Goal: Task Accomplishment & Management: Complete application form

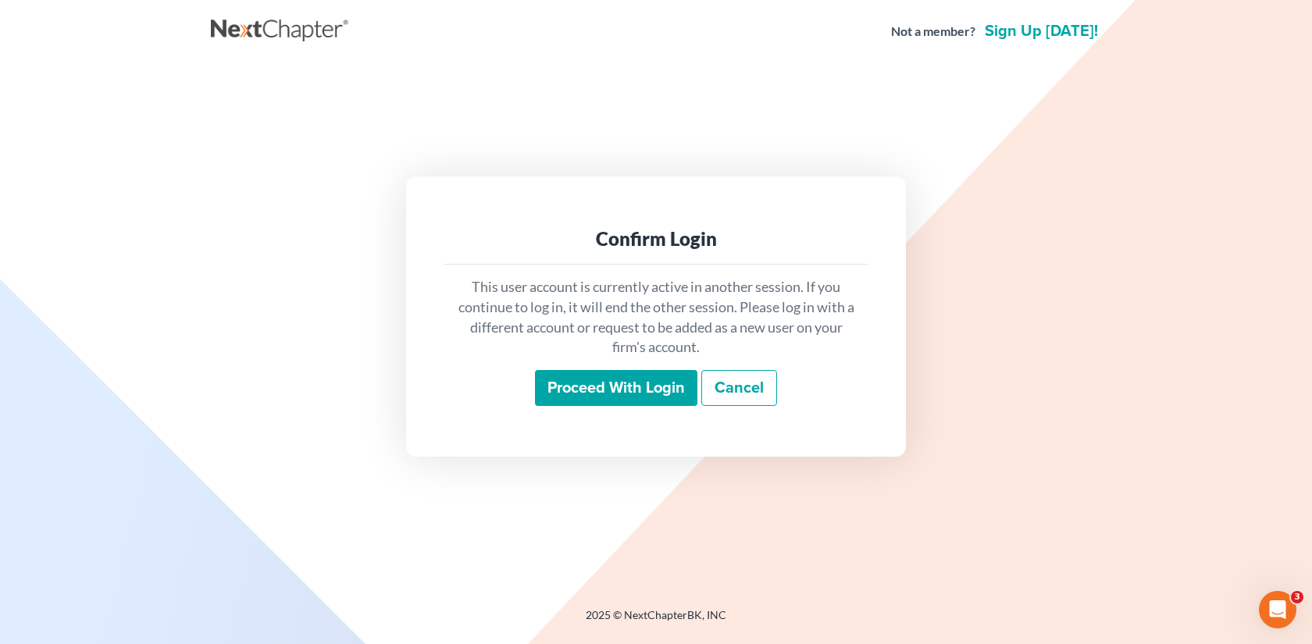
click at [651, 395] on input "Proceed with login" at bounding box center [616, 388] width 162 height 36
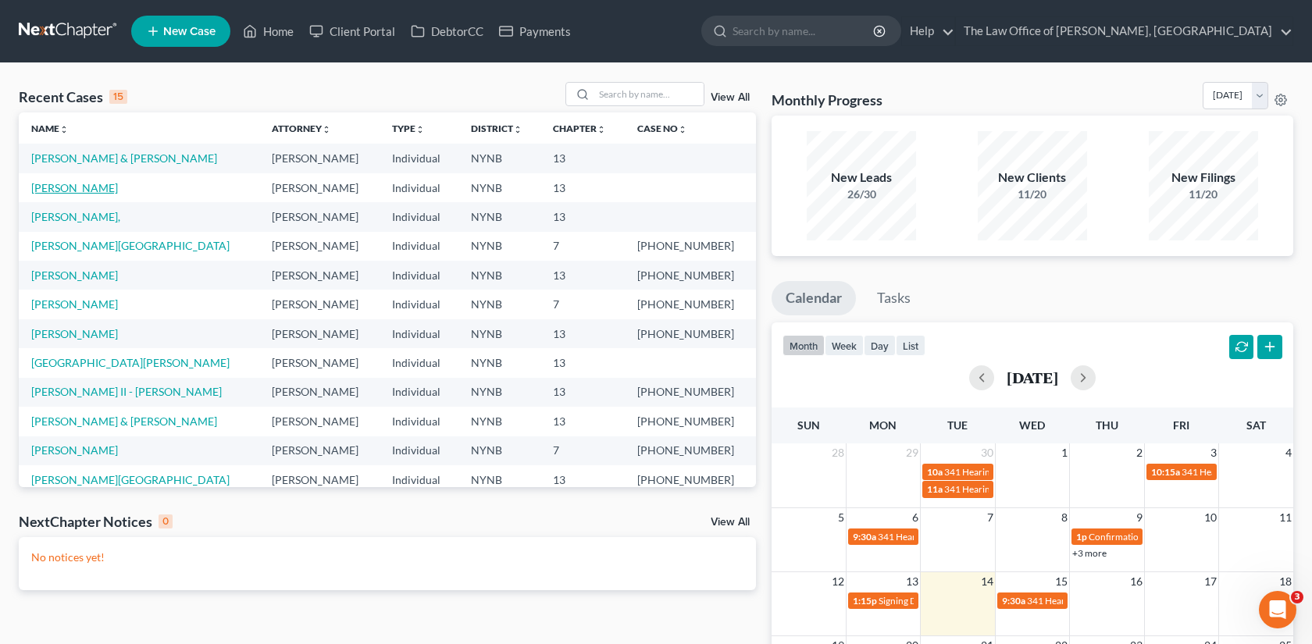
click at [105, 191] on link "[PERSON_NAME]" at bounding box center [74, 187] width 87 height 13
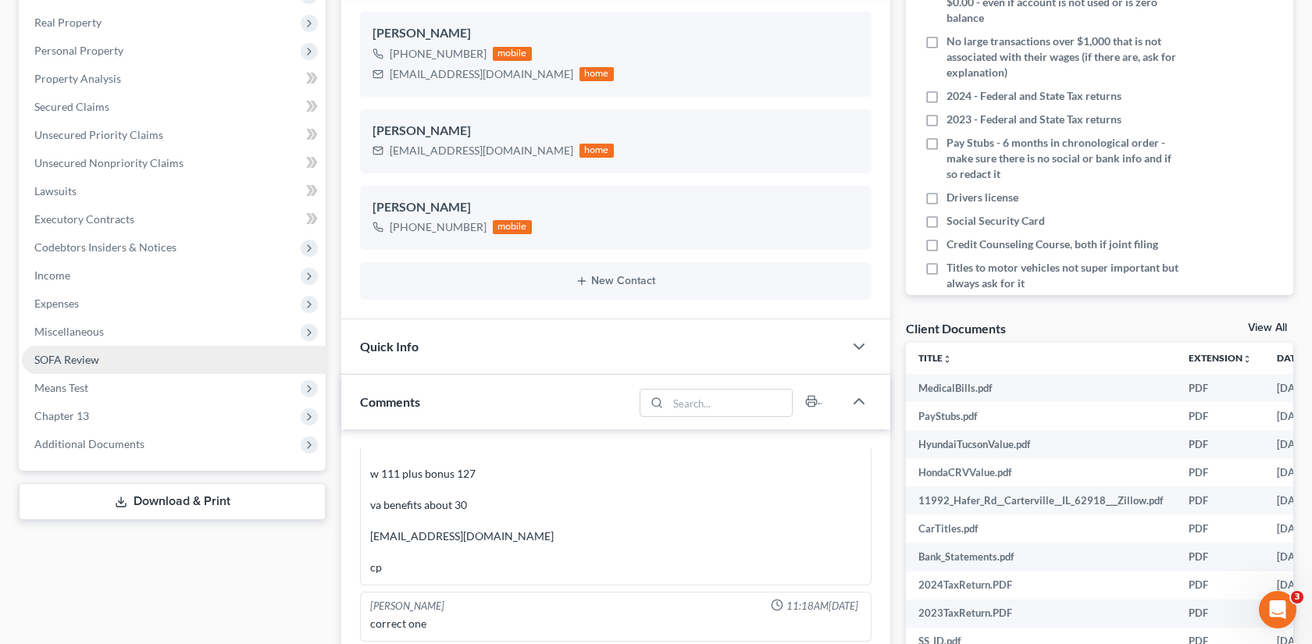
scroll to position [279, 0]
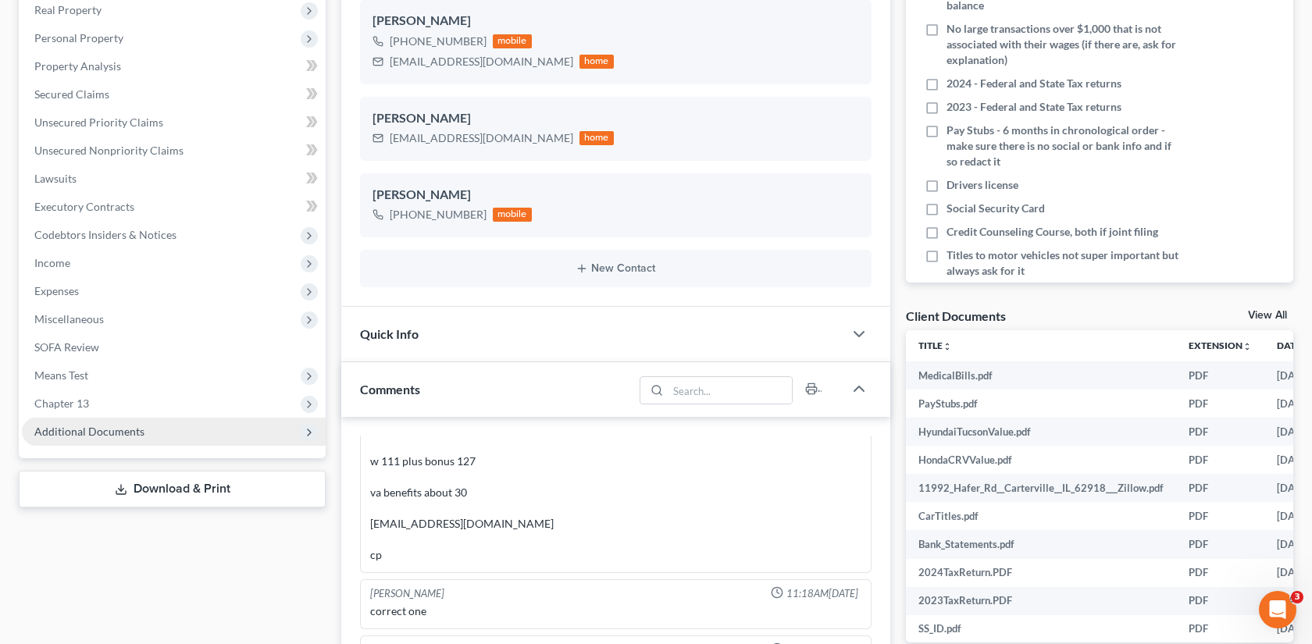
click at [186, 443] on span "Additional Documents" at bounding box center [174, 432] width 304 height 28
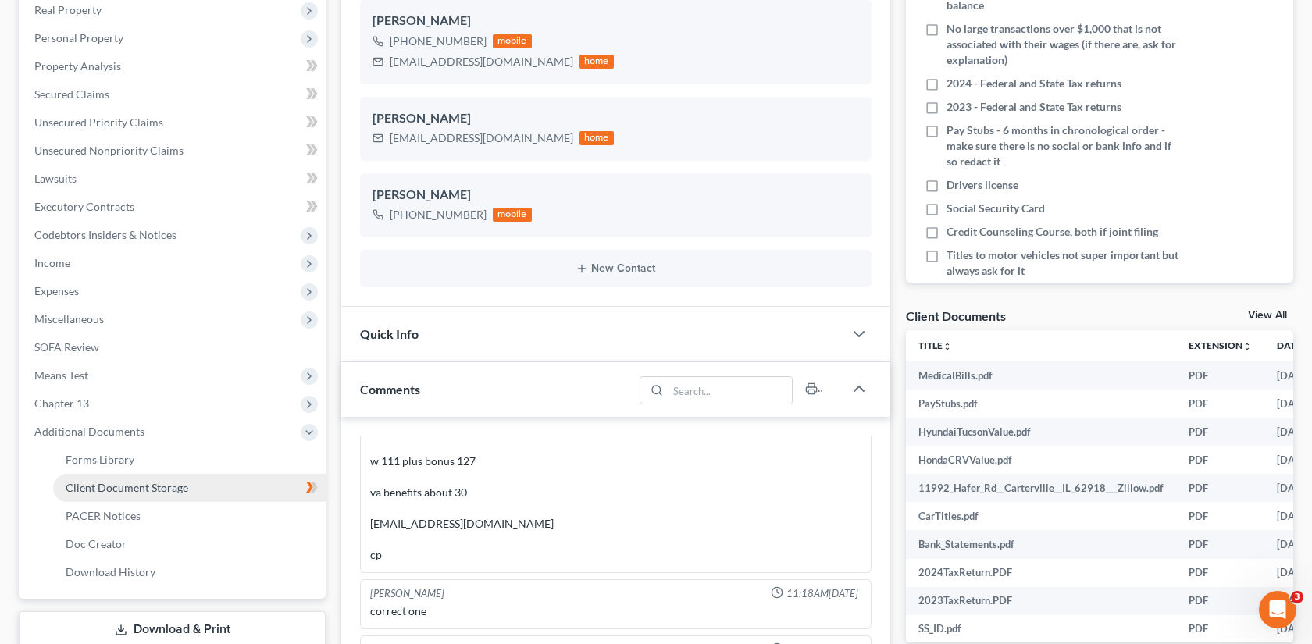
click at [248, 484] on link "Client Document Storage" at bounding box center [189, 488] width 273 height 28
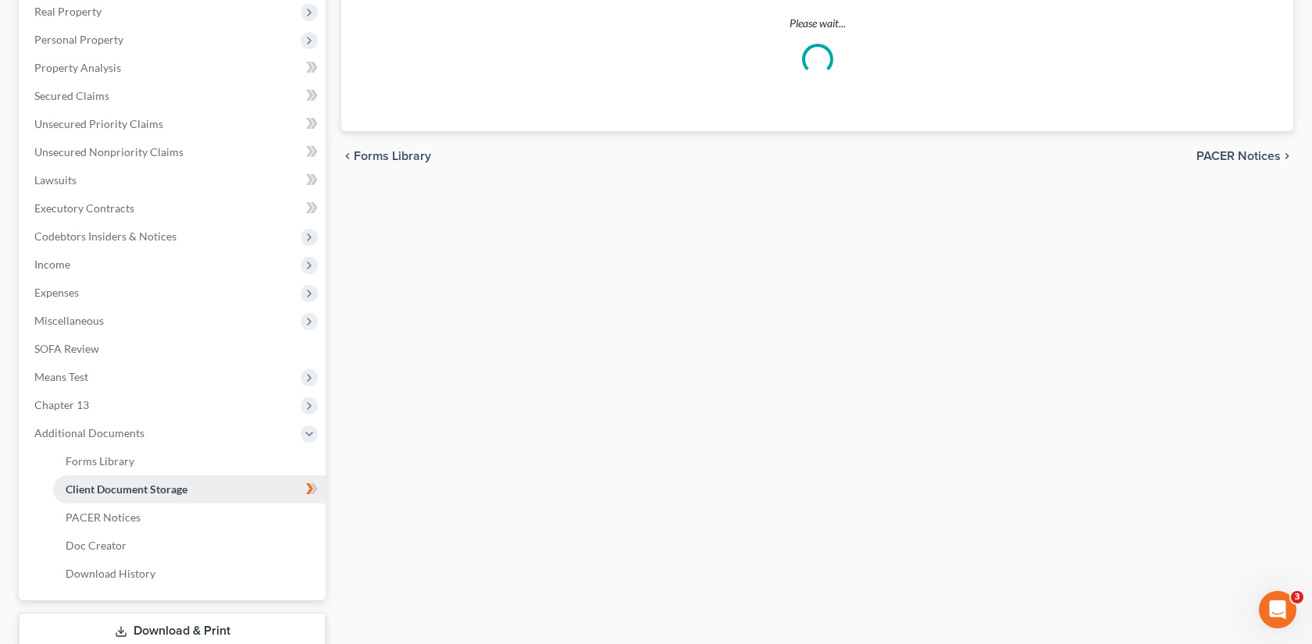
scroll to position [151, 0]
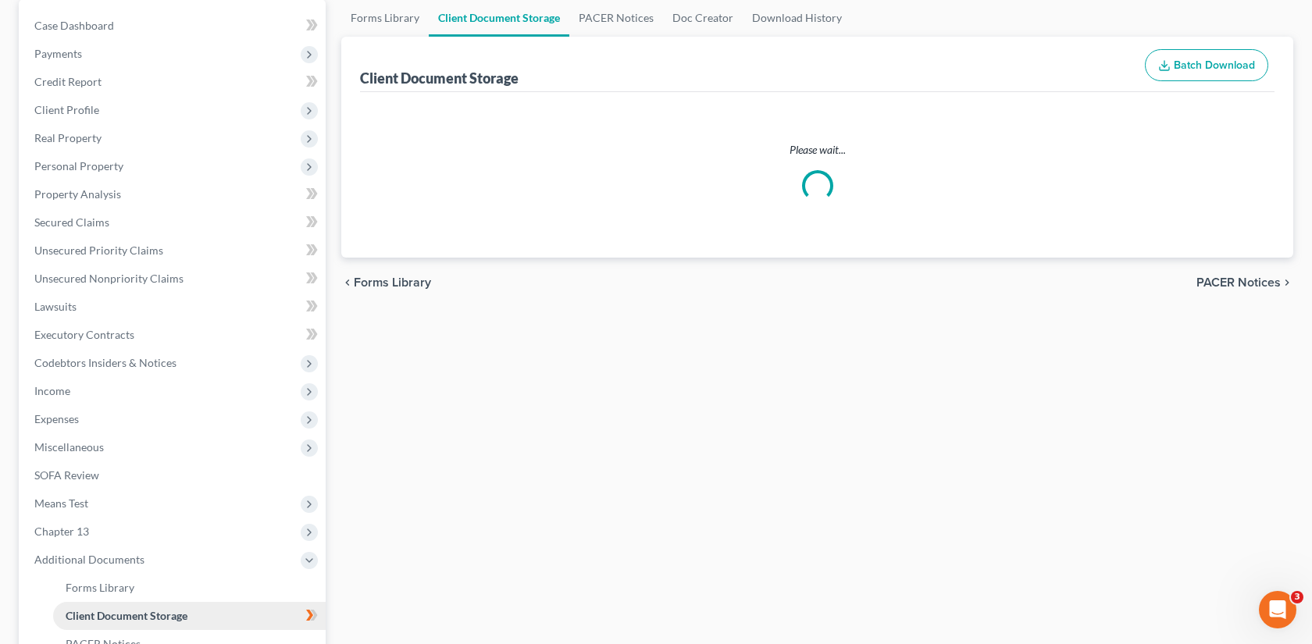
select select "1"
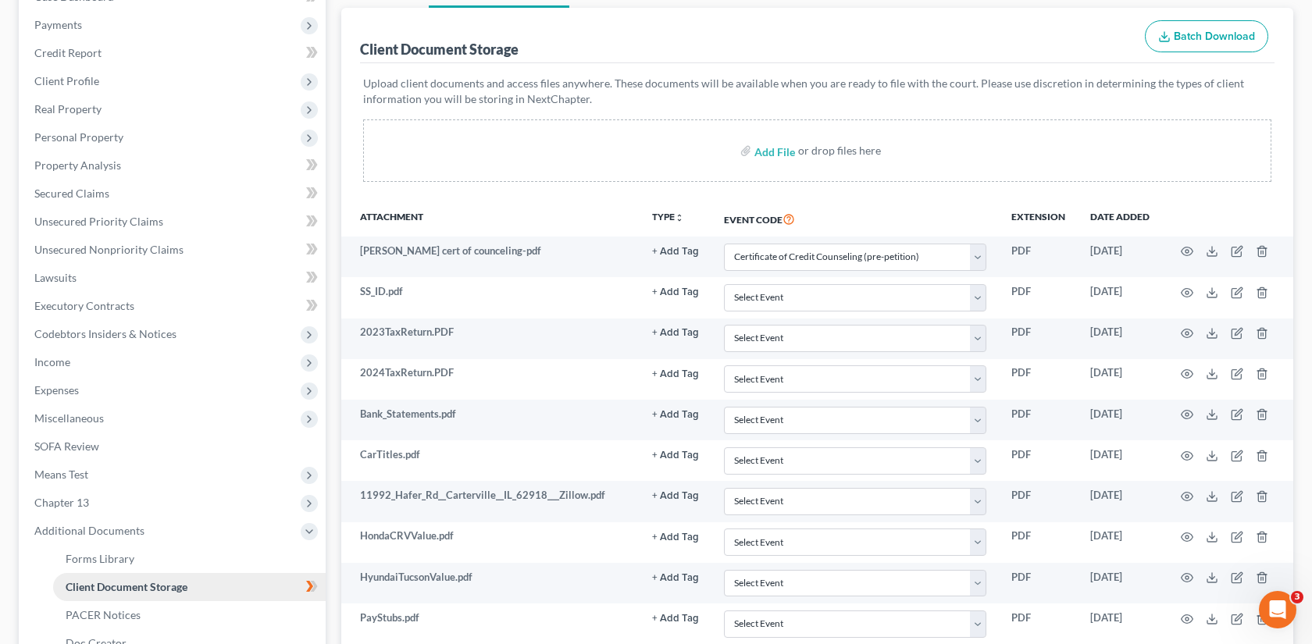
scroll to position [342, 0]
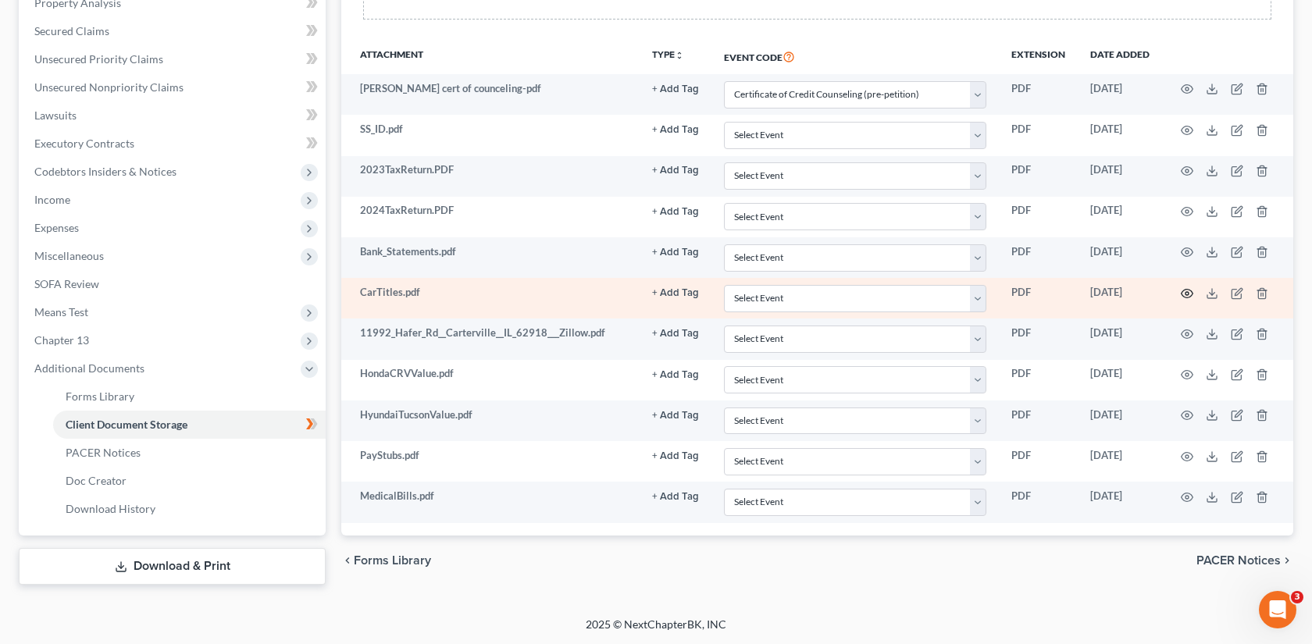
click at [1188, 290] on icon "button" at bounding box center [1187, 293] width 12 height 12
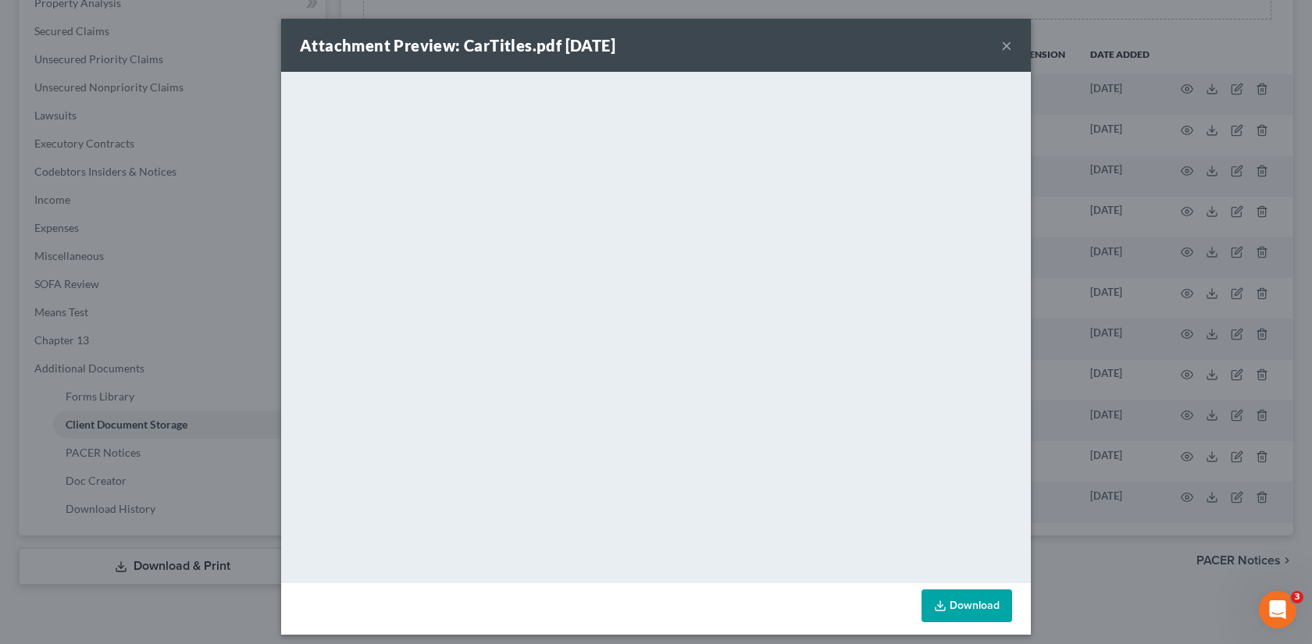
click at [1090, 215] on div "Attachment Preview: CarTitles.pdf 10/14/2025 × <object ng-attr-data='https://ne…" at bounding box center [656, 322] width 1312 height 644
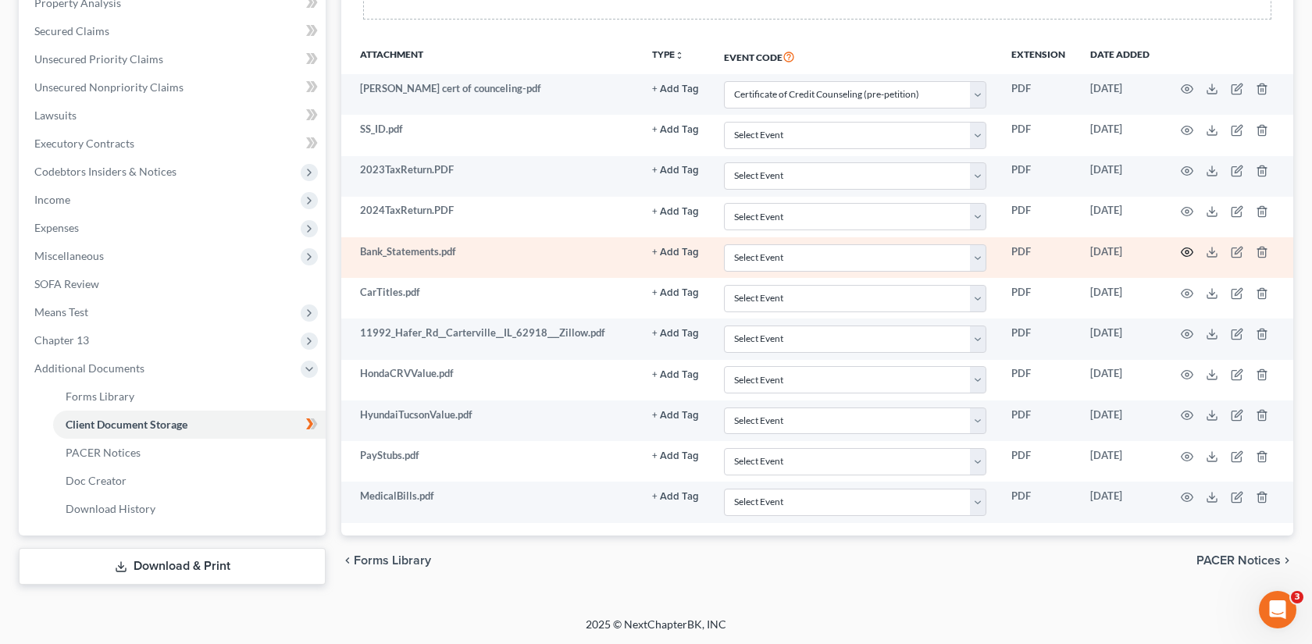
click at [1183, 248] on icon "button" at bounding box center [1187, 252] width 12 height 12
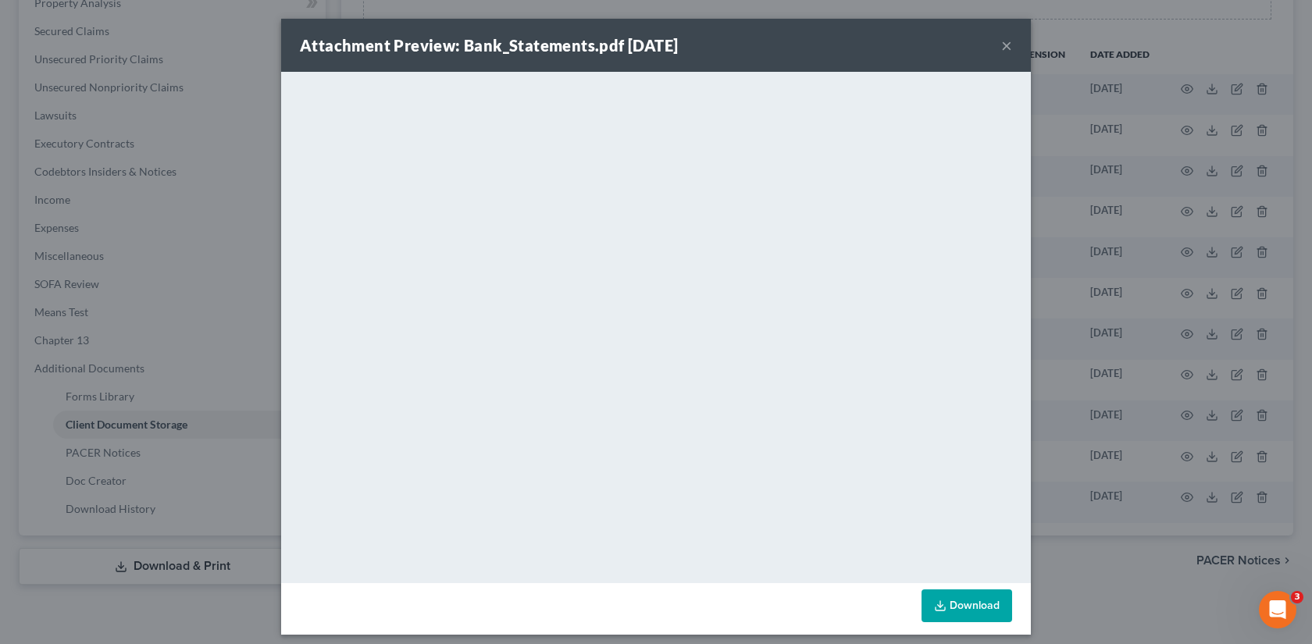
click at [1005, 51] on button "×" at bounding box center [1006, 45] width 11 height 19
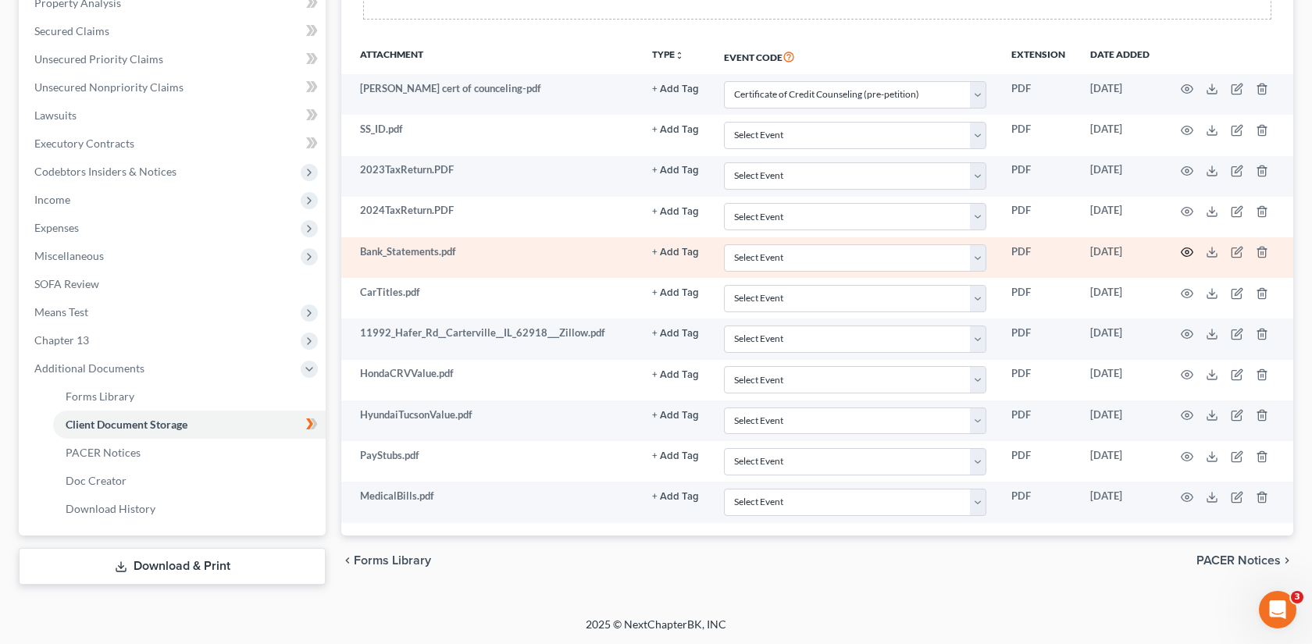
click at [1183, 253] on icon "button" at bounding box center [1188, 252] width 12 height 9
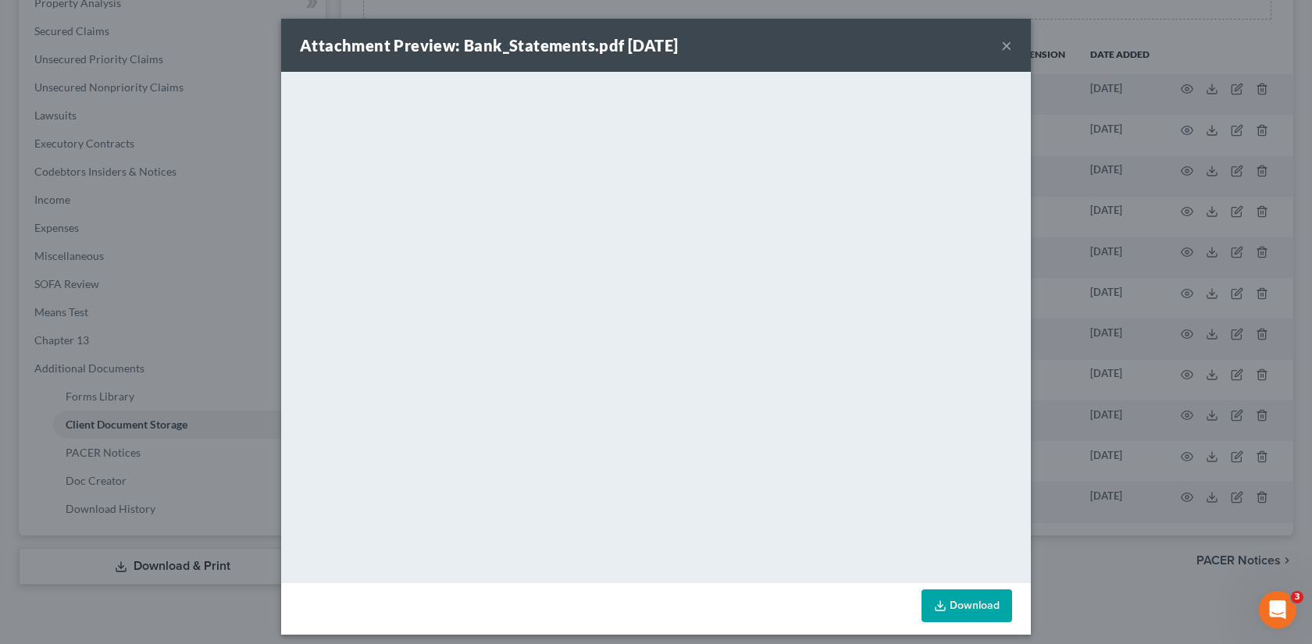
click at [1007, 43] on button "×" at bounding box center [1006, 45] width 11 height 19
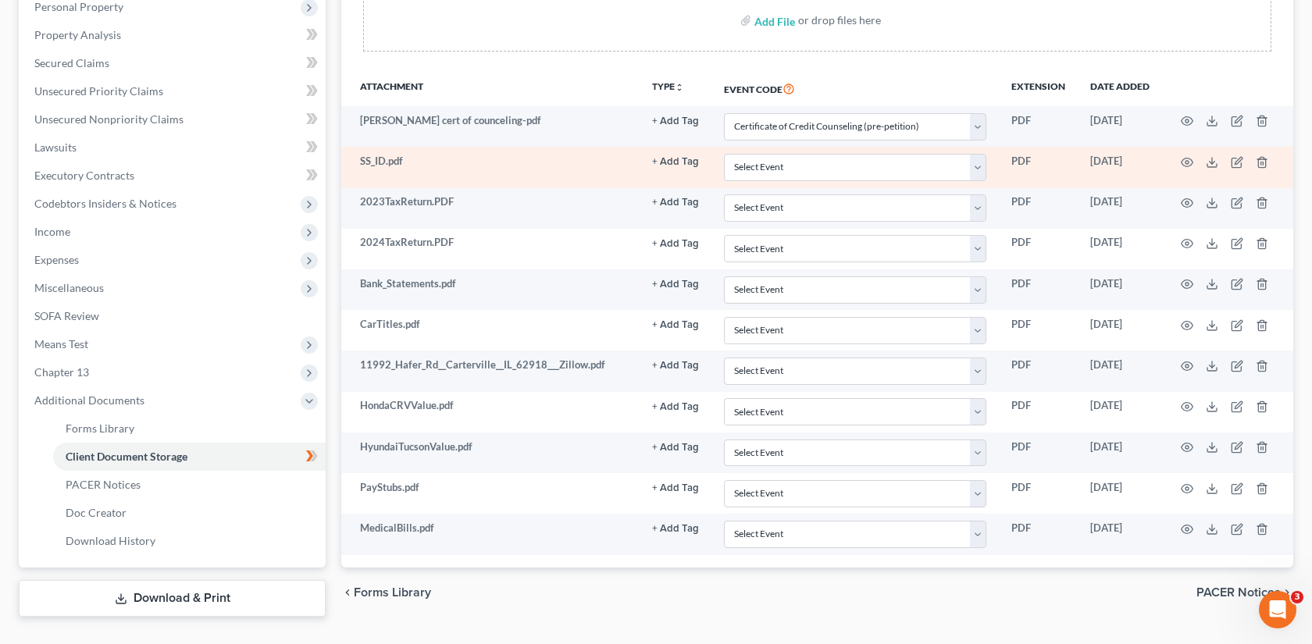
scroll to position [292, 0]
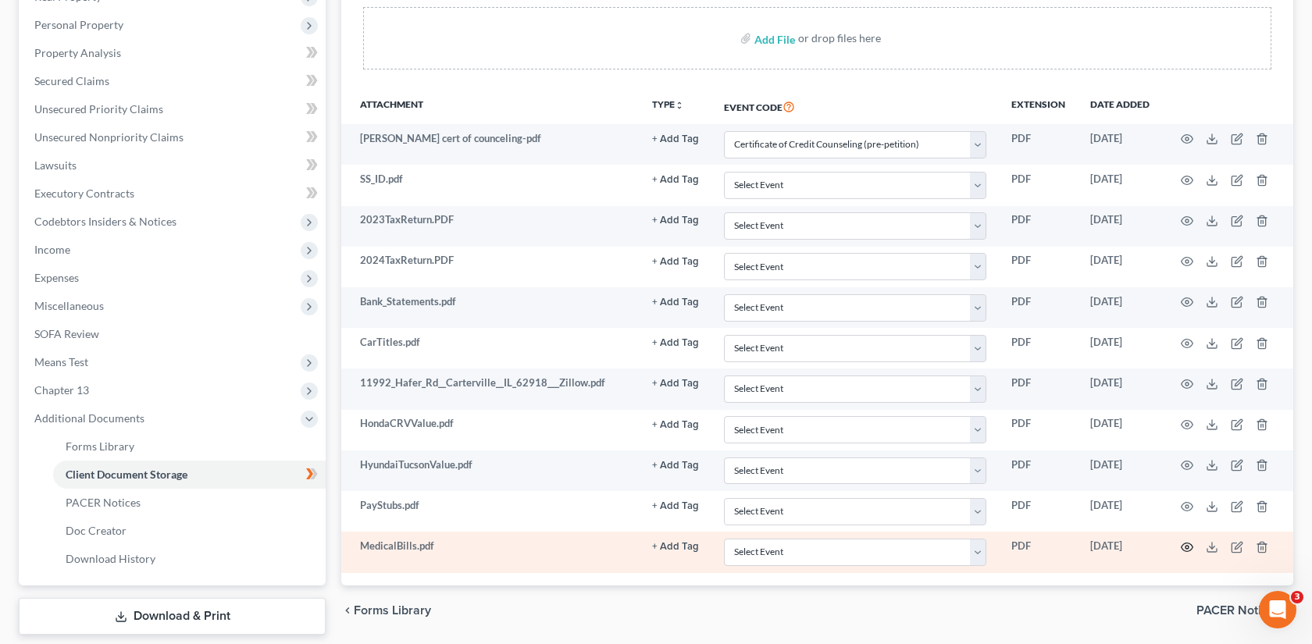
click at [1191, 546] on icon "button" at bounding box center [1187, 547] width 12 height 12
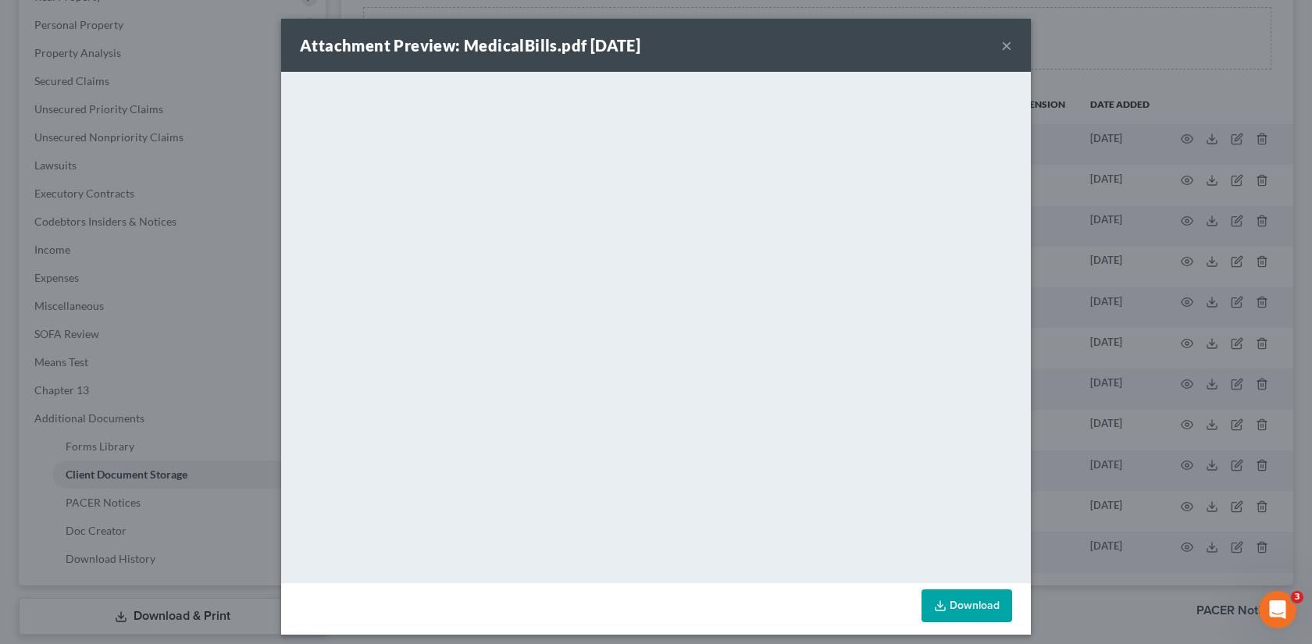
click at [1007, 48] on button "×" at bounding box center [1006, 45] width 11 height 19
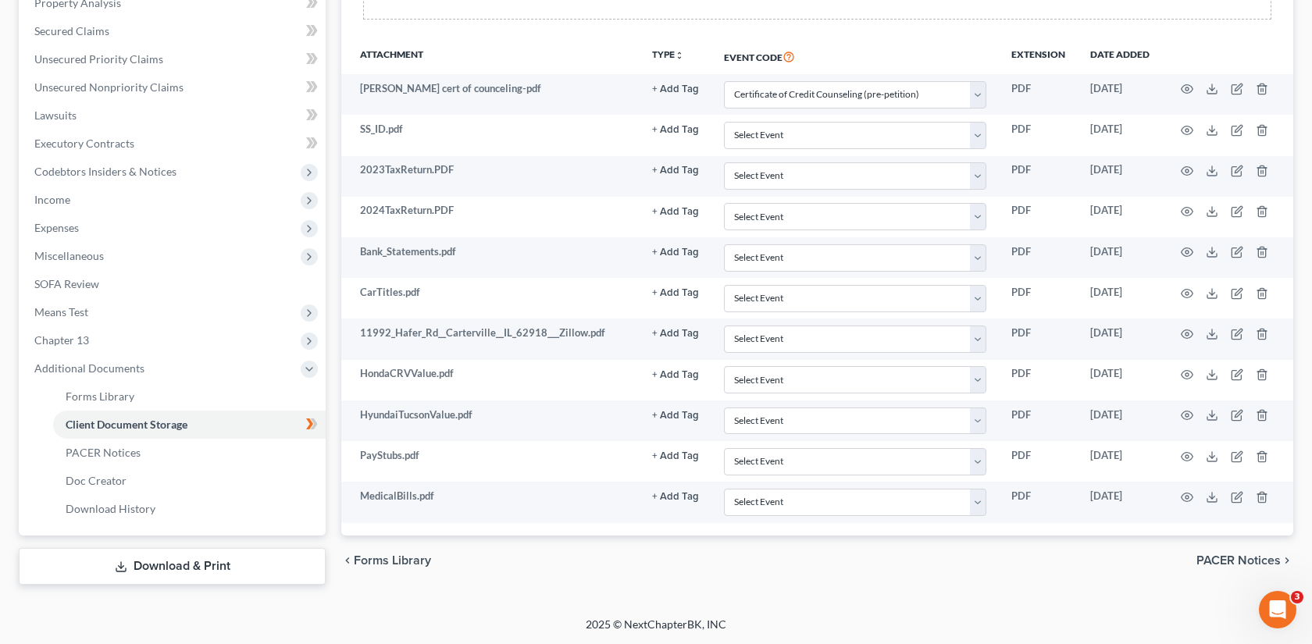
scroll to position [0, 0]
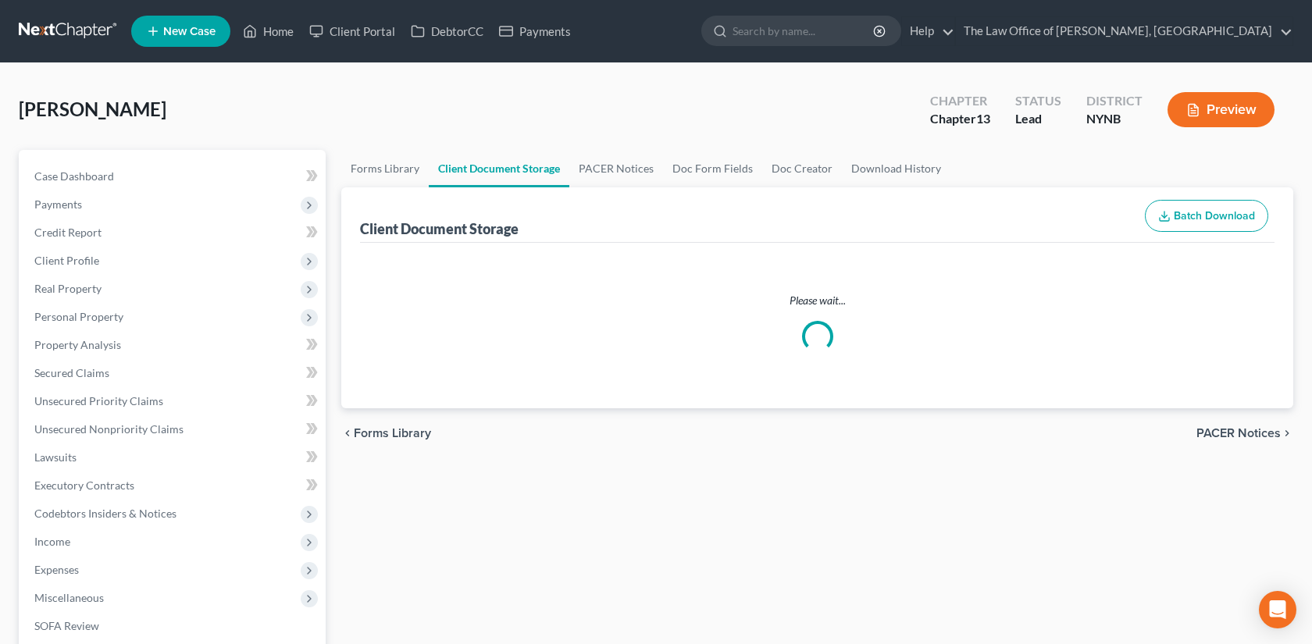
scroll to position [292, 0]
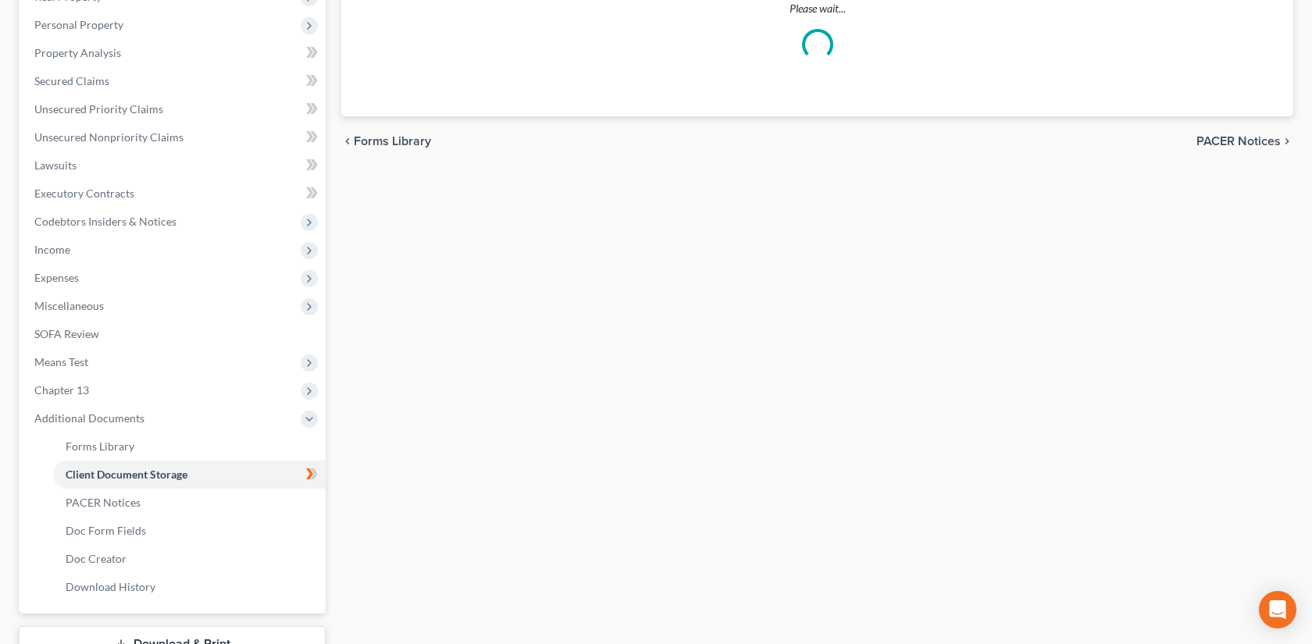
select select "1"
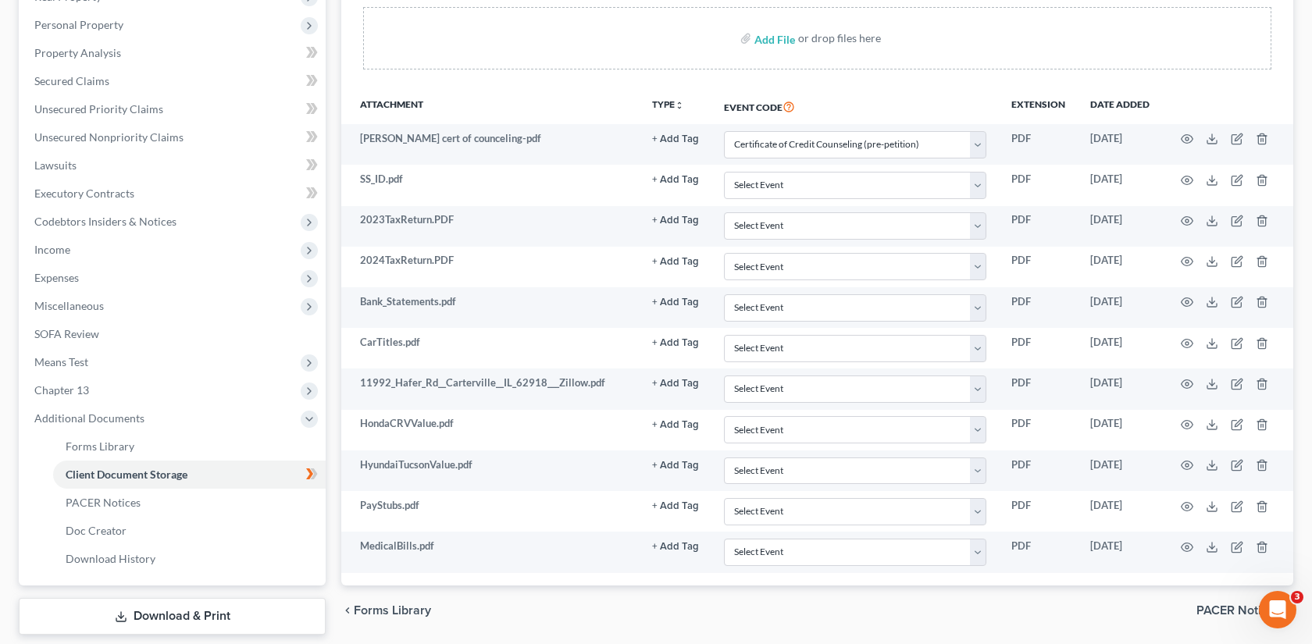
scroll to position [0, 0]
click at [219, 116] on link "Unsecured Priority Claims" at bounding box center [174, 109] width 304 height 28
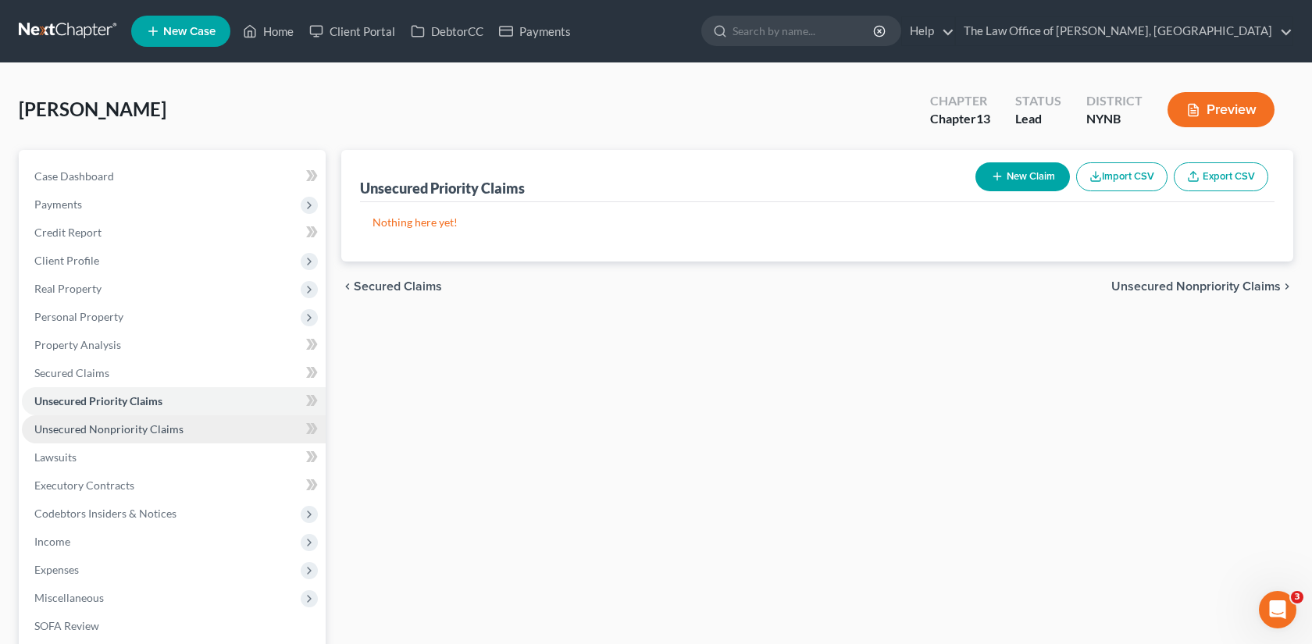
click at [221, 436] on link "Unsecured Nonpriority Claims" at bounding box center [174, 430] width 304 height 28
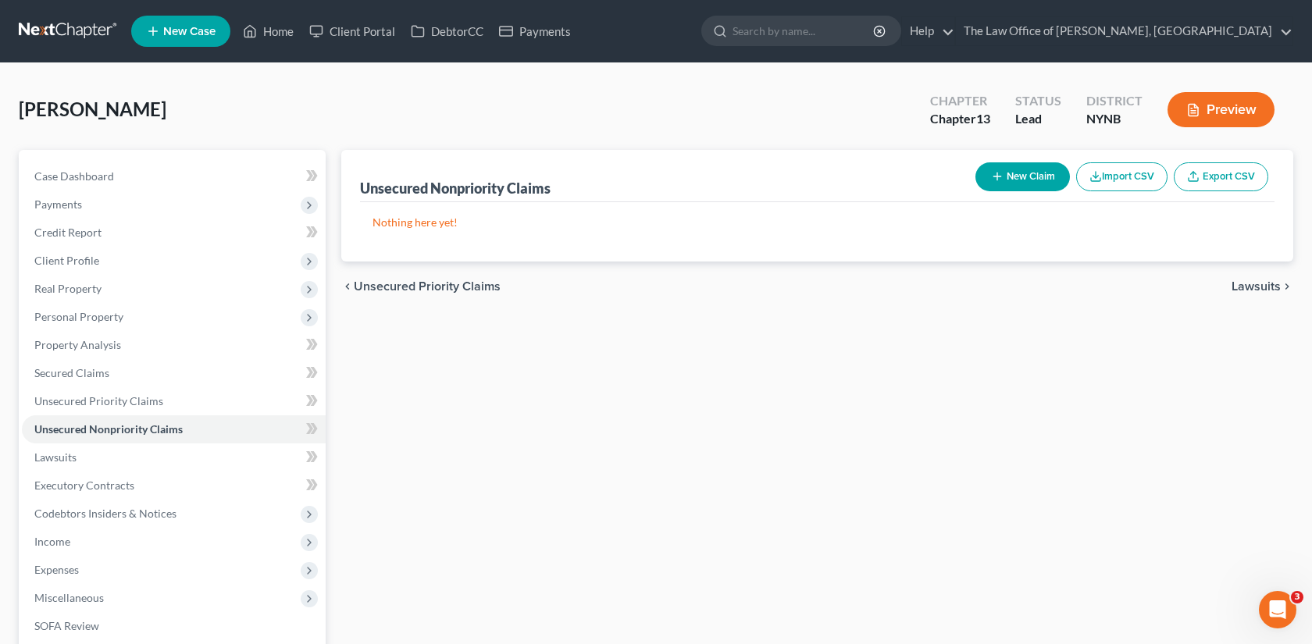
click at [993, 171] on icon "button" at bounding box center [997, 176] width 12 height 12
select select "0"
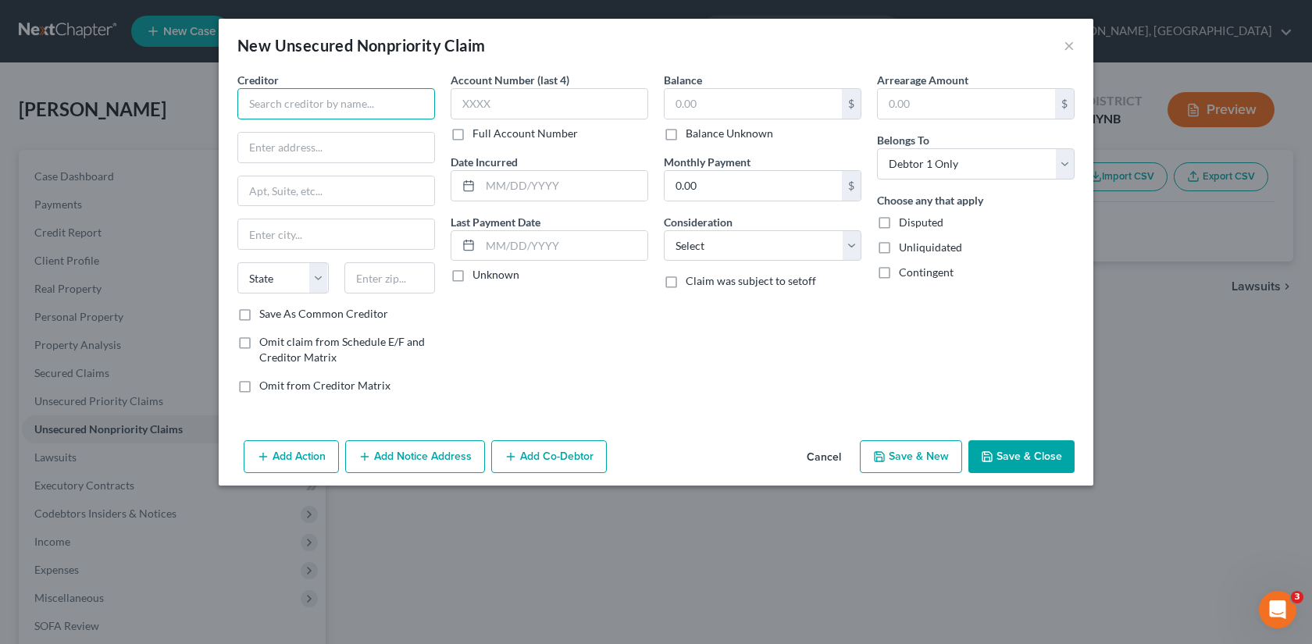
click at [341, 105] on input "text" at bounding box center [336, 103] width 198 height 31
paste input "contact frasier and say that the"
type input "contact frasier and say that the"
click at [401, 107] on input "contact frasier and say that the" at bounding box center [336, 103] width 198 height 31
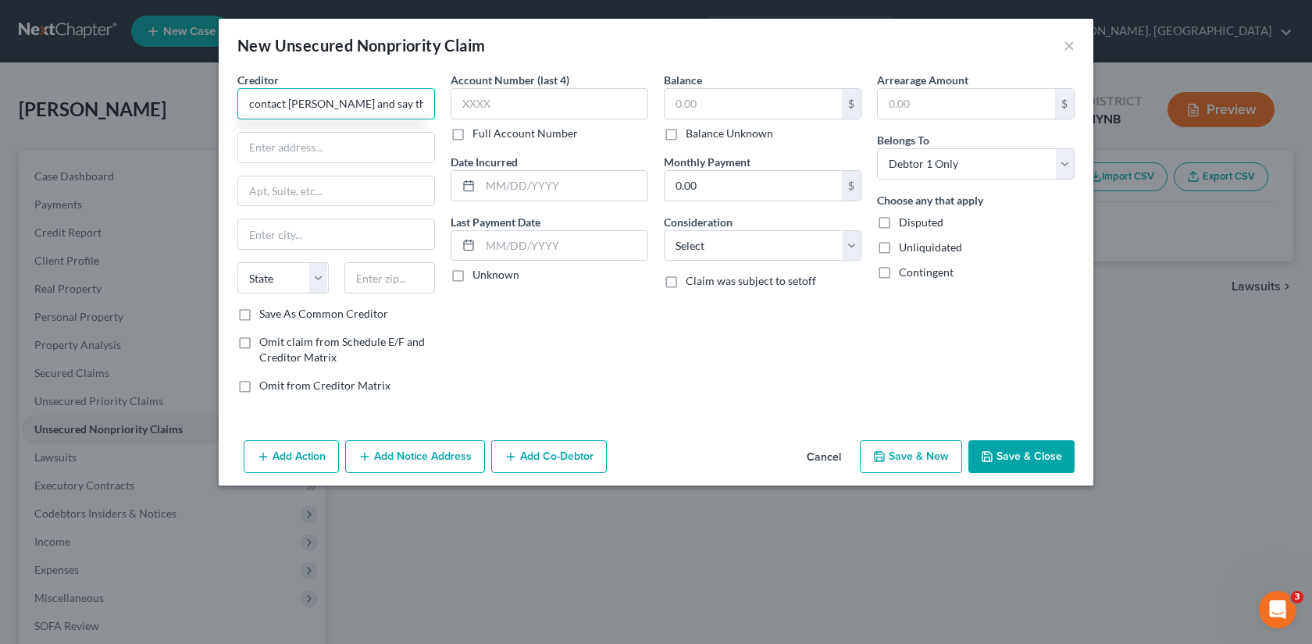
click at [401, 107] on input "contact frasier and say that the" at bounding box center [336, 103] width 198 height 31
paste input "SARATOGA DERMATOLOGY"
click at [483, 112] on input "text" at bounding box center [550, 103] width 198 height 31
type input "SARATOGA DERMATOLOGY"
click at [482, 132] on label "Full Account Number" at bounding box center [525, 134] width 105 height 16
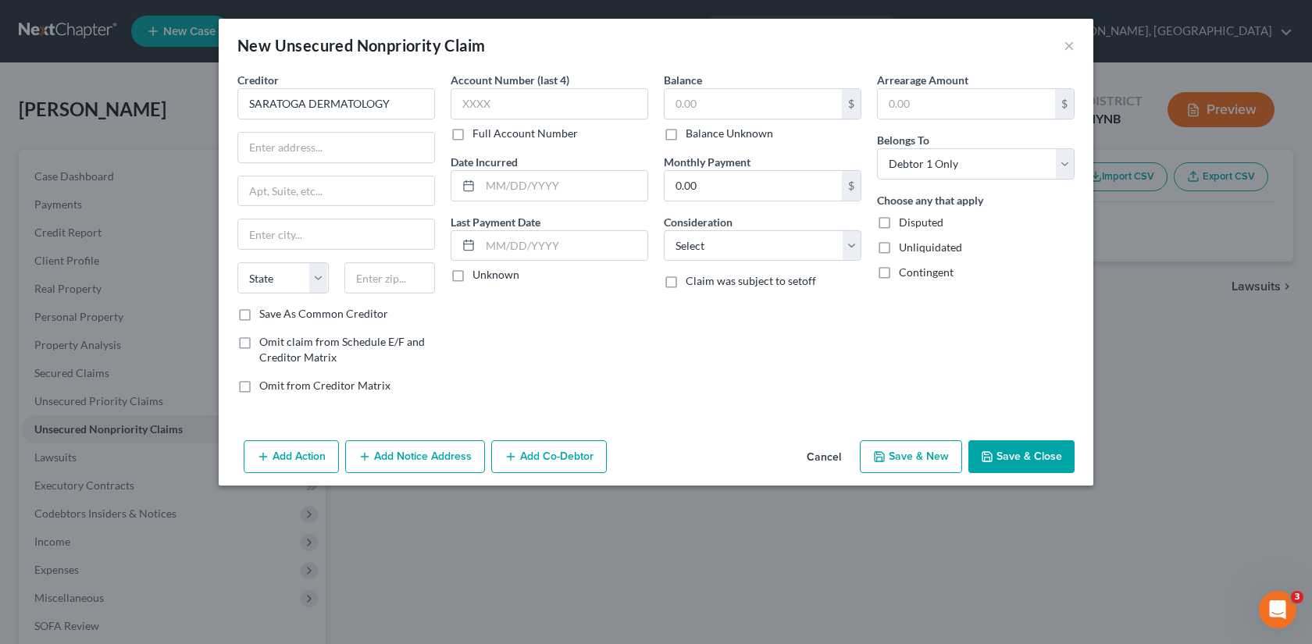
click at [482, 132] on input "Full Account Number" at bounding box center [484, 131] width 10 height 10
click at [729, 134] on label "Balance Unknown" at bounding box center [729, 134] width 87 height 16
click at [702, 134] on input "Balance Unknown" at bounding box center [697, 131] width 10 height 10
checkbox input "true"
type input "0.00"
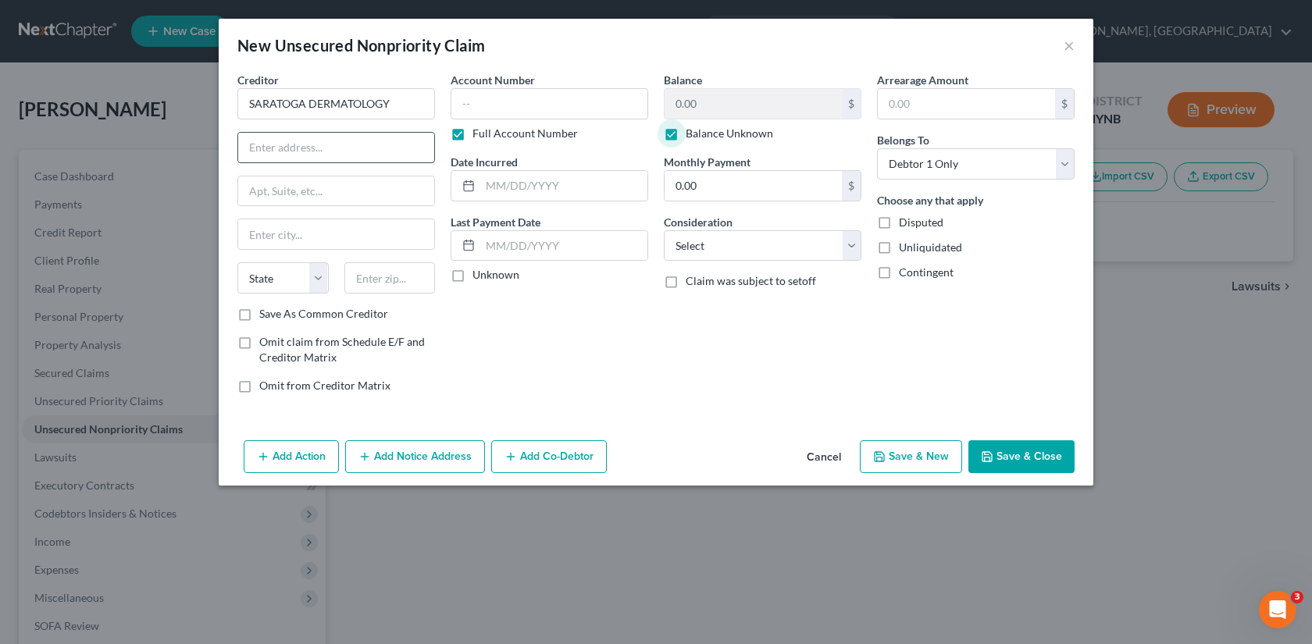
click at [315, 147] on input "text" at bounding box center [336, 148] width 196 height 30
paste input "54 SEWARD STREET,"
type input "54 SEWARD STREET"
click at [298, 222] on input "text" at bounding box center [336, 234] width 196 height 30
paste input "SARATOGA SPRING"
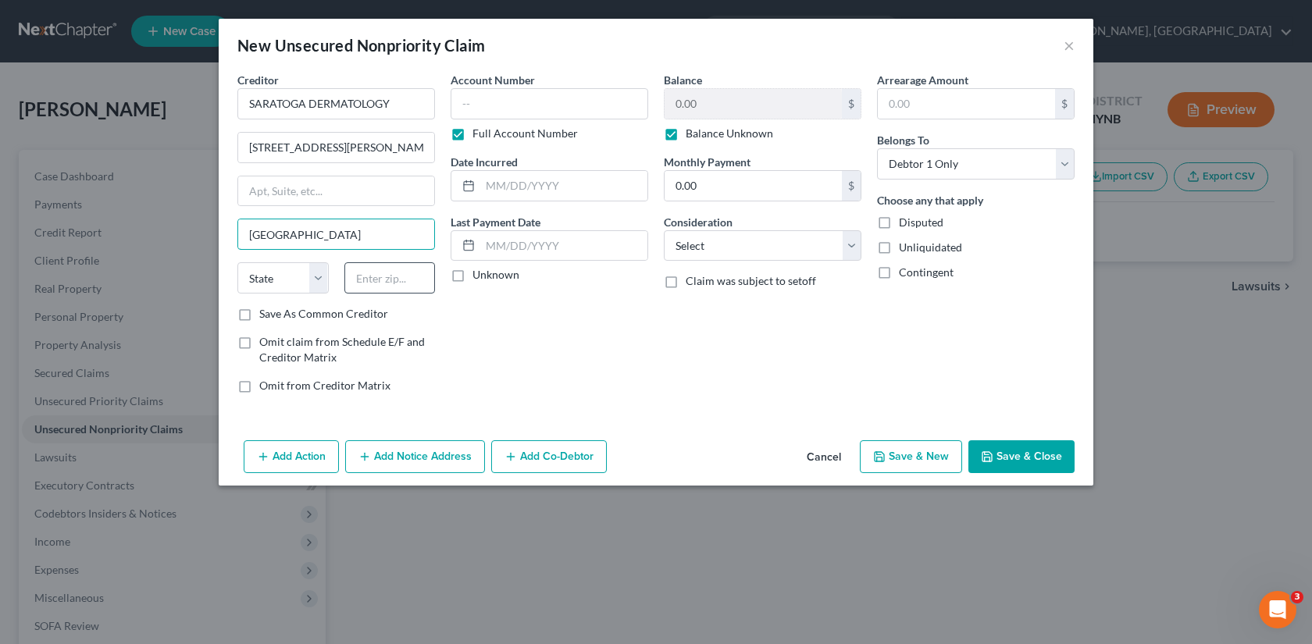
type input "SARATOGA SPRINGS"
click at [398, 267] on input "text" at bounding box center [389, 277] width 91 height 31
type input "12866"
type input "Saratoga Springs"
select select "35"
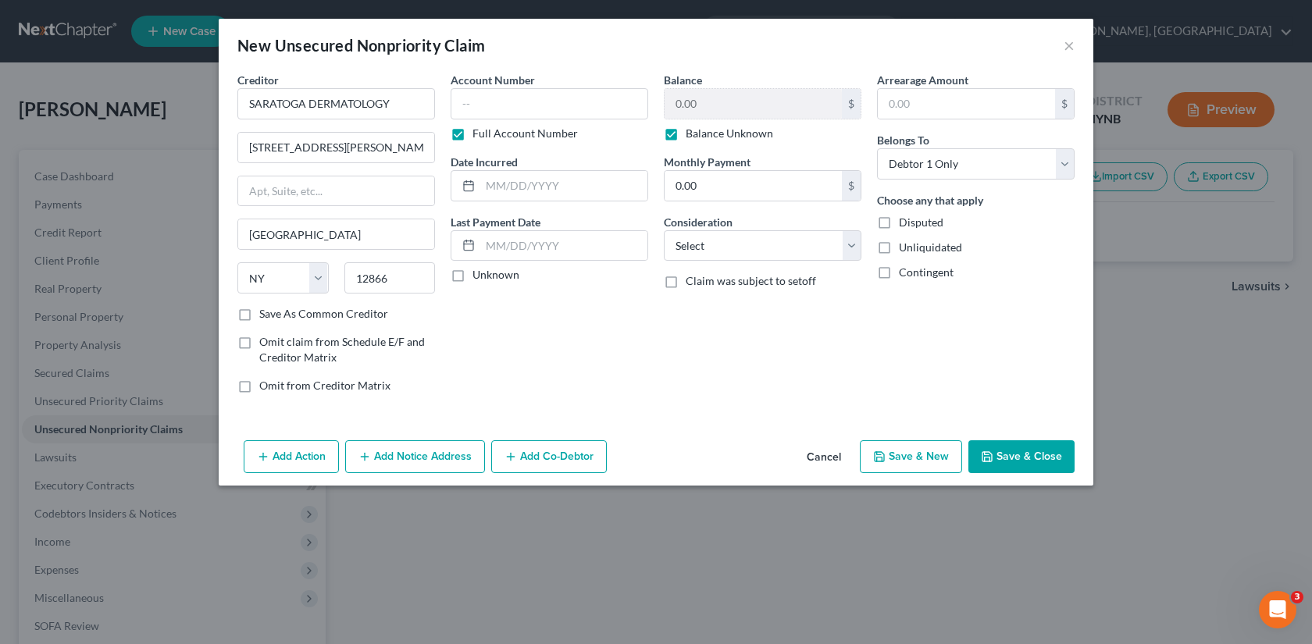
click at [512, 340] on div "Account Number Full Account Number Date Incurred Last Payment Date Unknown" at bounding box center [549, 239] width 213 height 334
click at [1013, 456] on button "Save & Close" at bounding box center [1021, 457] width 106 height 33
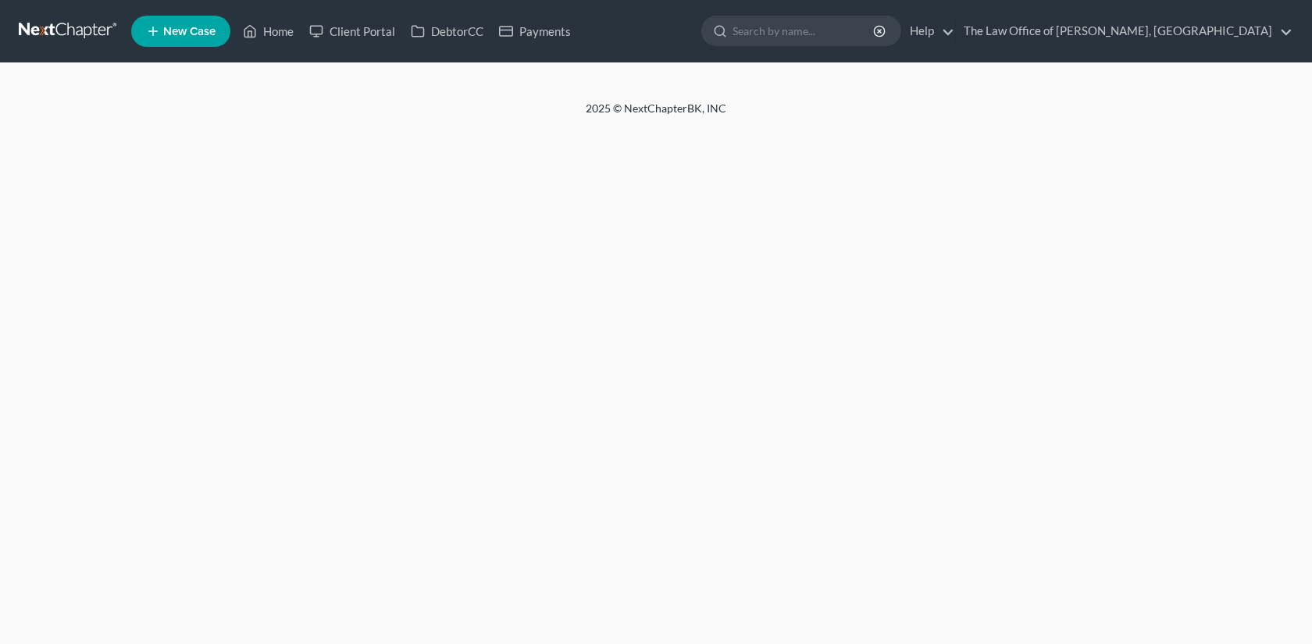
select select "1"
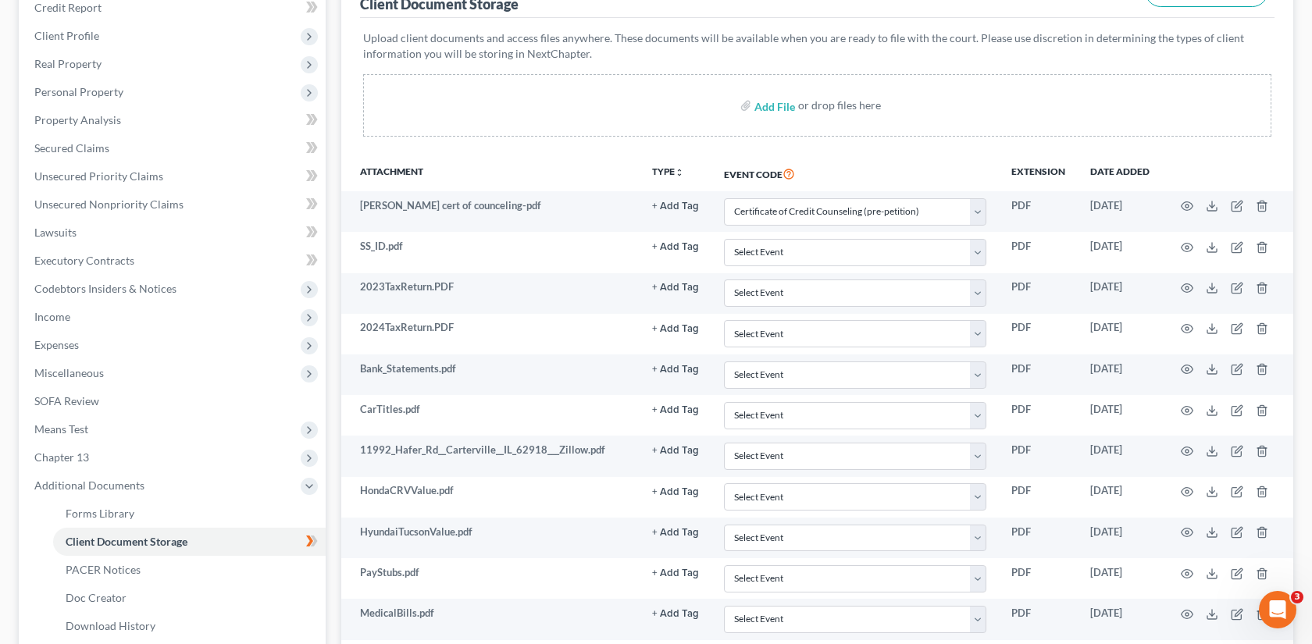
scroll to position [342, 0]
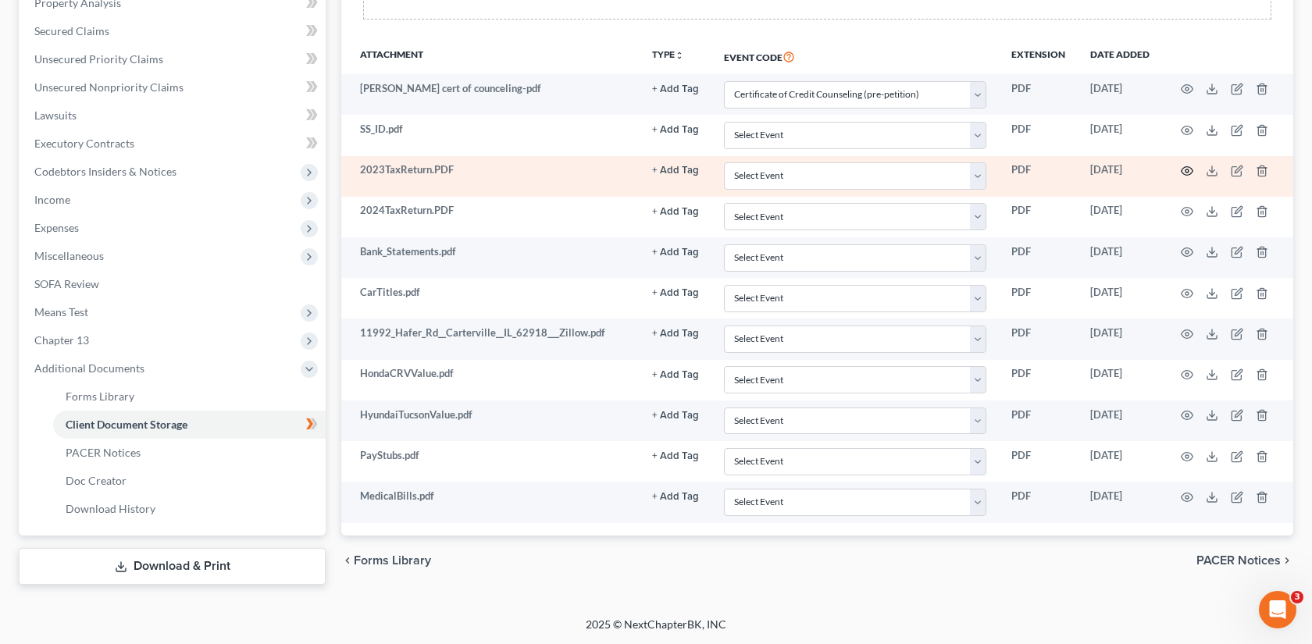
click at [1188, 169] on icon "button" at bounding box center [1187, 171] width 12 height 12
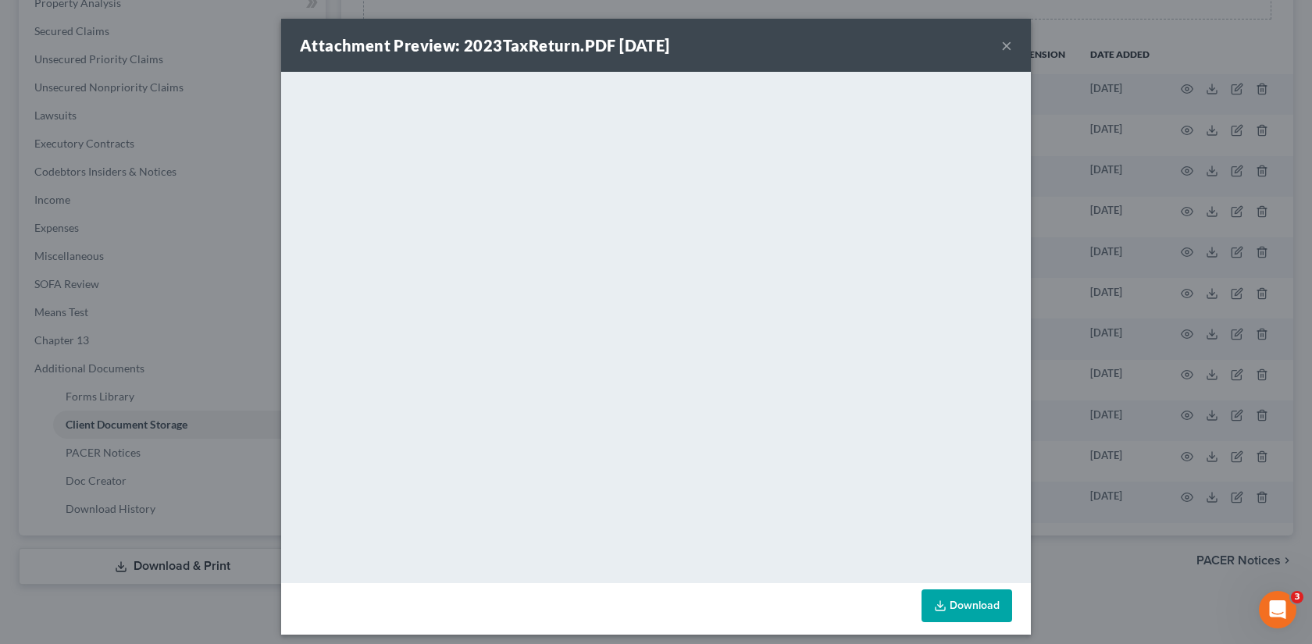
click at [1120, 153] on div "Attachment Preview: 2023TaxReturn.PDF 10/14/2025 × <object ng-attr-data='https:…" at bounding box center [656, 322] width 1312 height 644
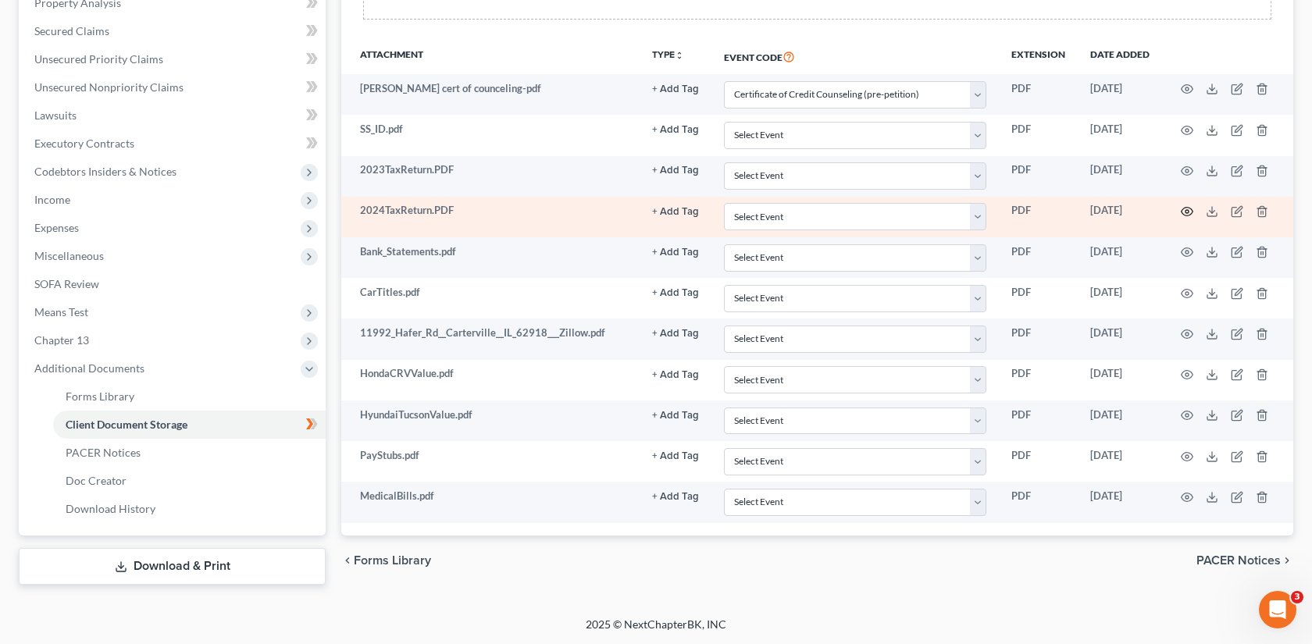
click at [1184, 213] on icon "button" at bounding box center [1187, 211] width 12 height 12
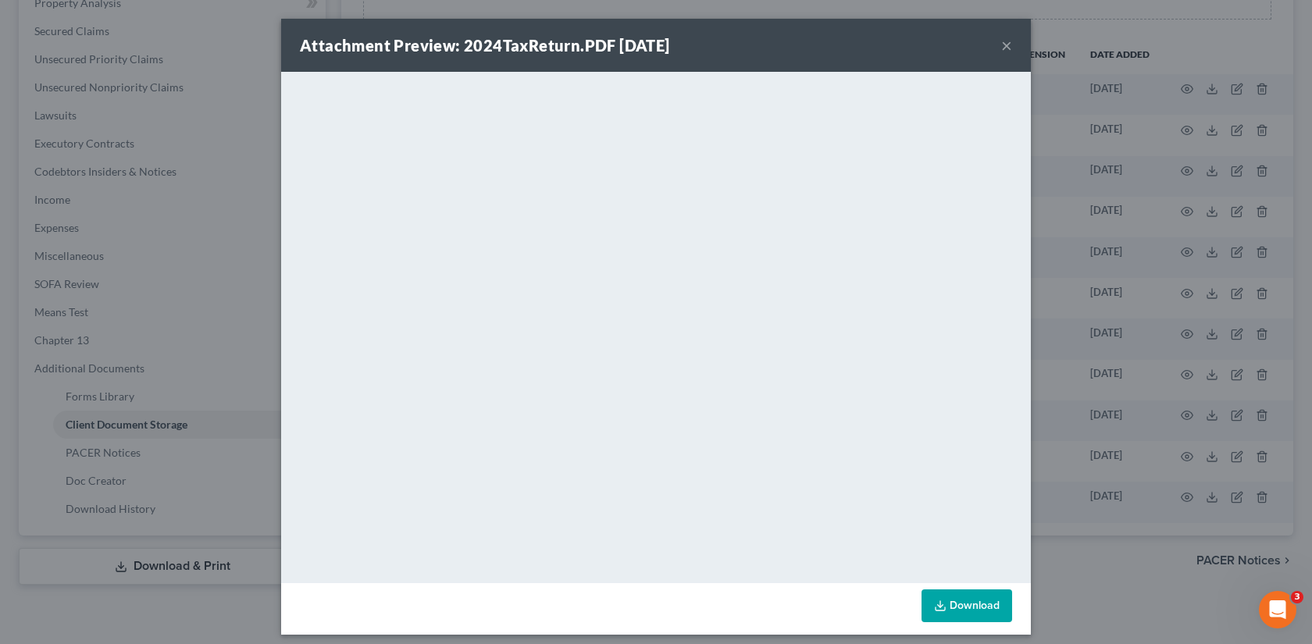
click at [1007, 51] on button "×" at bounding box center [1006, 45] width 11 height 19
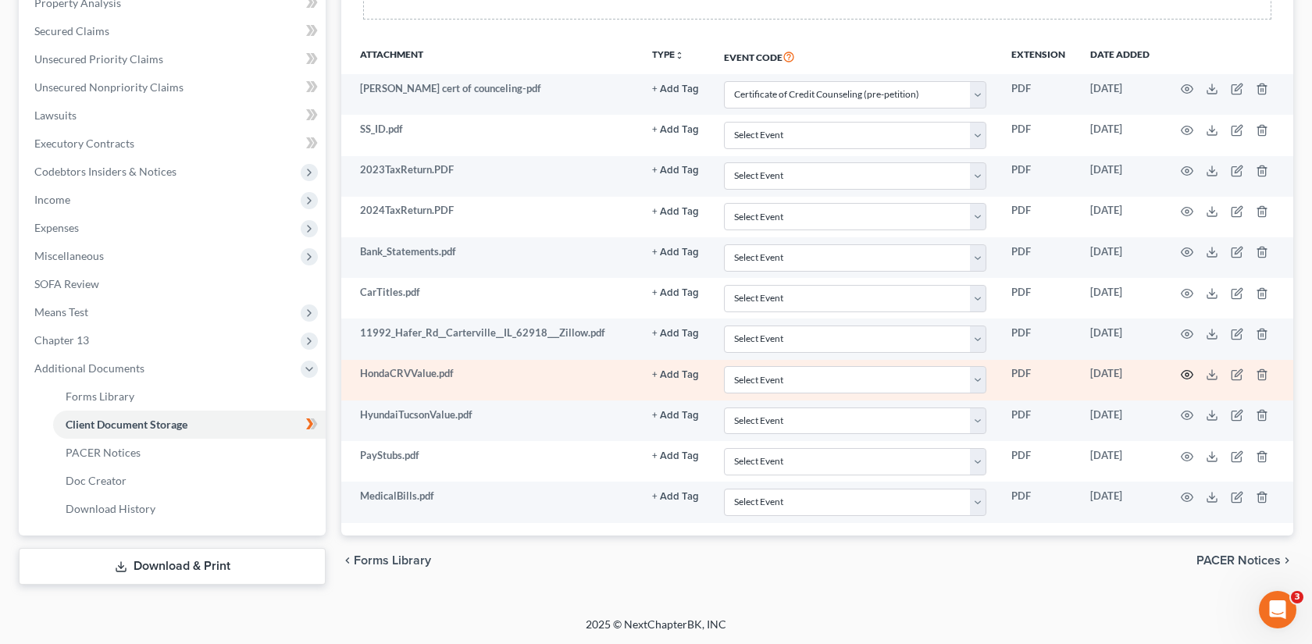
click at [1184, 373] on icon "button" at bounding box center [1187, 375] width 12 height 12
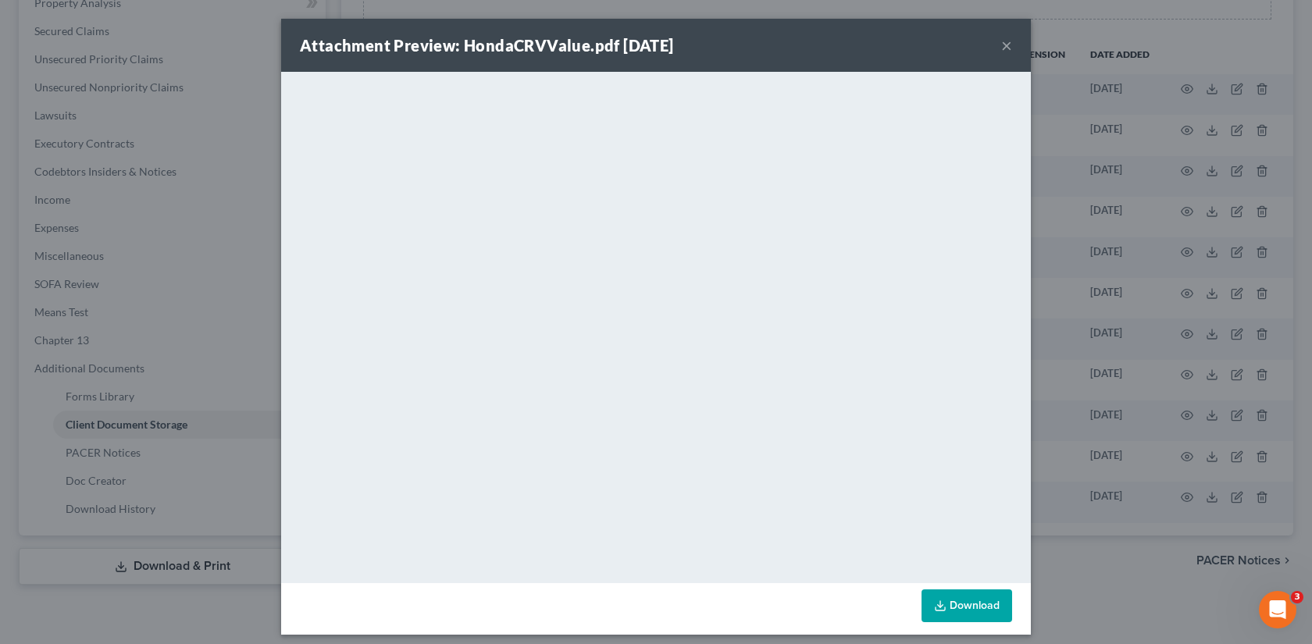
click at [1012, 48] on div "Attachment Preview: HondaCRVValue.pdf 10/14/2025 ×" at bounding box center [656, 45] width 750 height 53
click at [1007, 48] on button "×" at bounding box center [1006, 45] width 11 height 19
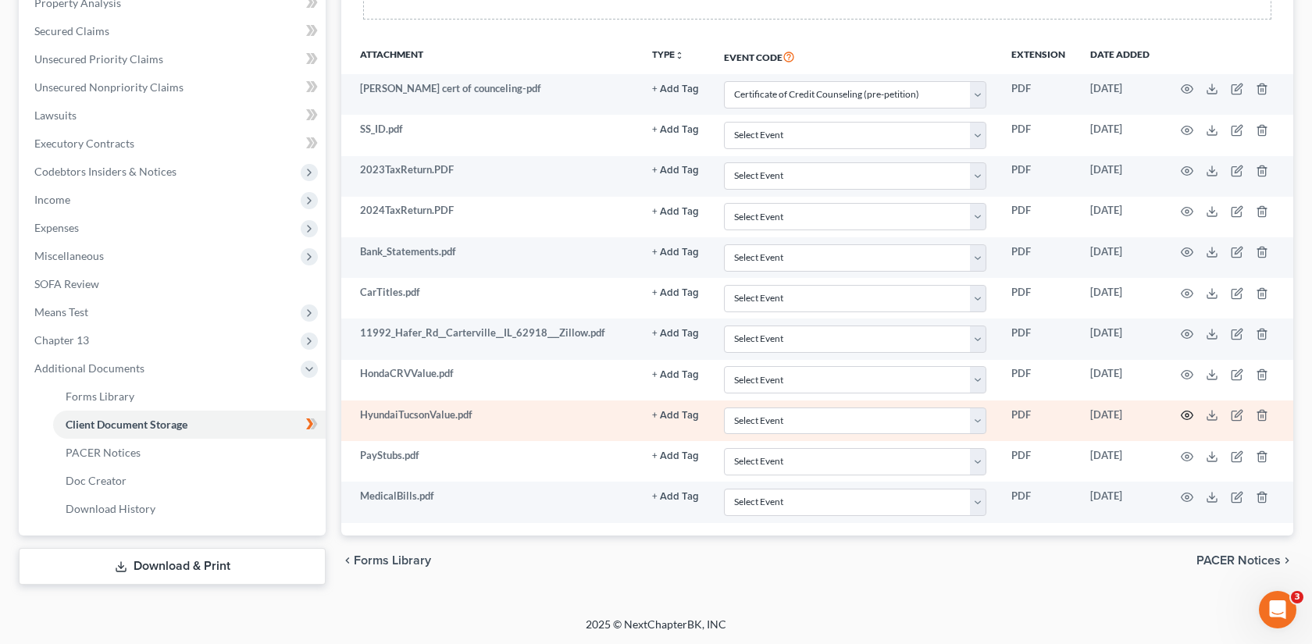
click at [1190, 418] on icon "button" at bounding box center [1187, 415] width 12 height 12
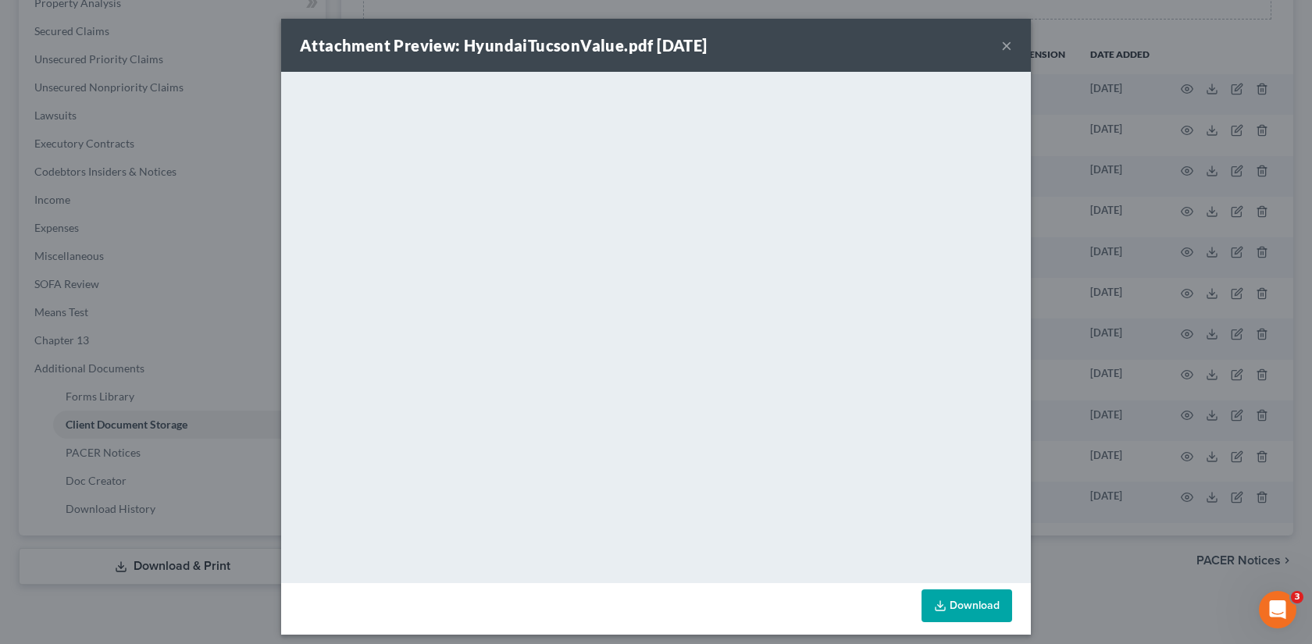
click at [1008, 46] on button "×" at bounding box center [1006, 45] width 11 height 19
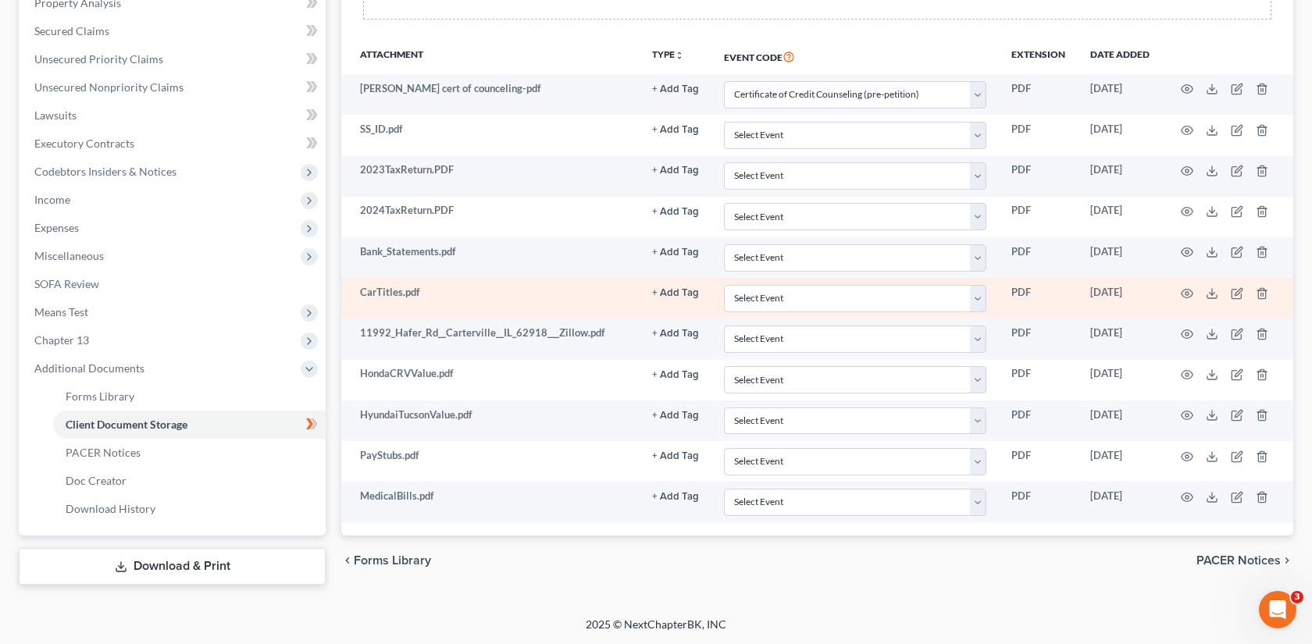
scroll to position [288, 0]
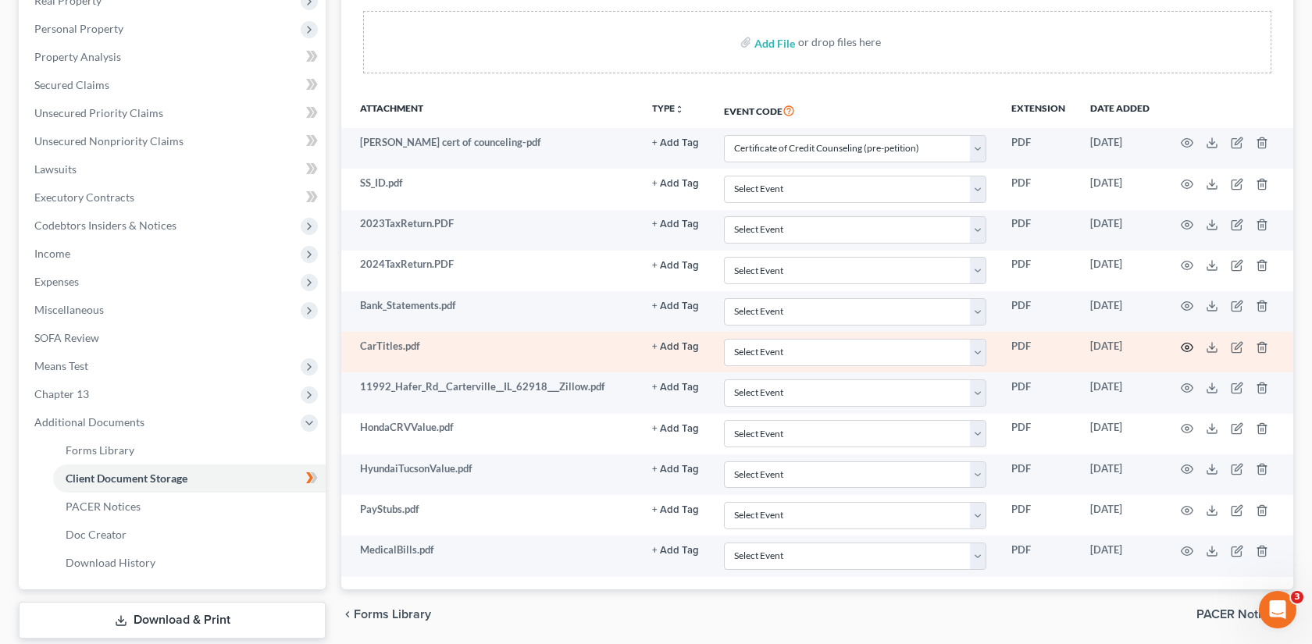
click at [1183, 342] on icon "button" at bounding box center [1187, 347] width 12 height 12
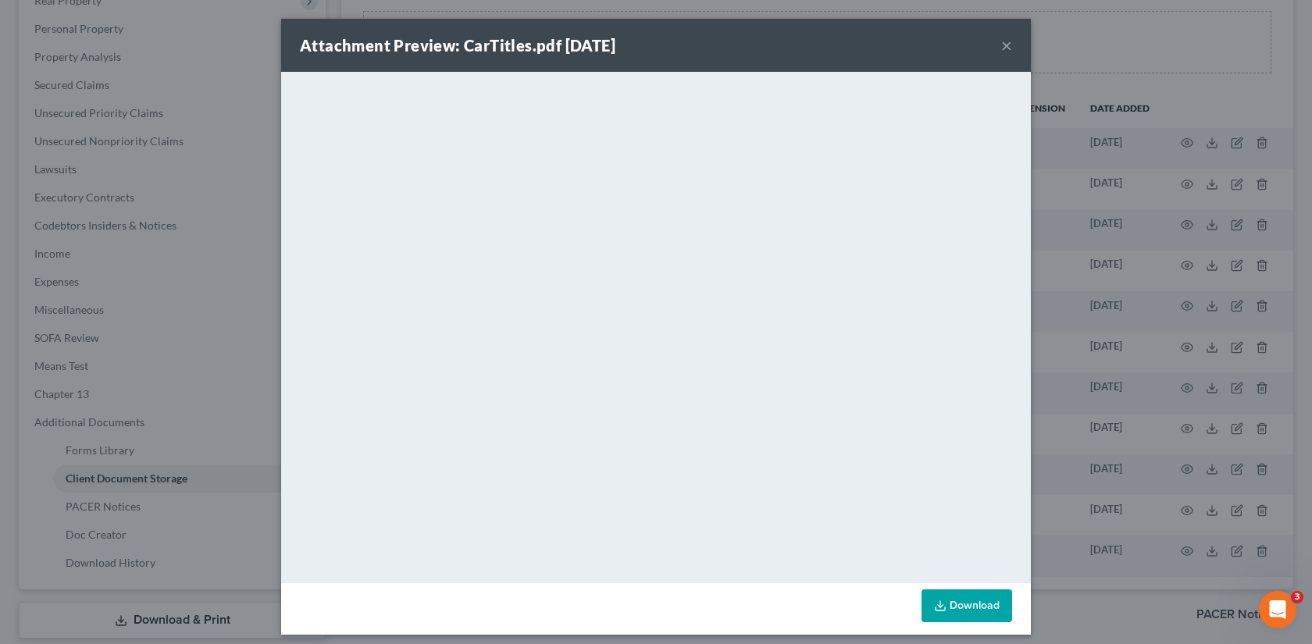
click at [1003, 49] on button "×" at bounding box center [1006, 45] width 11 height 19
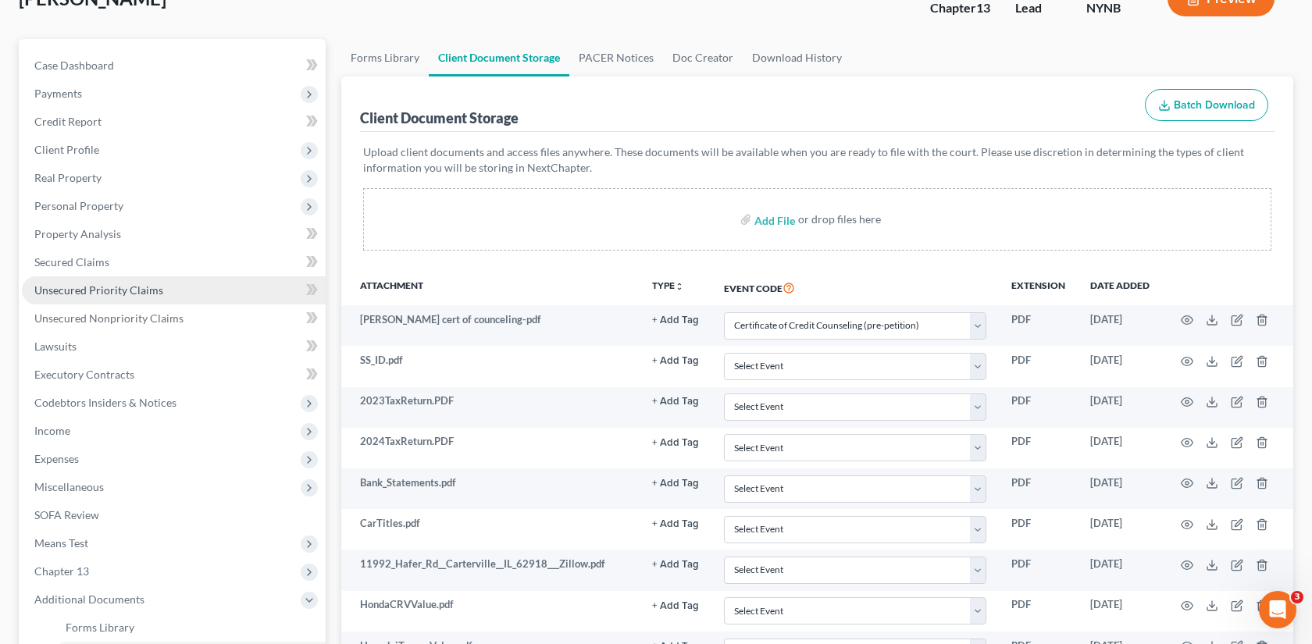
scroll to position [63, 0]
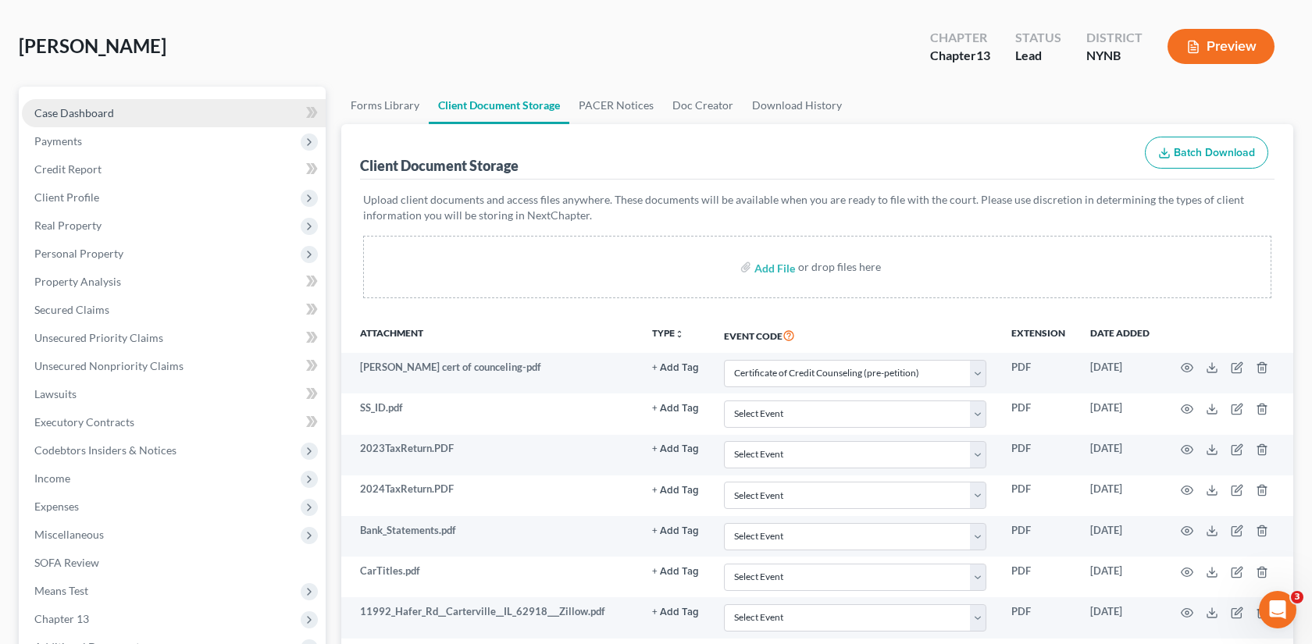
click at [144, 110] on link "Case Dashboard" at bounding box center [174, 113] width 304 height 28
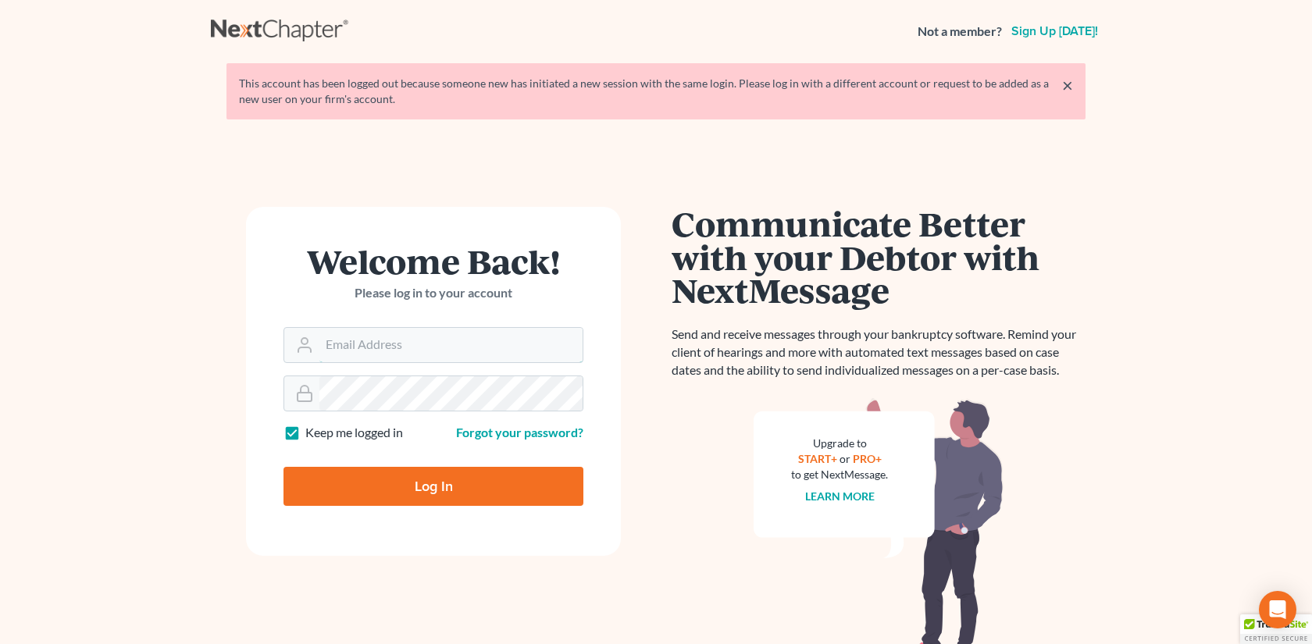
type input "[EMAIL_ADDRESS][DOMAIN_NAME]"
click at [425, 466] on div "Log In" at bounding box center [434, 481] width 300 height 52
click at [423, 482] on input "Log In" at bounding box center [434, 486] width 300 height 39
type input "Thinking..."
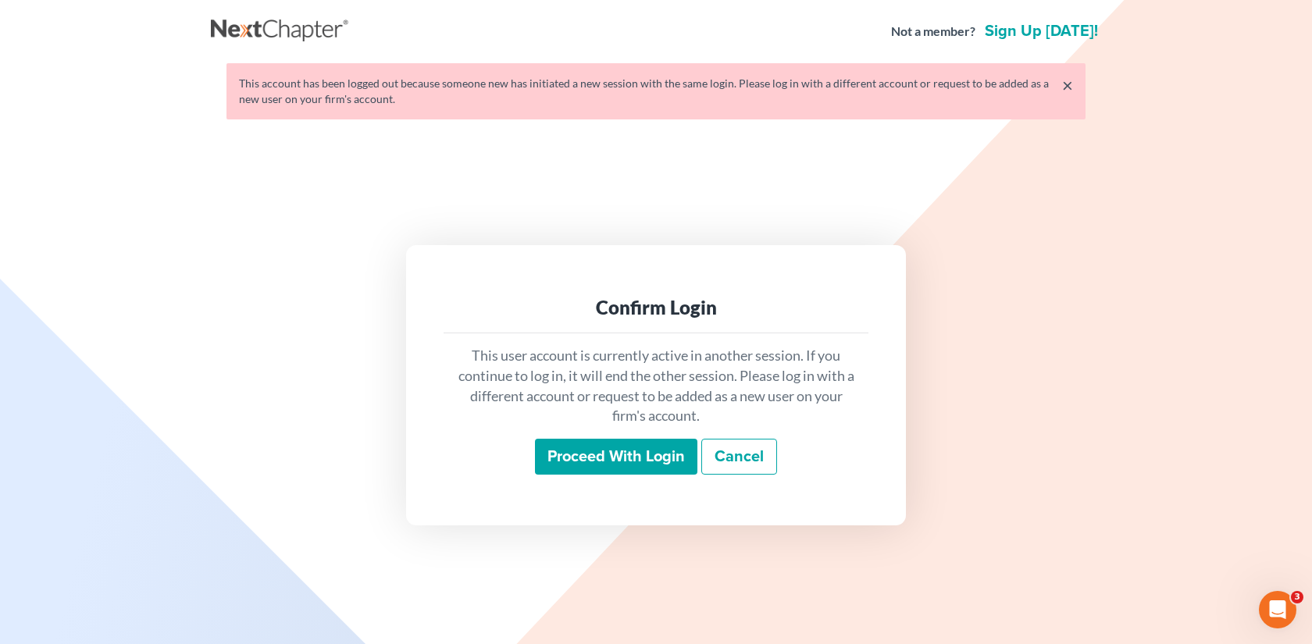
click at [600, 449] on input "Proceed with login" at bounding box center [616, 457] width 162 height 36
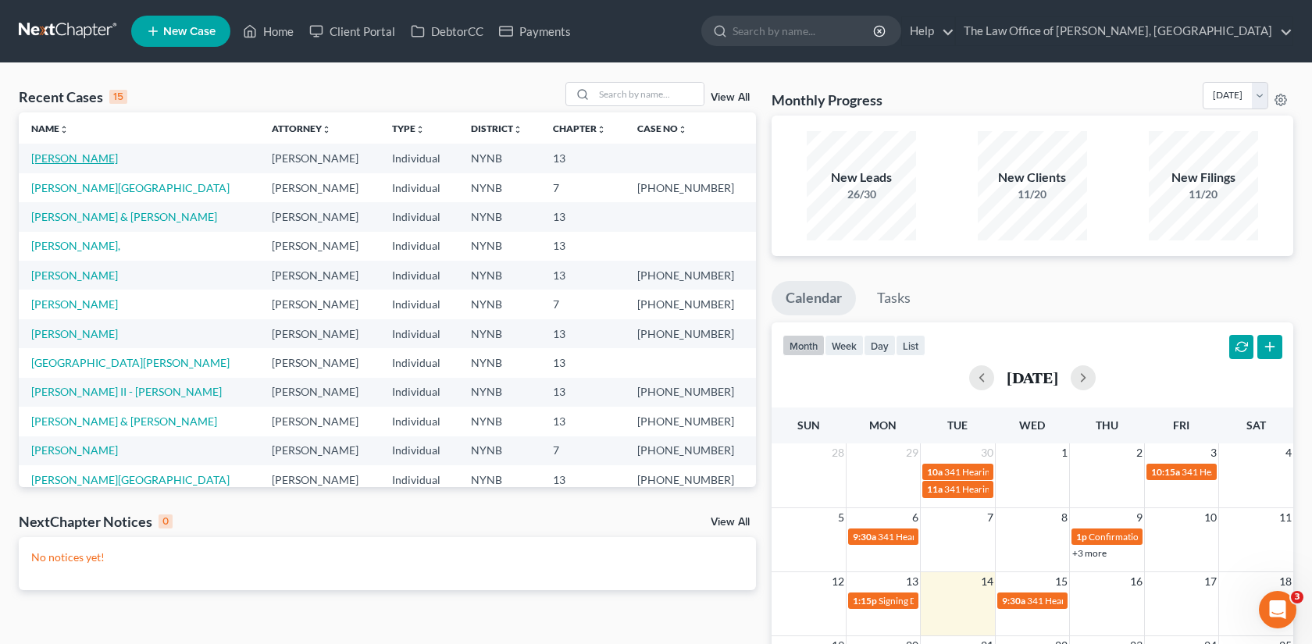
click at [101, 164] on link "[PERSON_NAME]" at bounding box center [74, 158] width 87 height 13
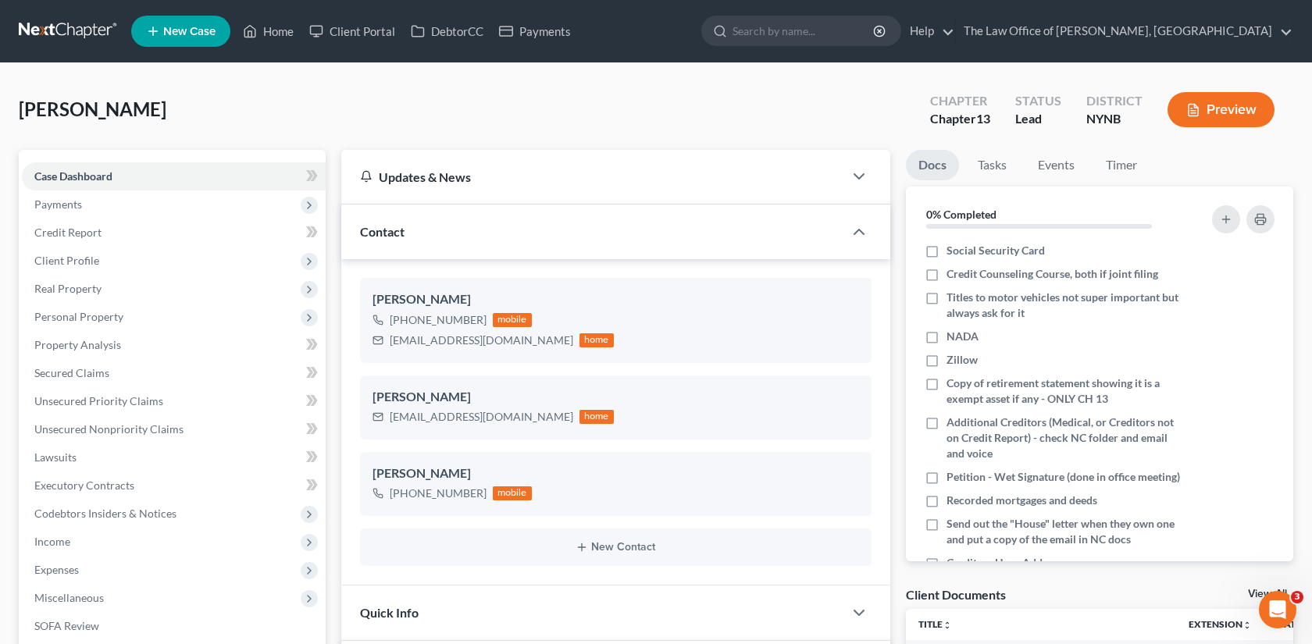
scroll to position [249, 0]
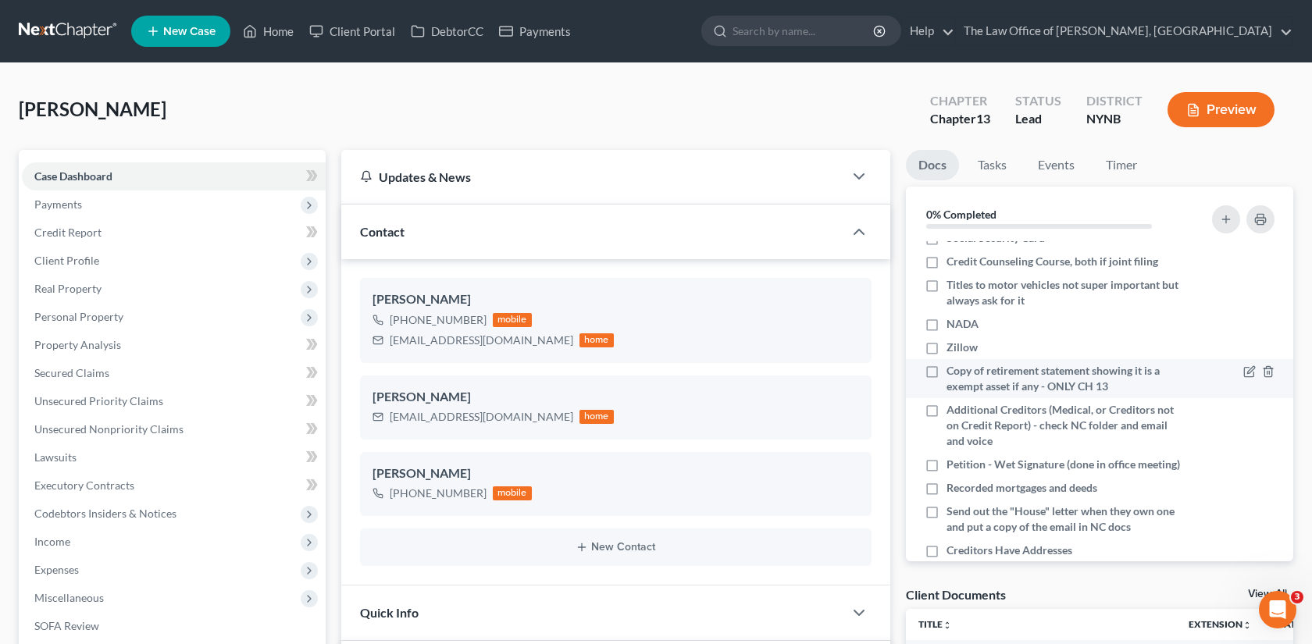
click at [993, 378] on span "Copy of retirement statement showing it is a exempt asset if any - ONLY CH 13" at bounding box center [1065, 378] width 237 height 31
click at [963, 373] on input "Copy of retirement statement showing it is a exempt asset if any - ONLY CH 13" at bounding box center [958, 368] width 10 height 10
checkbox input "true"
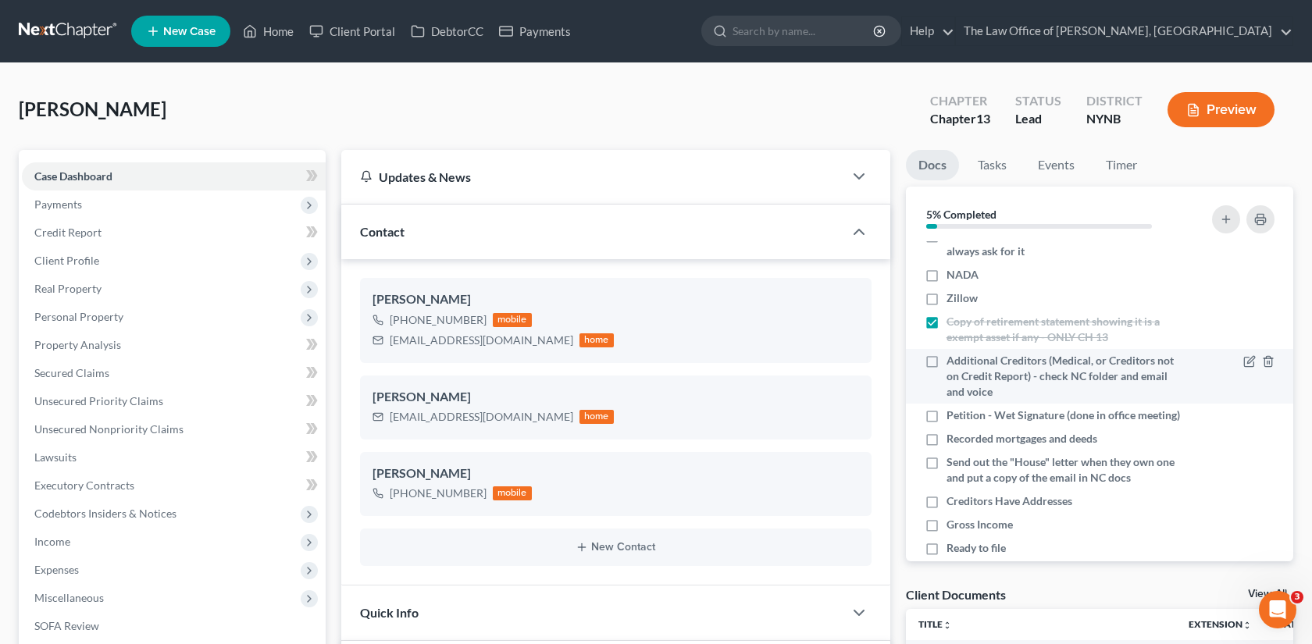
scroll to position [322, 0]
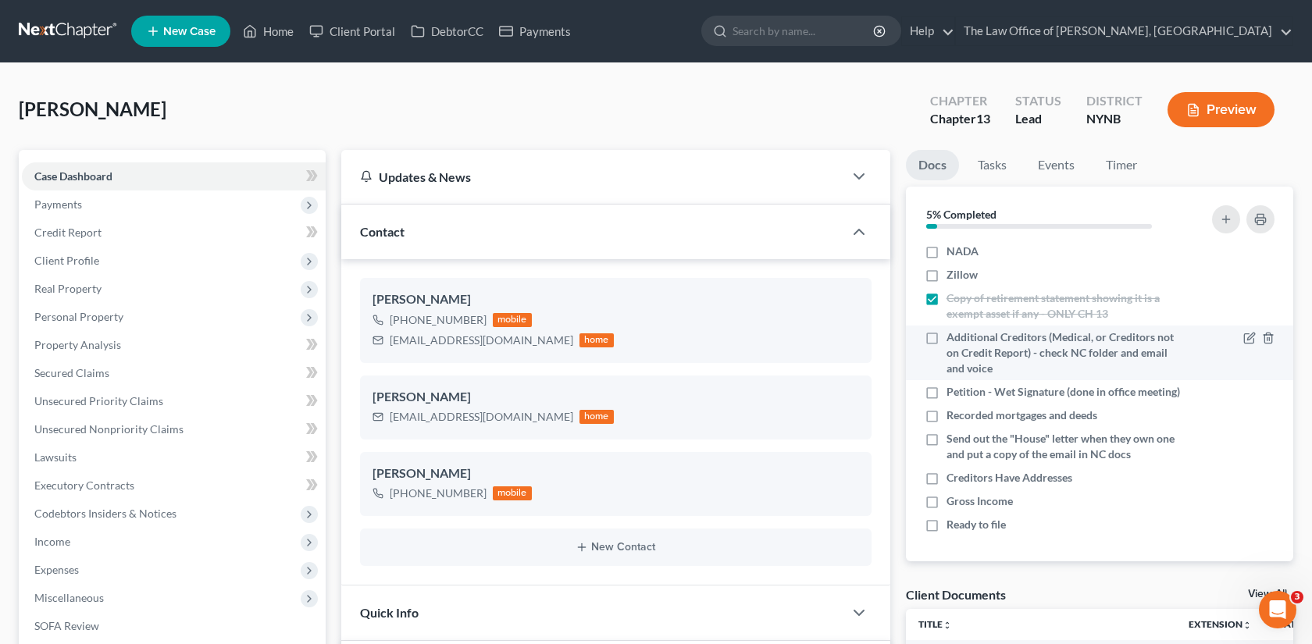
click at [1032, 345] on span "Additional Creditors (Medical, or Creditors not on Credit Report) - check NC fo…" at bounding box center [1065, 353] width 237 height 47
click at [963, 340] on input "Additional Creditors (Medical, or Creditors not on Credit Report) - check NC fo…" at bounding box center [958, 335] width 10 height 10
checkbox input "true"
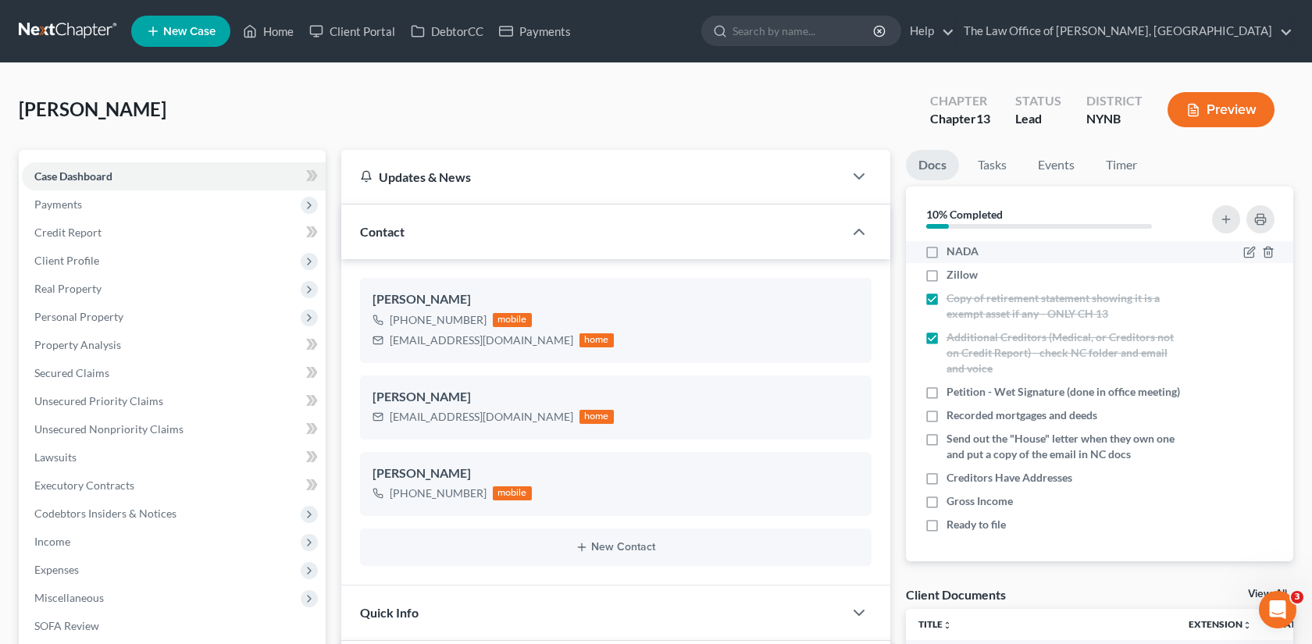
click at [1003, 245] on div "NADA" at bounding box center [1054, 252] width 259 height 16
click at [947, 248] on label "NADA" at bounding box center [963, 252] width 32 height 16
click at [953, 248] on input "NADA" at bounding box center [958, 249] width 10 height 10
checkbox input "true"
click at [947, 274] on label "Zillow" at bounding box center [962, 275] width 31 height 16
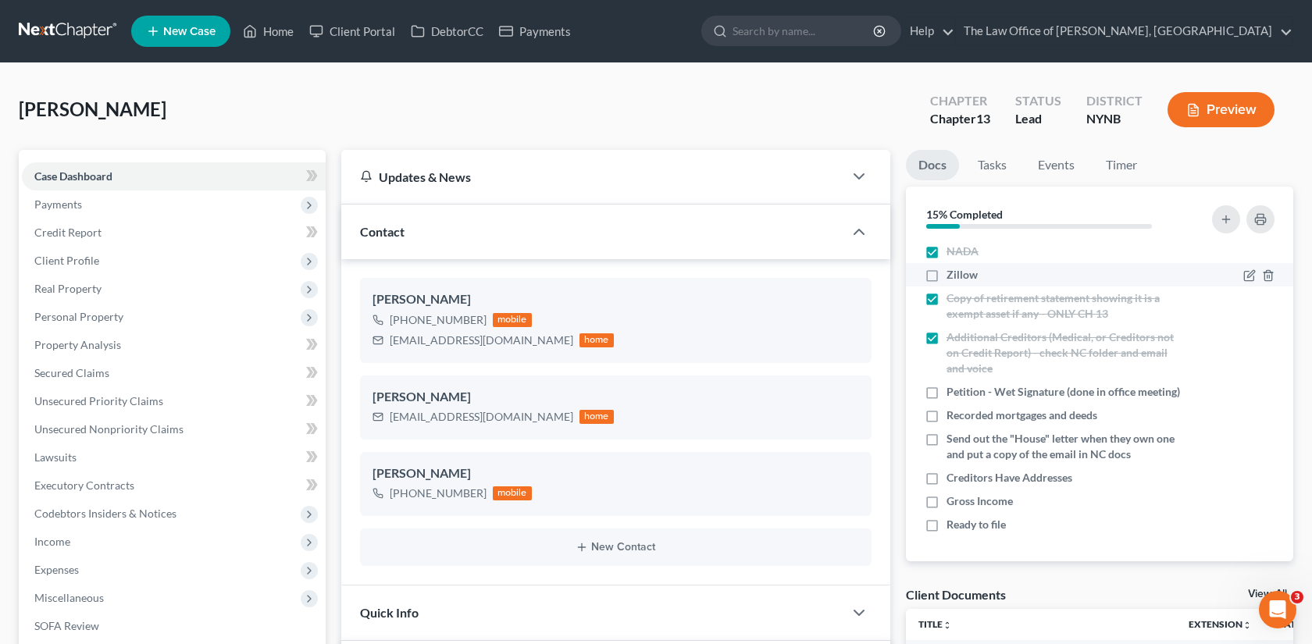
click at [953, 274] on input "Zillow" at bounding box center [958, 272] width 10 height 10
checkbox input "true"
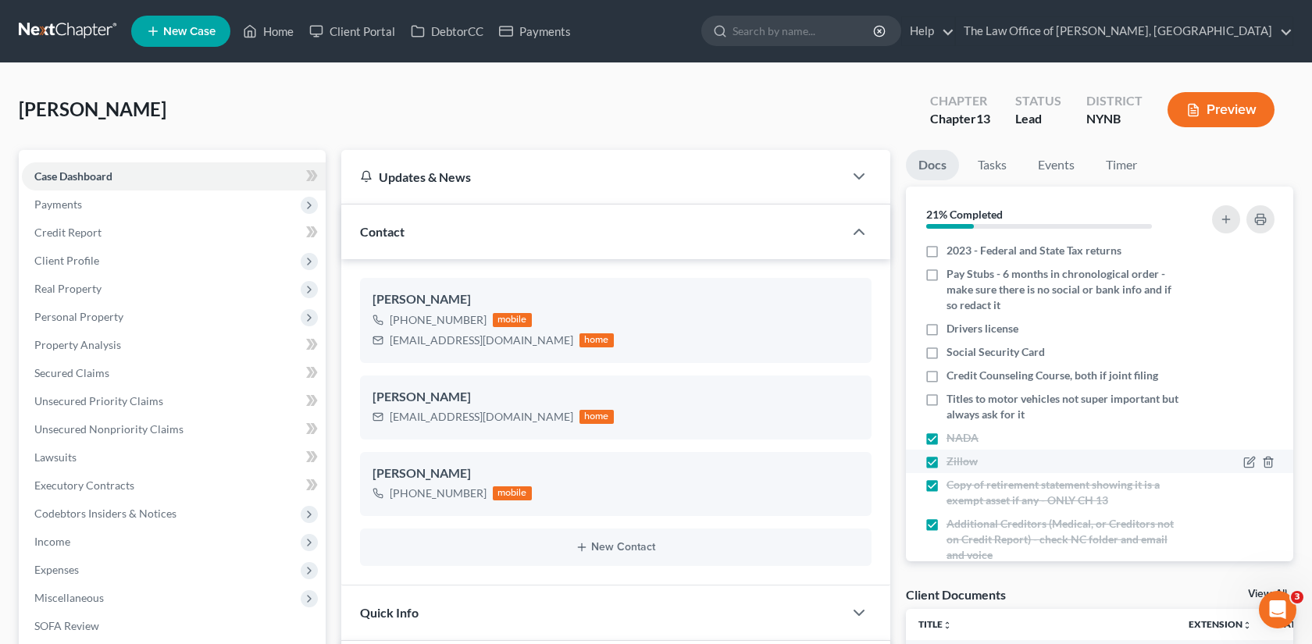
scroll to position [0, 0]
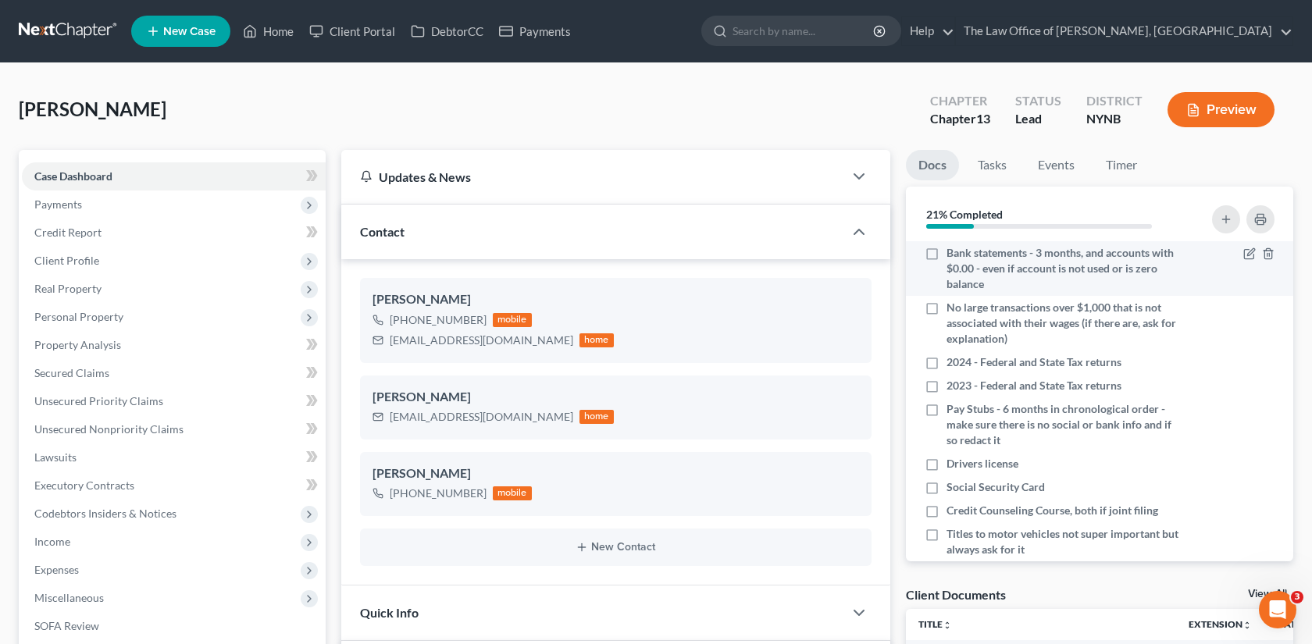
click at [947, 250] on label "Bank statements - 3 months, and accounts with $0.00 - even if account is not us…" at bounding box center [1065, 268] width 237 height 47
click at [953, 250] on input "Bank statements - 3 months, and accounts with $0.00 - even if account is not us…" at bounding box center [958, 250] width 10 height 10
checkbox input "true"
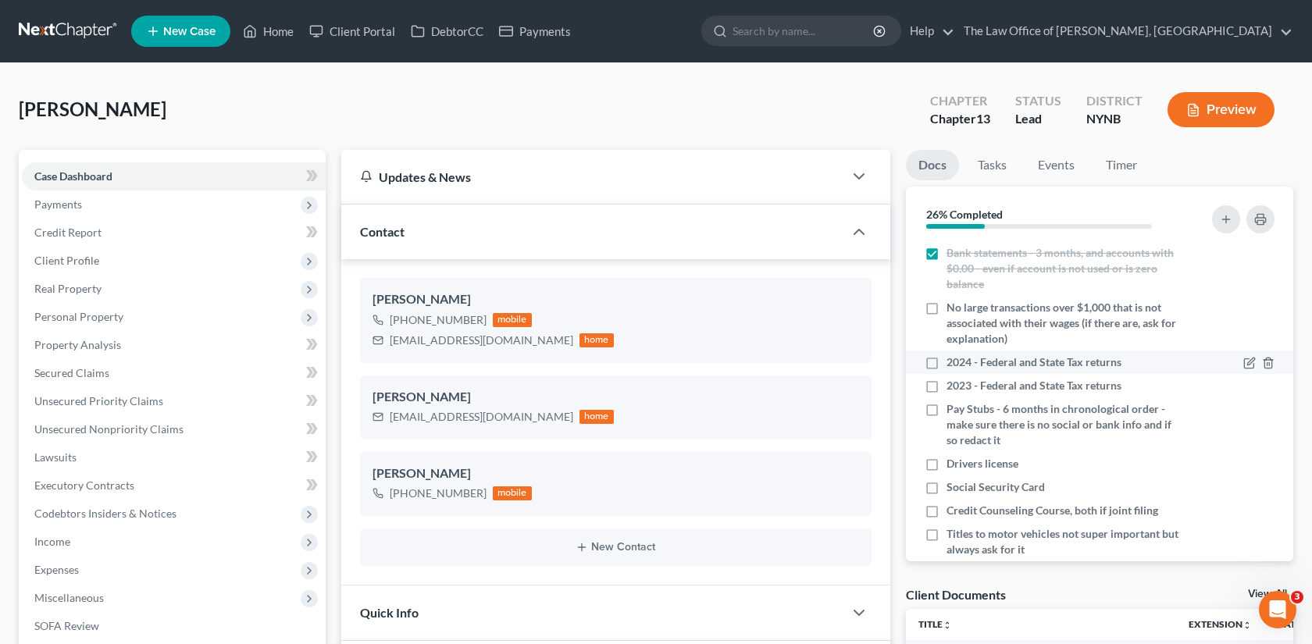
click at [947, 368] on label "2024 - Federal and State Tax returns" at bounding box center [1034, 363] width 175 height 16
click at [953, 365] on input "2024 - Federal and State Tax returns" at bounding box center [958, 360] width 10 height 10
checkbox input "true"
click at [947, 383] on label "2023 - Federal and State Tax returns" at bounding box center [1034, 386] width 175 height 16
click at [953, 383] on input "2023 - Federal and State Tax returns" at bounding box center [958, 383] width 10 height 10
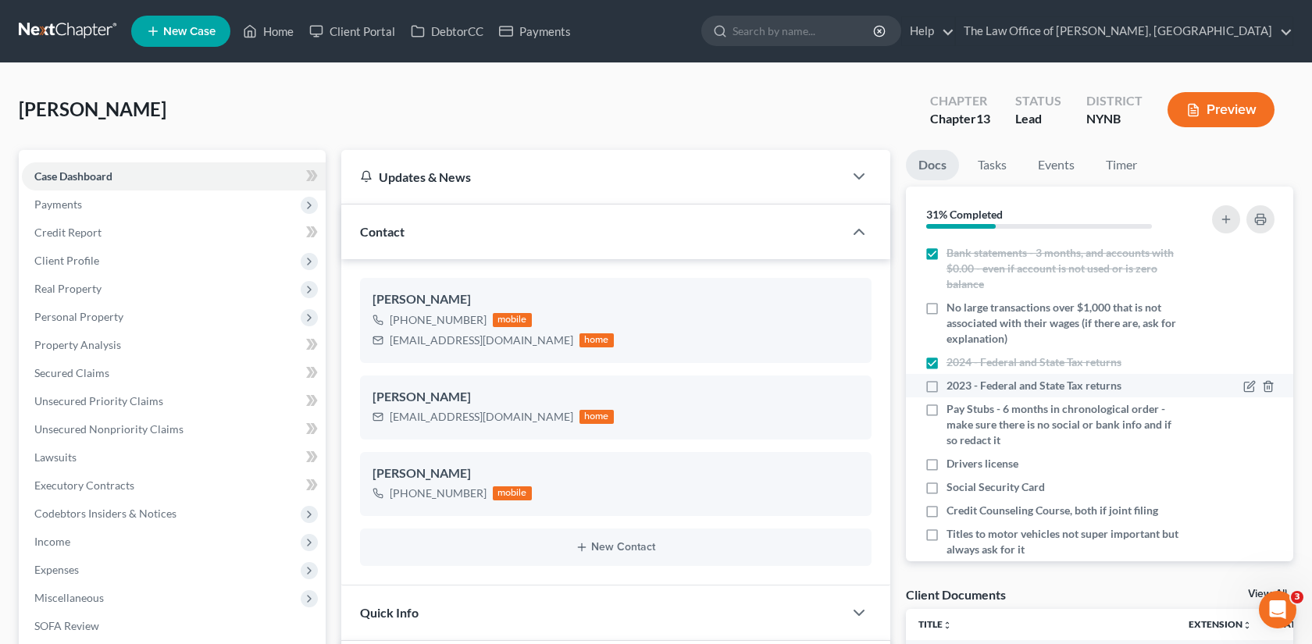
checkbox input "true"
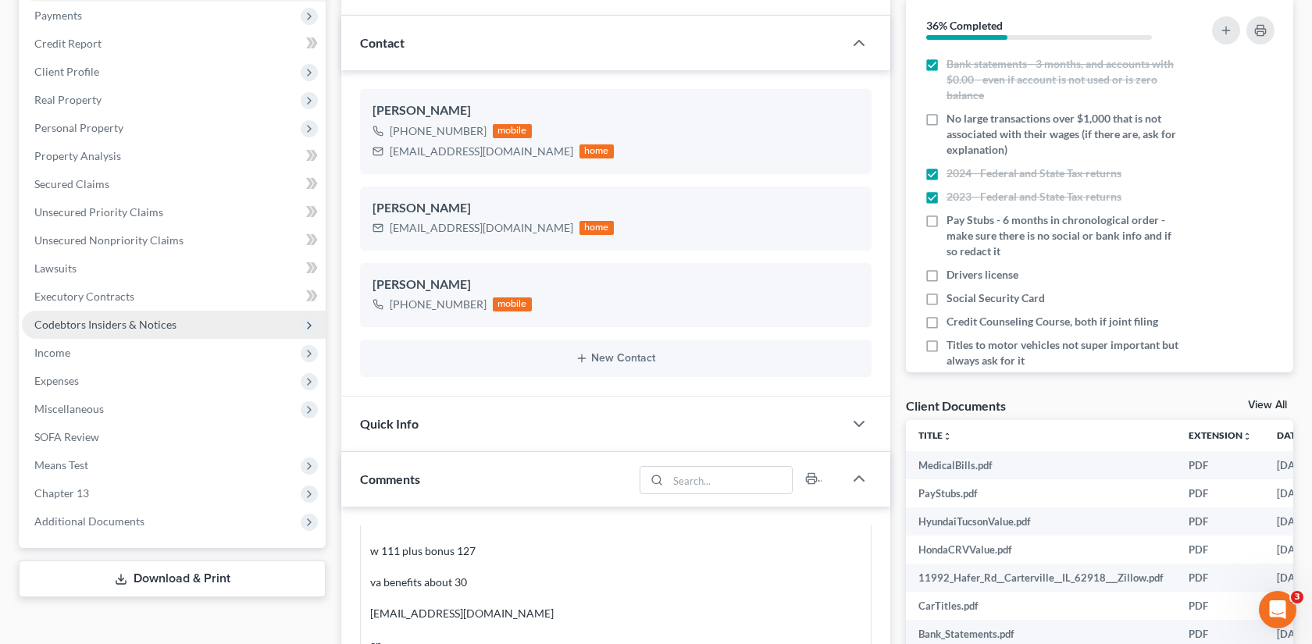
scroll to position [500, 0]
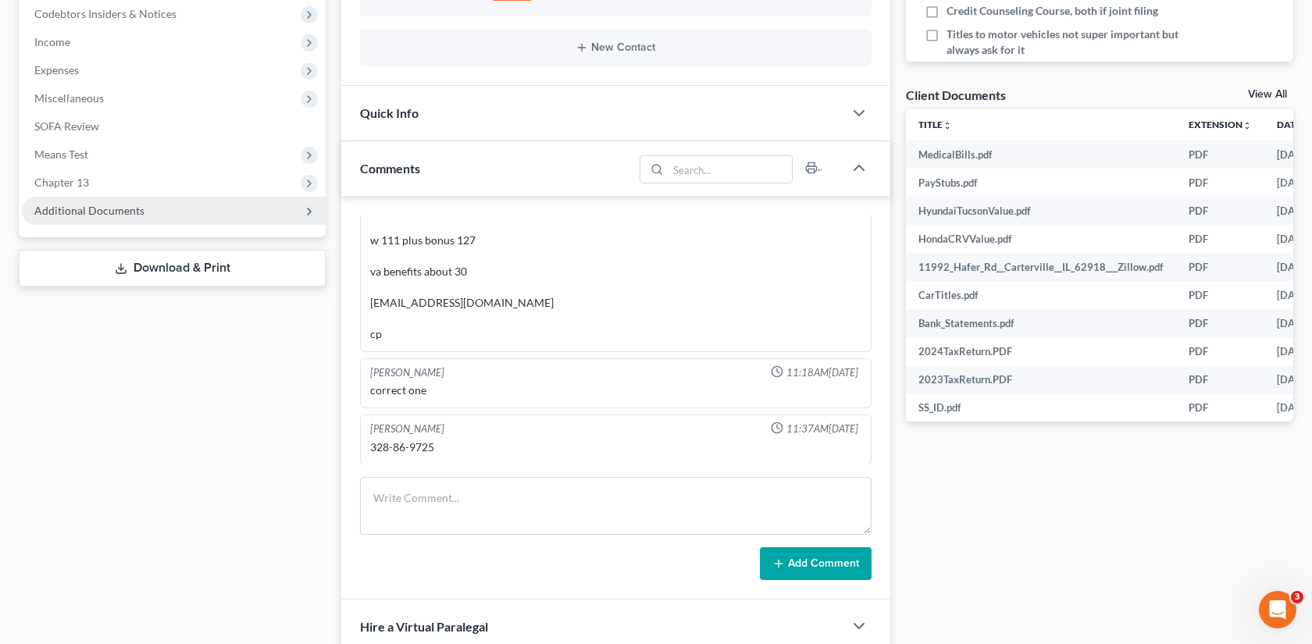
click at [203, 212] on span "Additional Documents" at bounding box center [174, 211] width 304 height 28
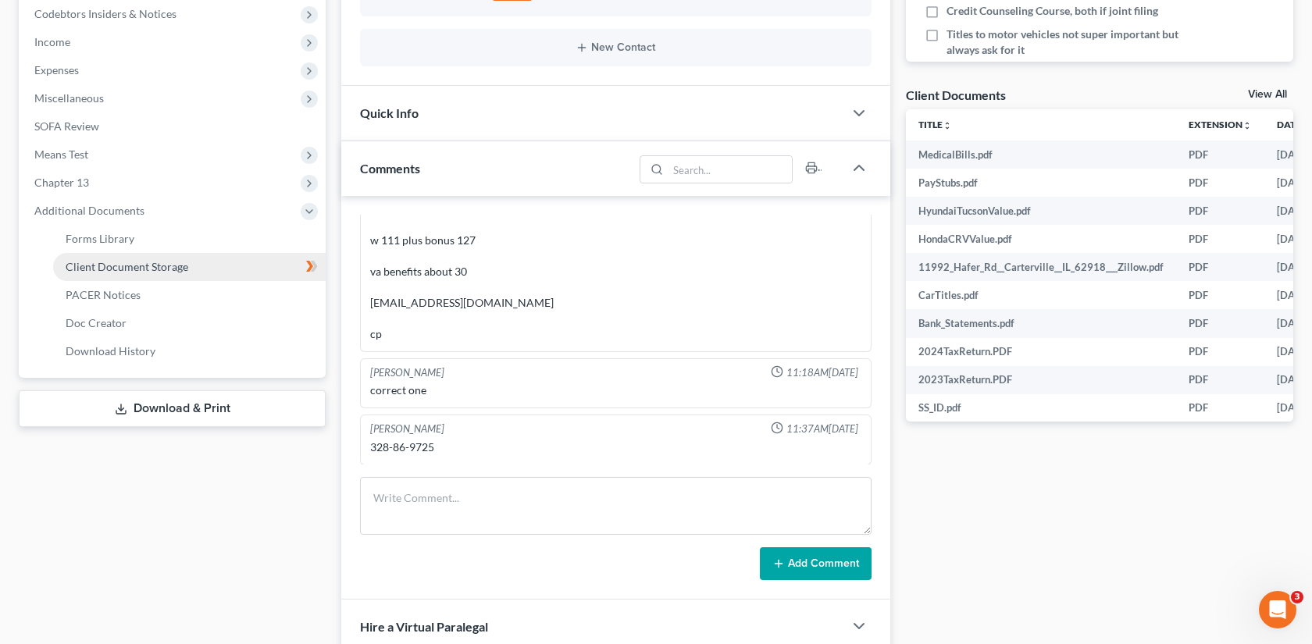
click at [266, 272] on link "Client Document Storage" at bounding box center [189, 267] width 273 height 28
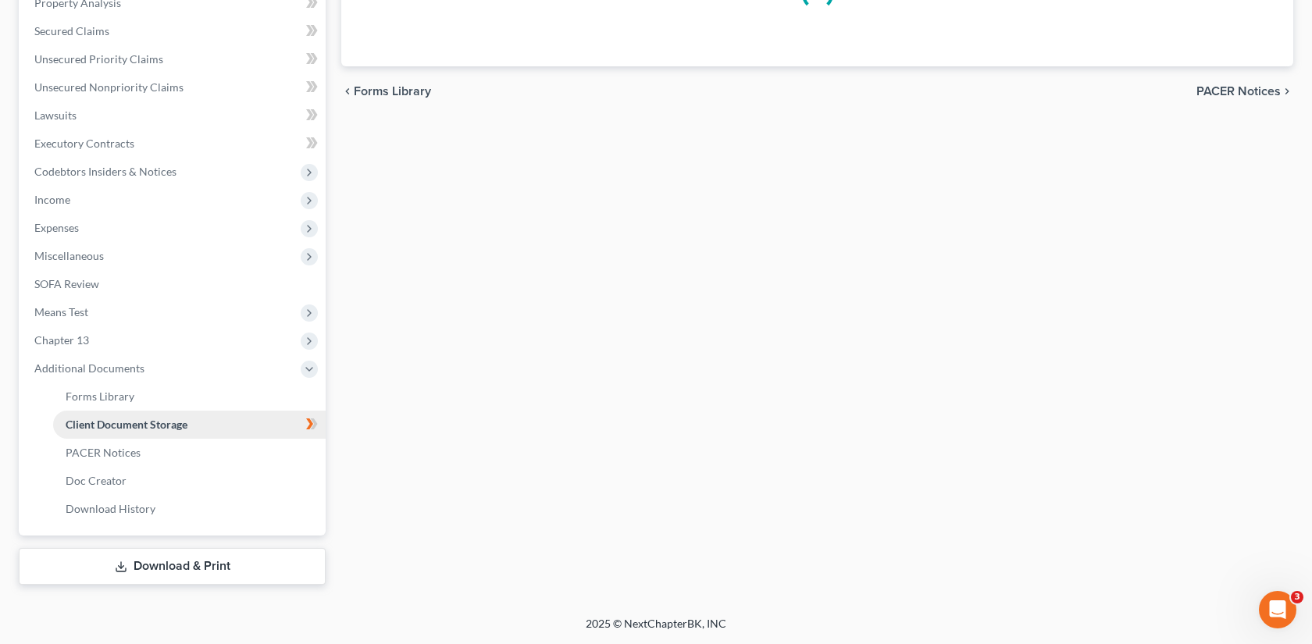
scroll to position [340, 0]
select select "1"
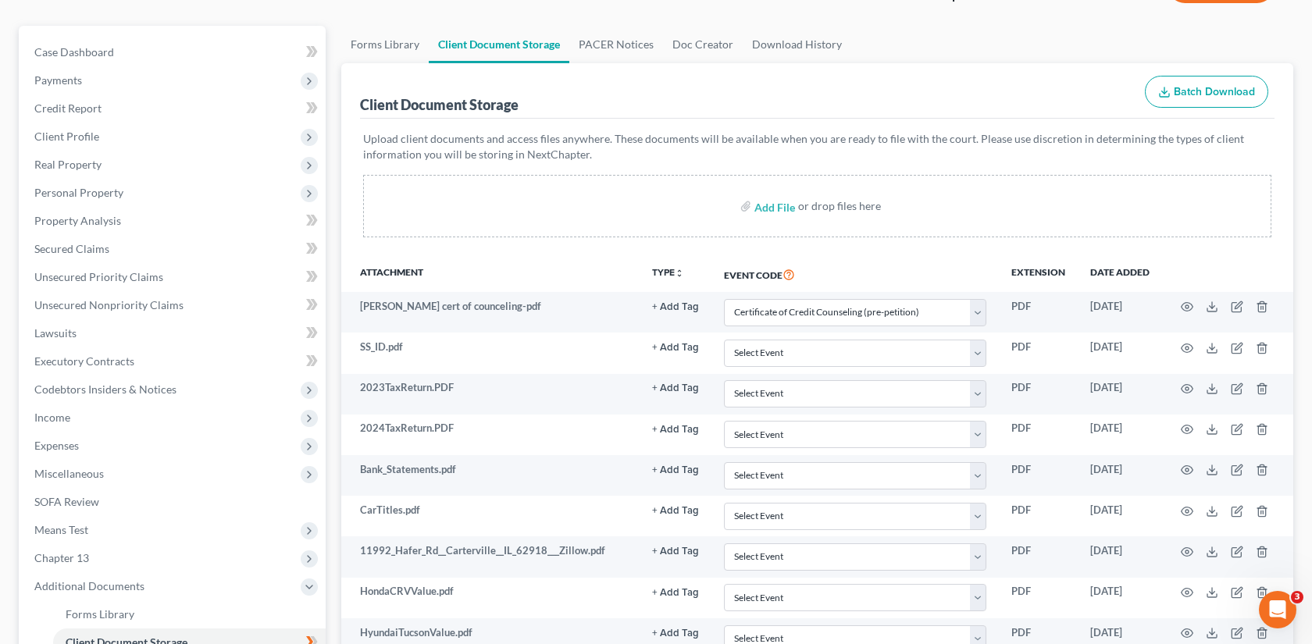
scroll to position [140, 0]
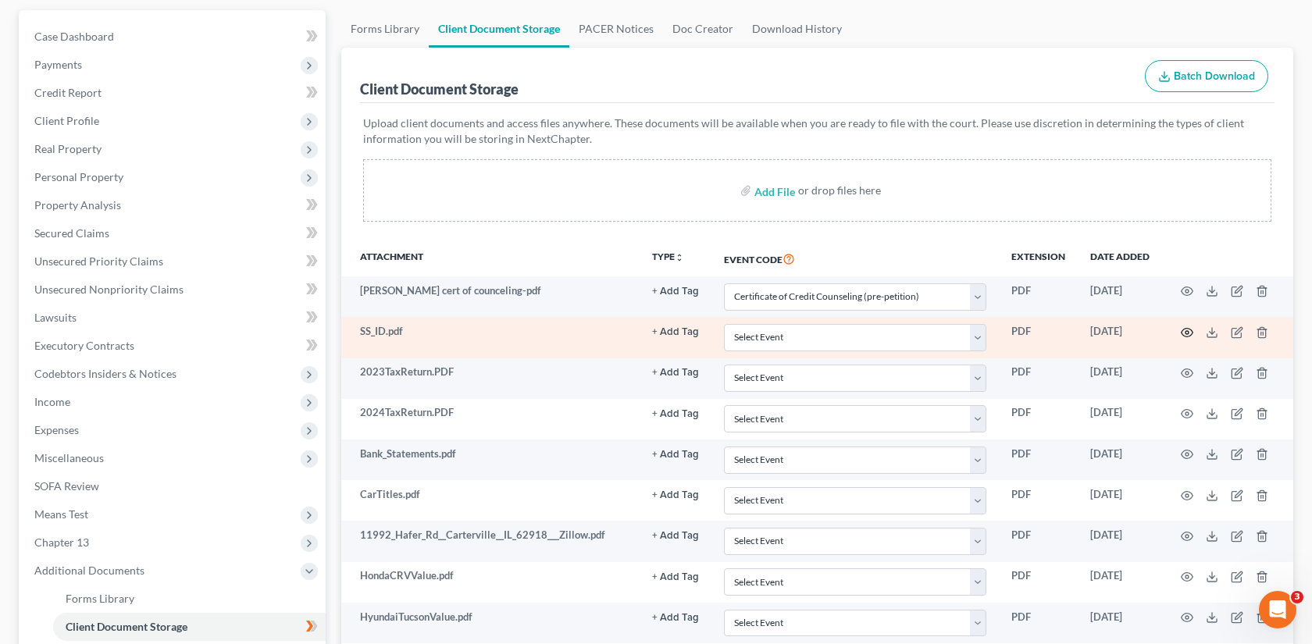
click at [1186, 330] on icon "button" at bounding box center [1187, 332] width 12 height 12
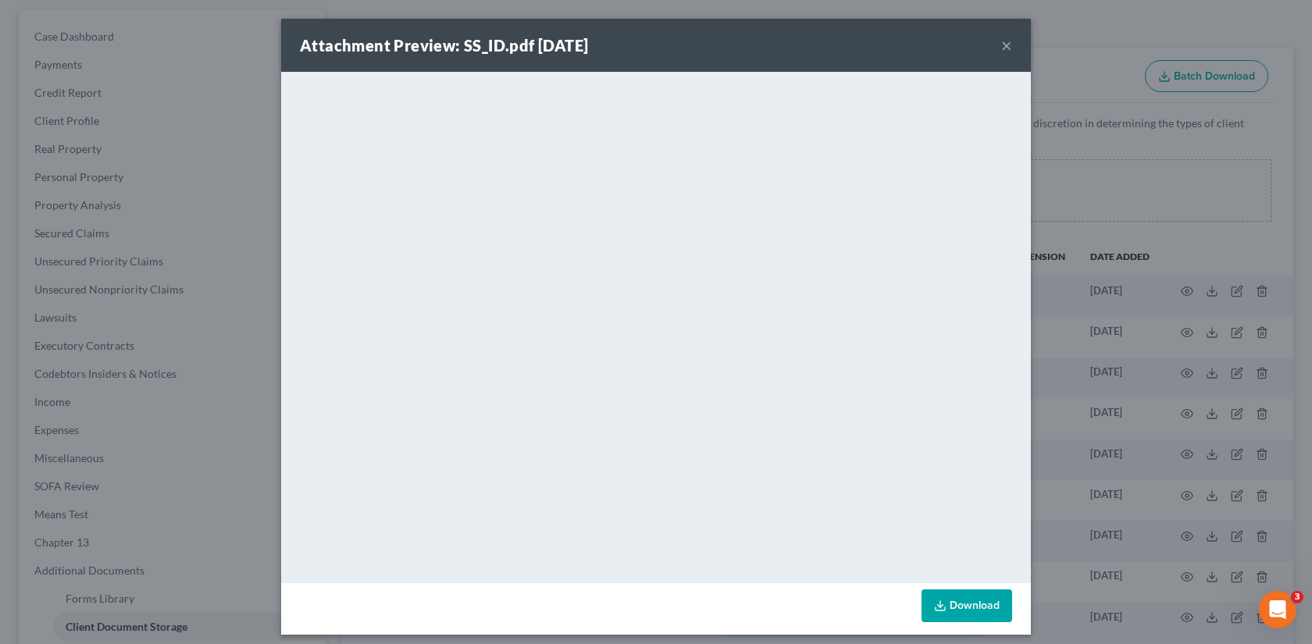
click at [1185, 191] on div "Attachment Preview: SS_ID.pdf [DATE] × <object ng-attr-data='[URL][DOMAIN_NAME]…" at bounding box center [656, 322] width 1312 height 644
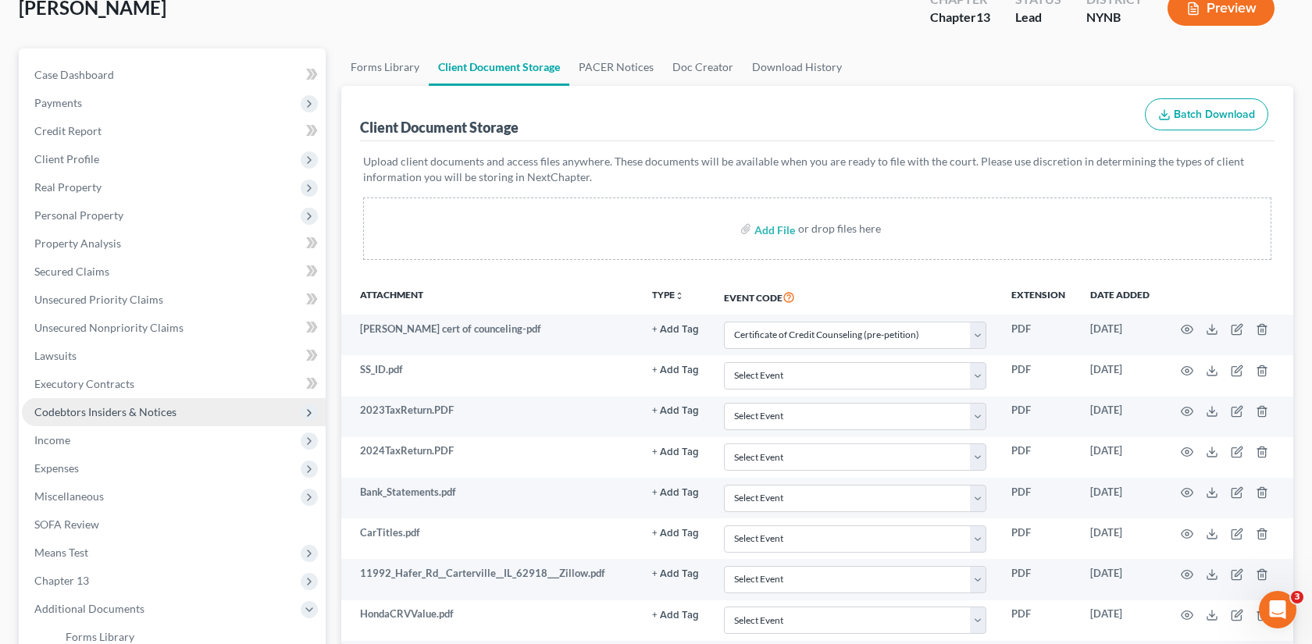
scroll to position [0, 0]
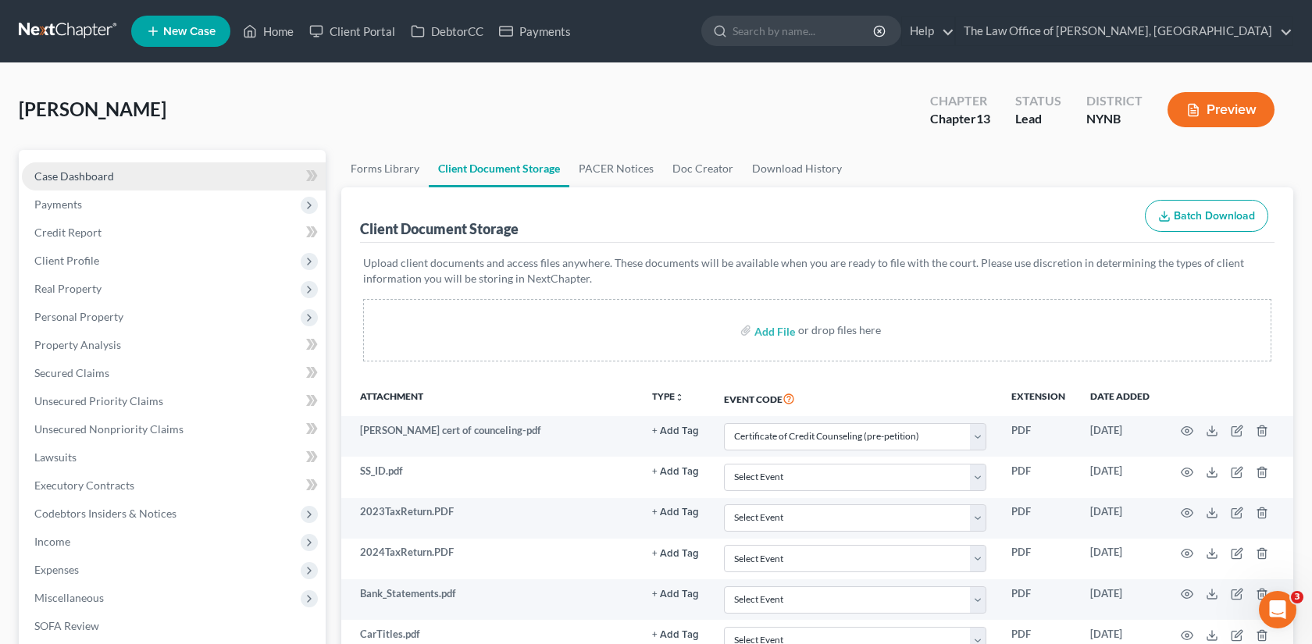
click at [159, 178] on link "Case Dashboard" at bounding box center [174, 176] width 304 height 28
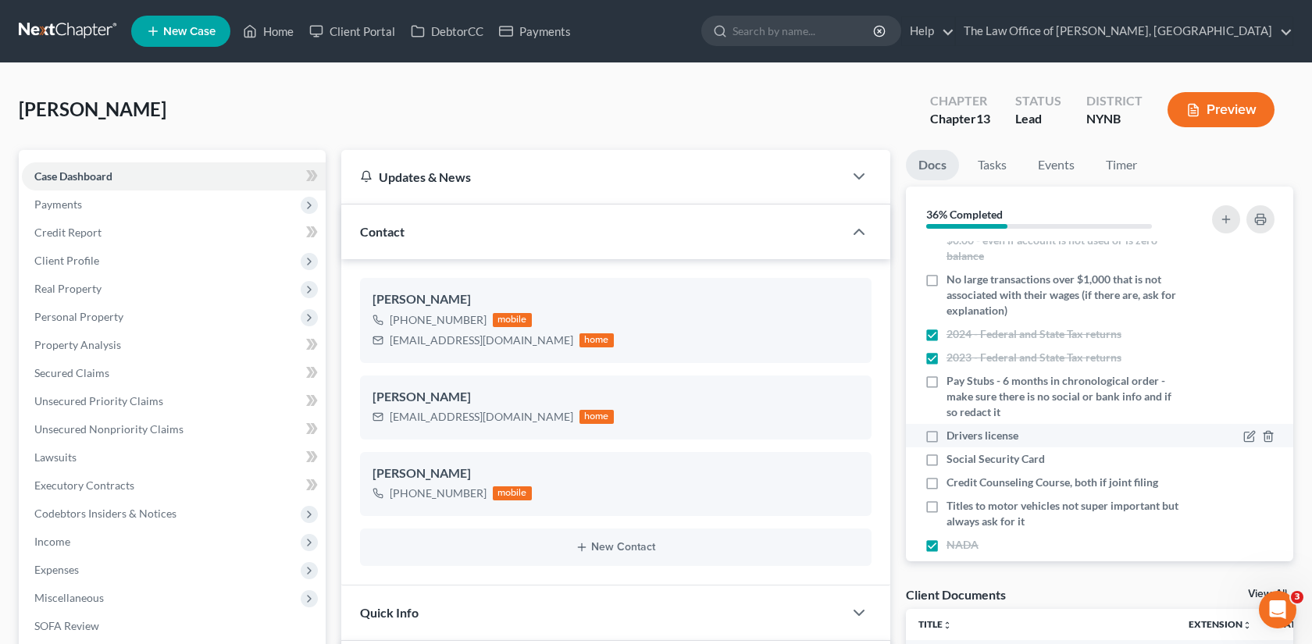
scroll to position [30, 0]
click at [1075, 445] on li "Social Security Card" at bounding box center [1099, 456] width 387 height 23
click at [1072, 432] on div "Drivers license" at bounding box center [1054, 434] width 259 height 16
click at [947, 435] on label "Drivers license" at bounding box center [983, 434] width 72 height 16
click at [953, 435] on input "Drivers license" at bounding box center [958, 431] width 10 height 10
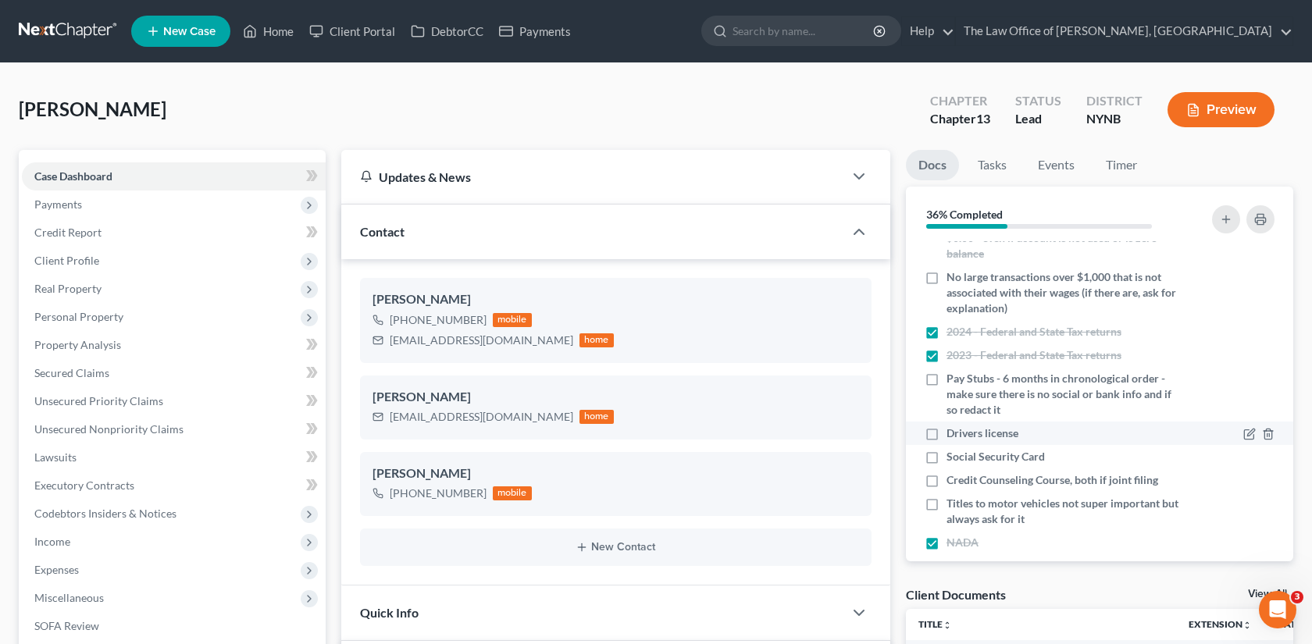
checkbox input "true"
click at [947, 449] on label "Social Security Card" at bounding box center [996, 457] width 98 height 16
click at [953, 449] on input "Social Security Card" at bounding box center [958, 454] width 10 height 10
checkbox input "true"
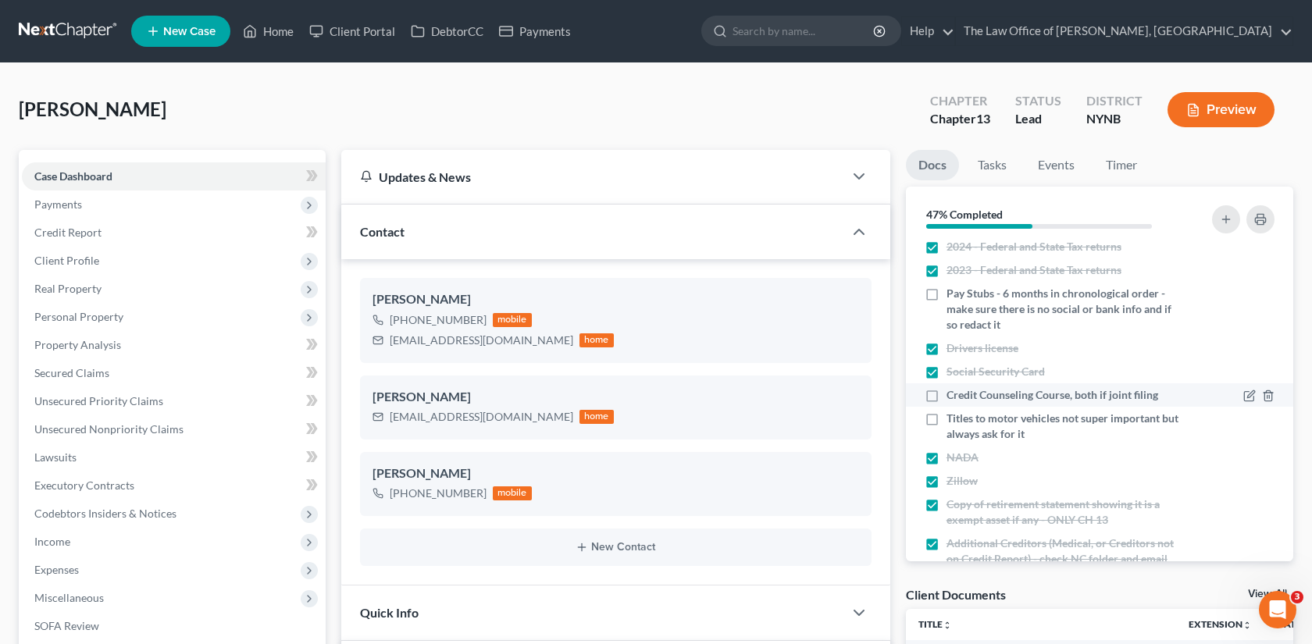
scroll to position [119, 0]
click at [947, 391] on label "Credit Counseling Course, both if joint filing" at bounding box center [1053, 392] width 212 height 16
click at [953, 391] on input "Credit Counseling Course, both if joint filing" at bounding box center [958, 389] width 10 height 10
checkbox input "true"
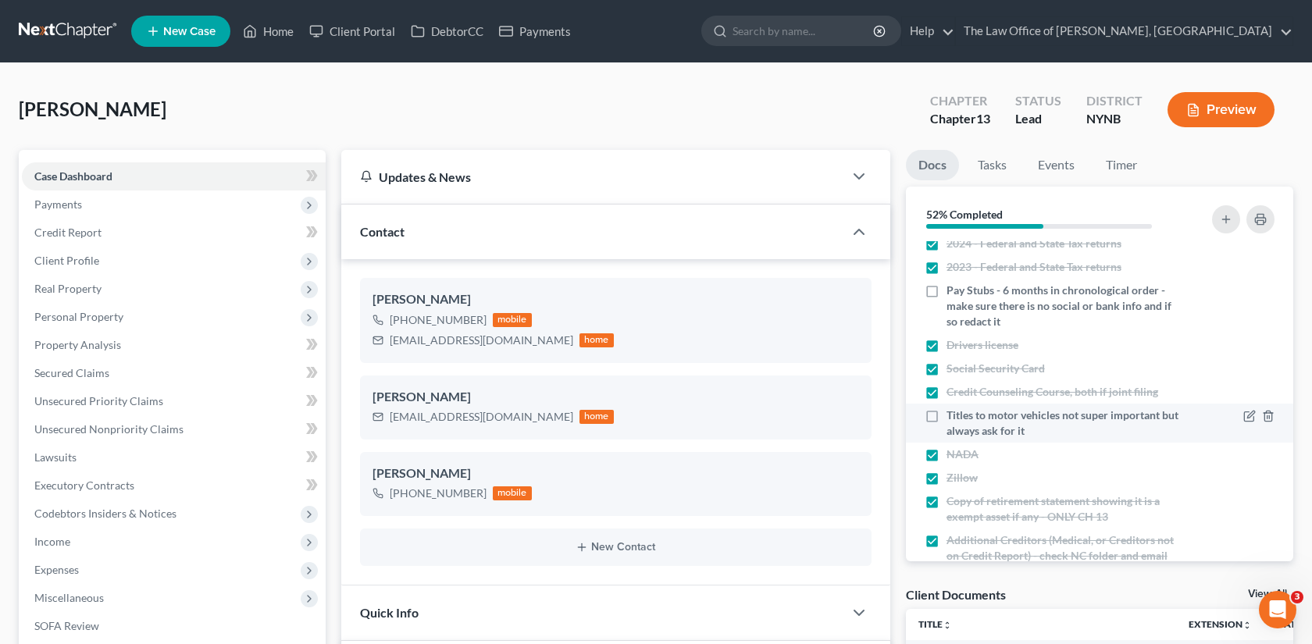
click at [947, 417] on label "Titles to motor vehicles not super important but always ask for it" at bounding box center [1065, 423] width 237 height 31
click at [953, 417] on input "Titles to motor vehicles not super important but always ask for it" at bounding box center [958, 413] width 10 height 10
checkbox input "true"
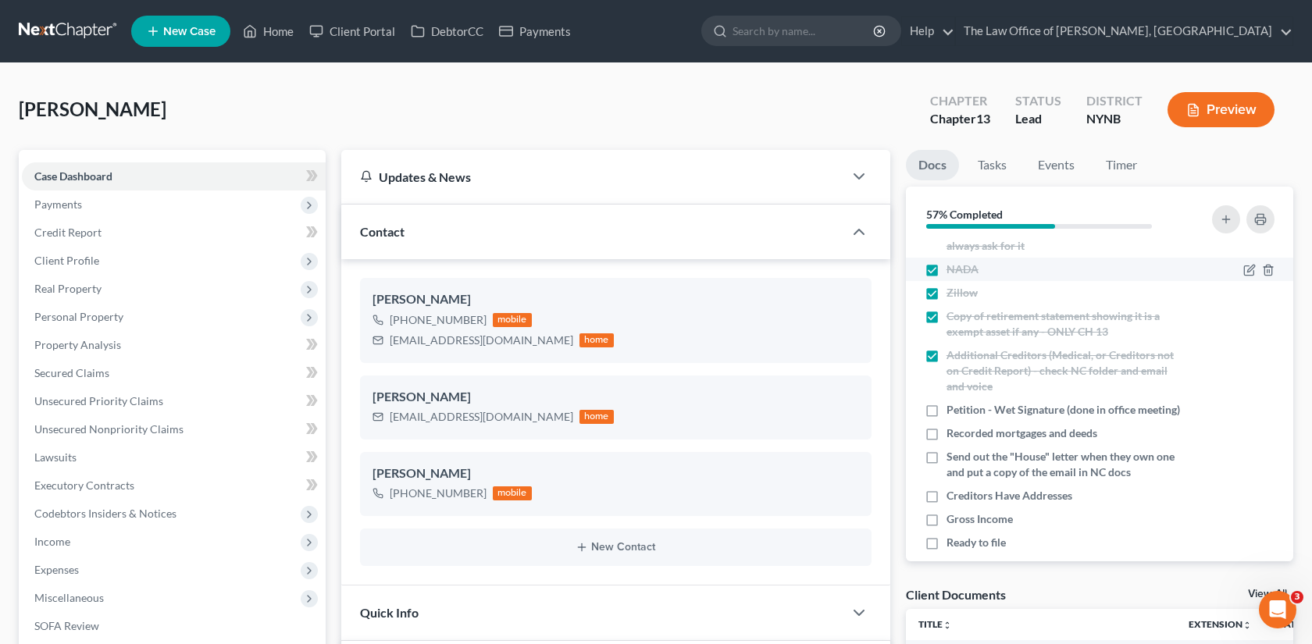
scroll to position [322, 0]
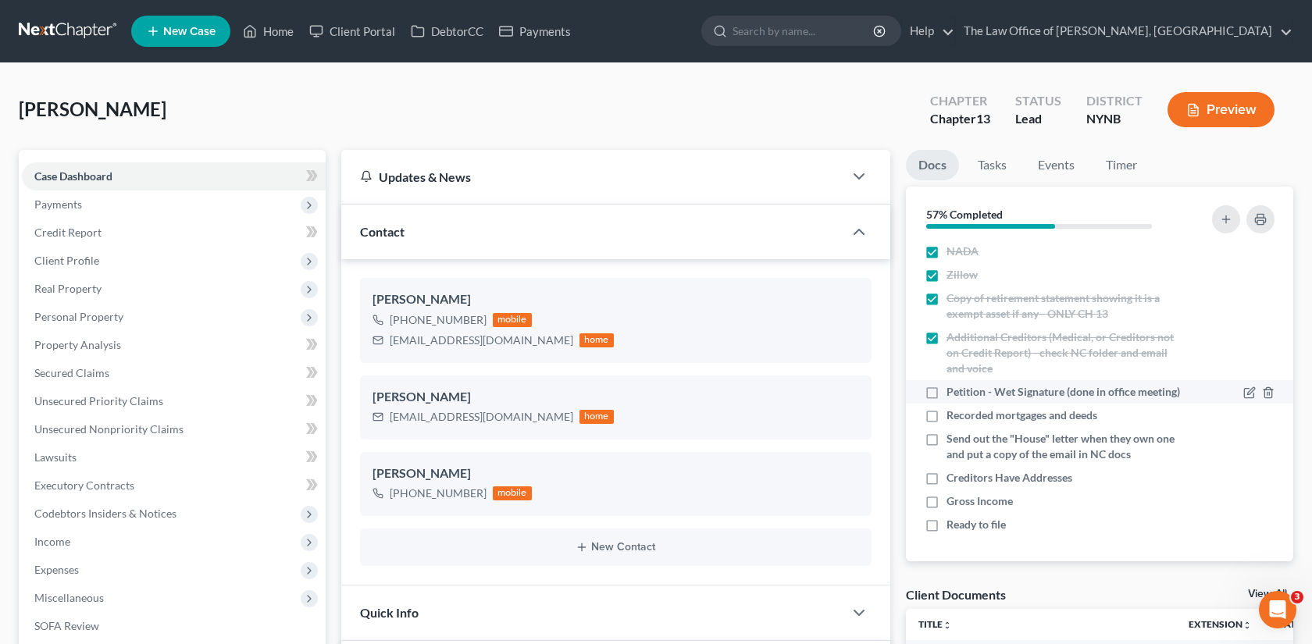
click at [947, 398] on label "Petition - Wet Signature (done in office meeting)" at bounding box center [1064, 392] width 234 height 16
click at [953, 394] on input "Petition - Wet Signature (done in office meeting)" at bounding box center [958, 389] width 10 height 10
checkbox input "true"
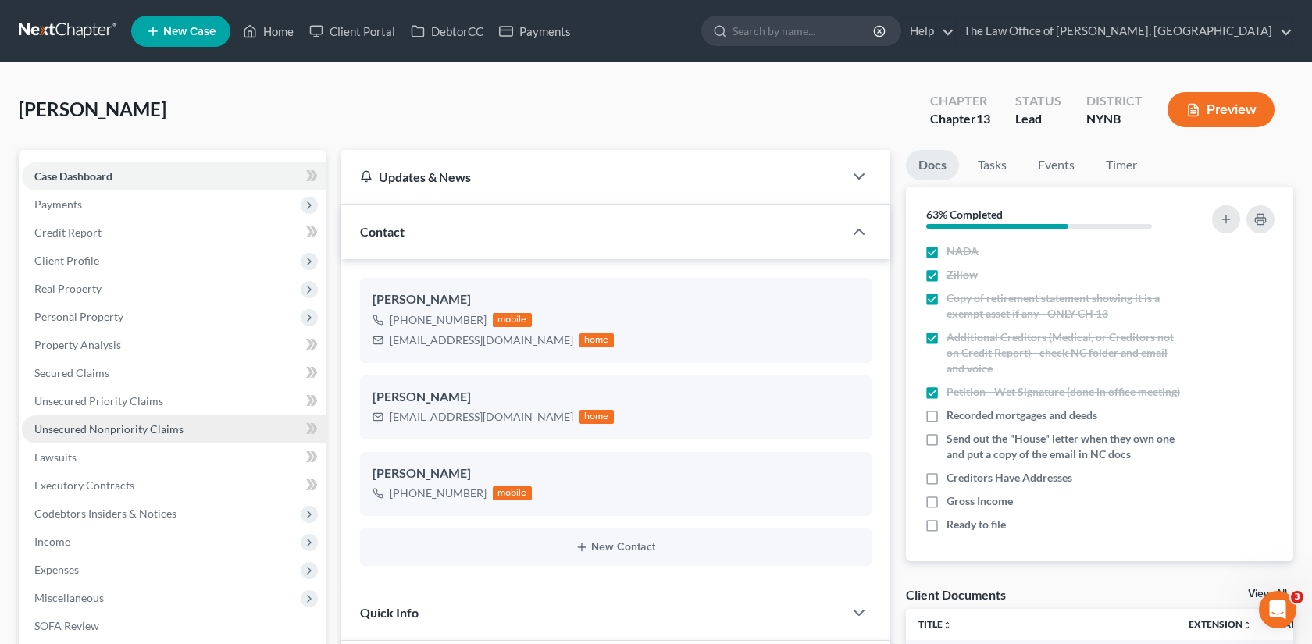
click at [189, 426] on link "Unsecured Nonpriority Claims" at bounding box center [174, 430] width 304 height 28
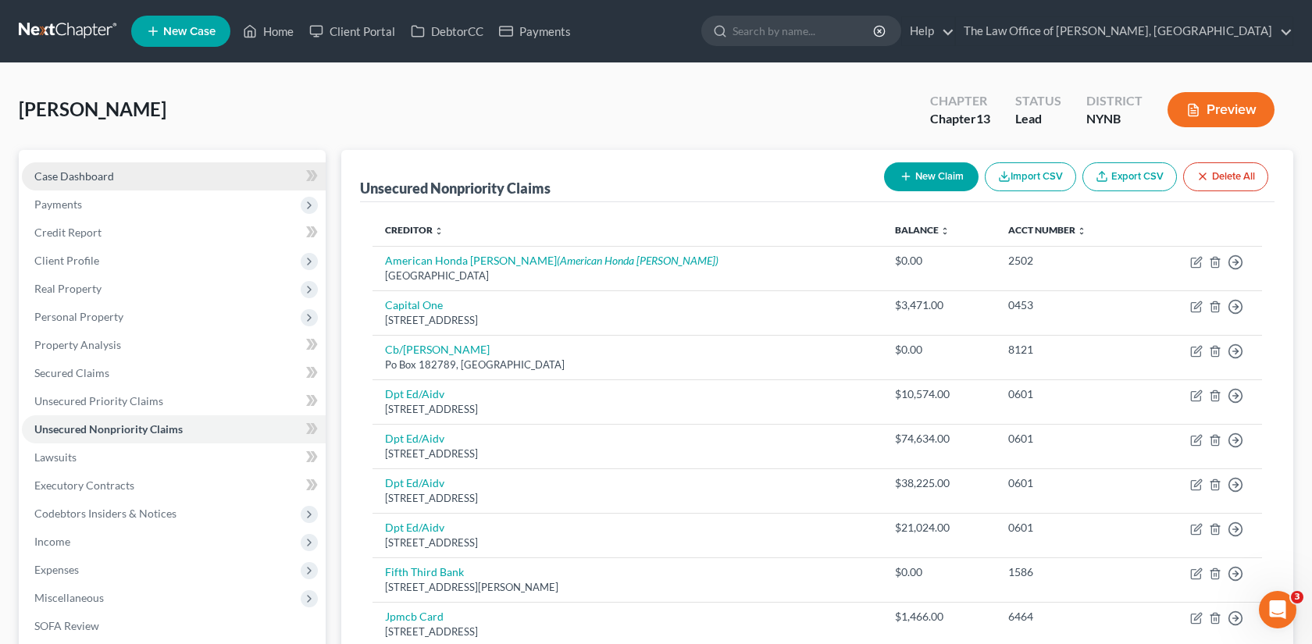
click at [180, 169] on link "Case Dashboard" at bounding box center [174, 176] width 304 height 28
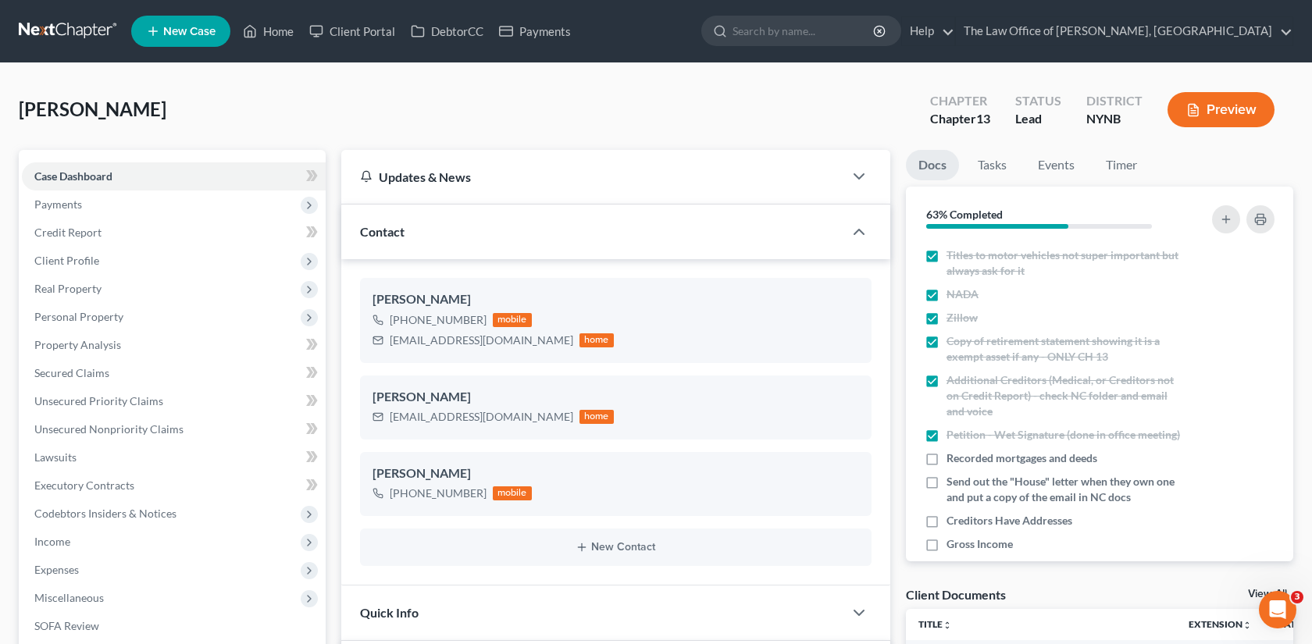
scroll to position [322, 0]
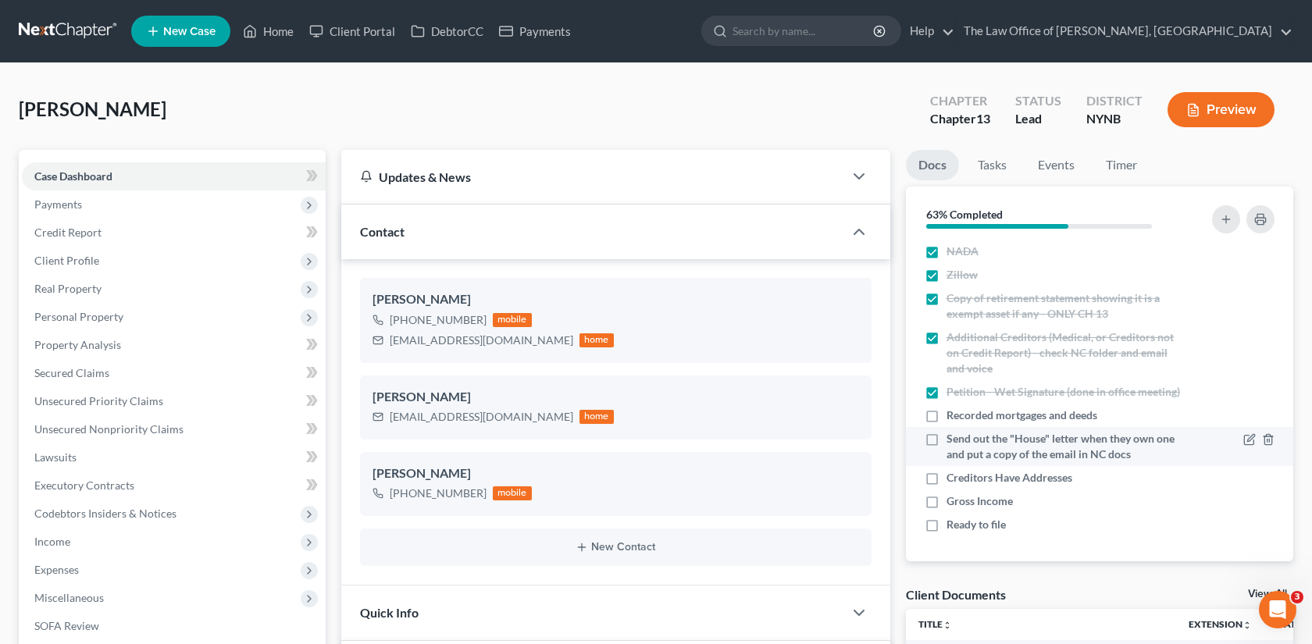
click at [947, 432] on label "Send out the "House" letter when they own one and put a copy of the email in NC…" at bounding box center [1065, 446] width 237 height 31
click at [953, 432] on input "Send out the "House" letter when they own one and put a copy of the email in NC…" at bounding box center [958, 436] width 10 height 10
checkbox input "true"
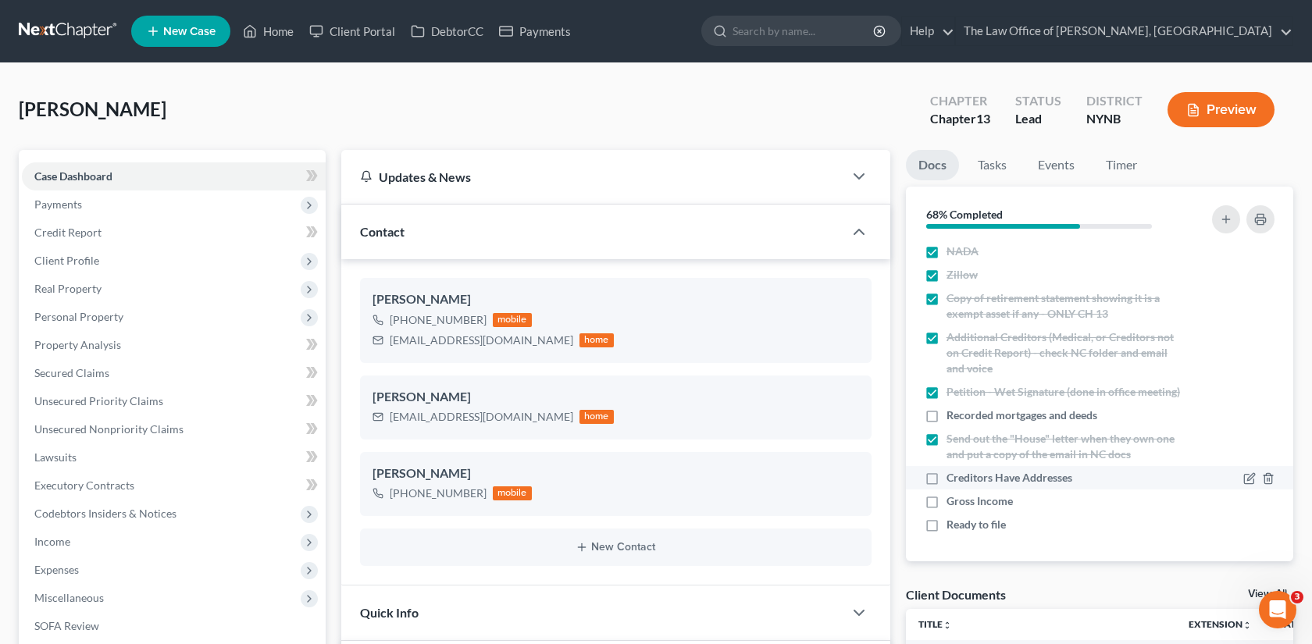
click at [947, 473] on label "Creditors Have Addresses" at bounding box center [1010, 478] width 126 height 16
click at [953, 473] on input "Creditors Have Addresses" at bounding box center [958, 475] width 10 height 10
checkbox input "true"
click at [947, 446] on label "Send out the "House" letter when they own one and put a copy of the email in NC…" at bounding box center [1065, 446] width 237 height 31
click at [953, 441] on input "Send out the "House" letter when they own one and put a copy of the email in NC…" at bounding box center [958, 436] width 10 height 10
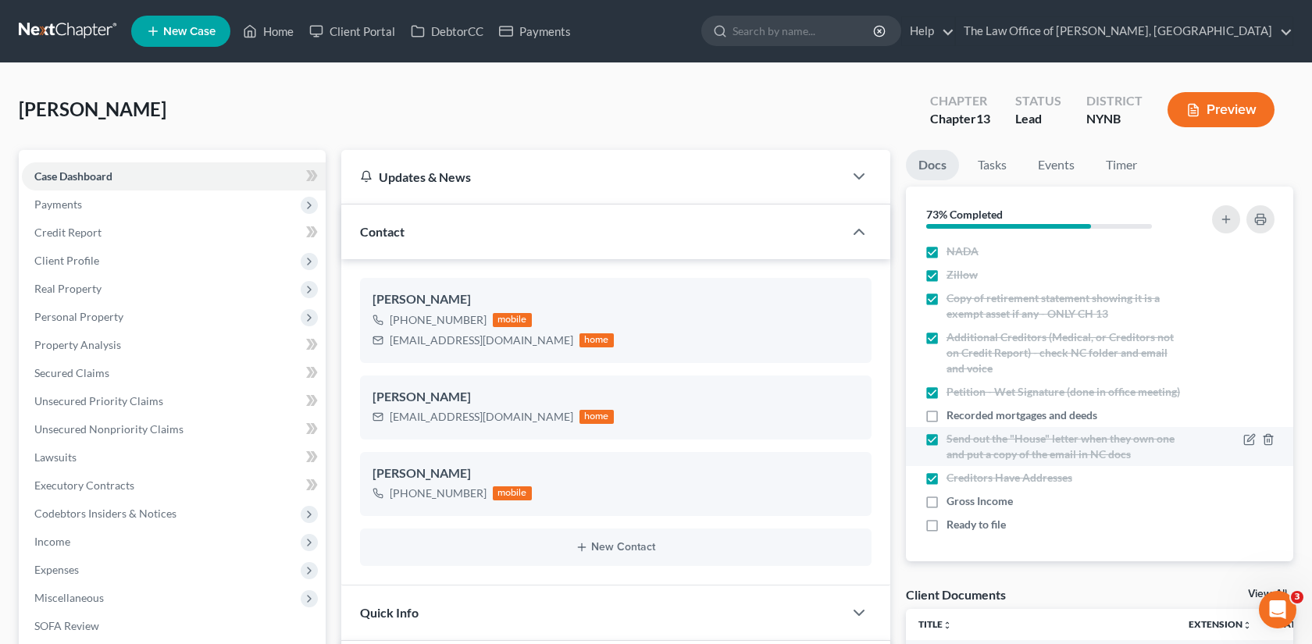
checkbox input "false"
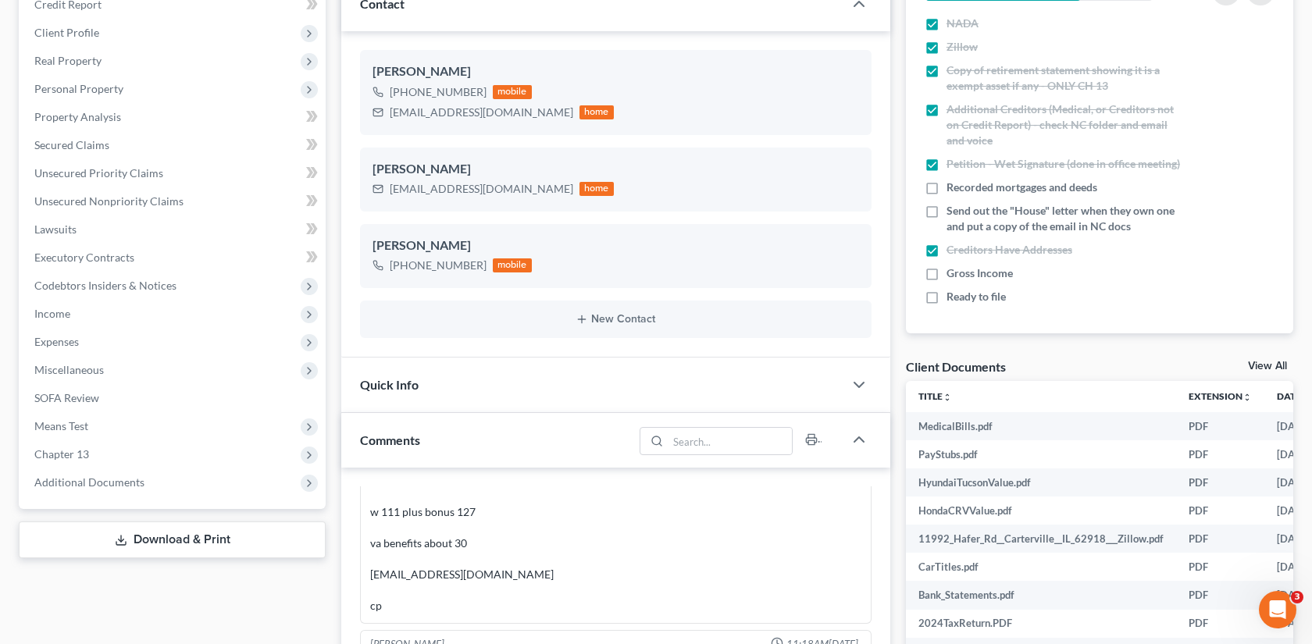
scroll to position [362, 0]
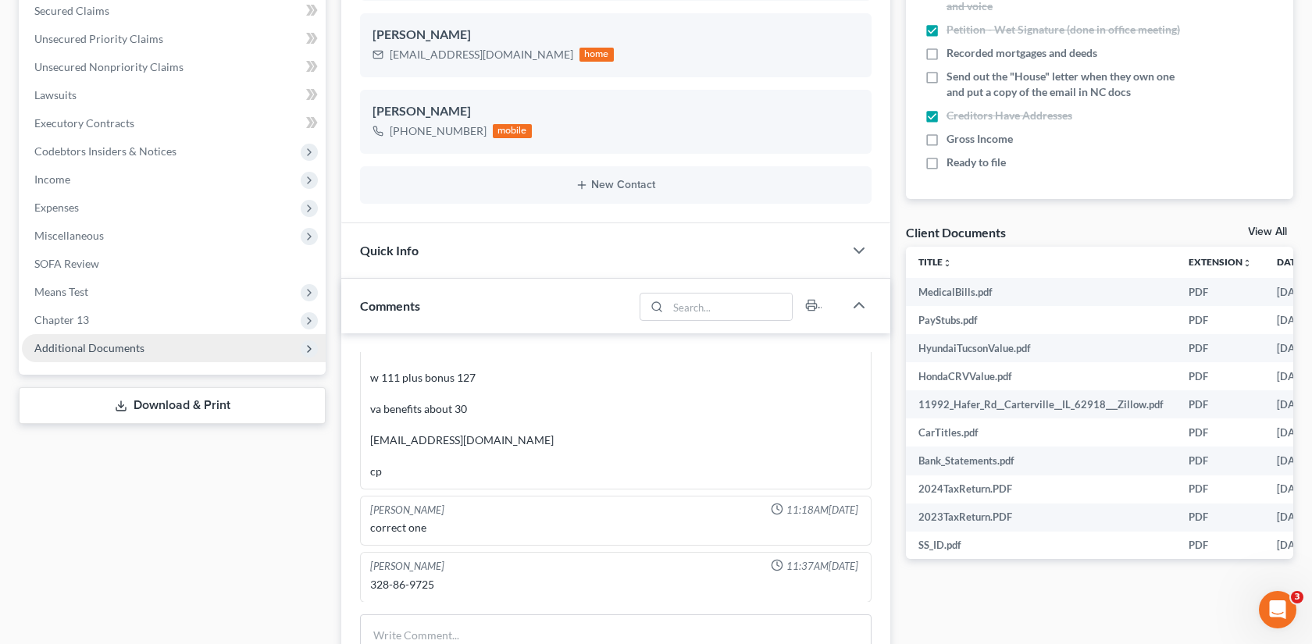
click at [184, 349] on span "Additional Documents" at bounding box center [174, 348] width 304 height 28
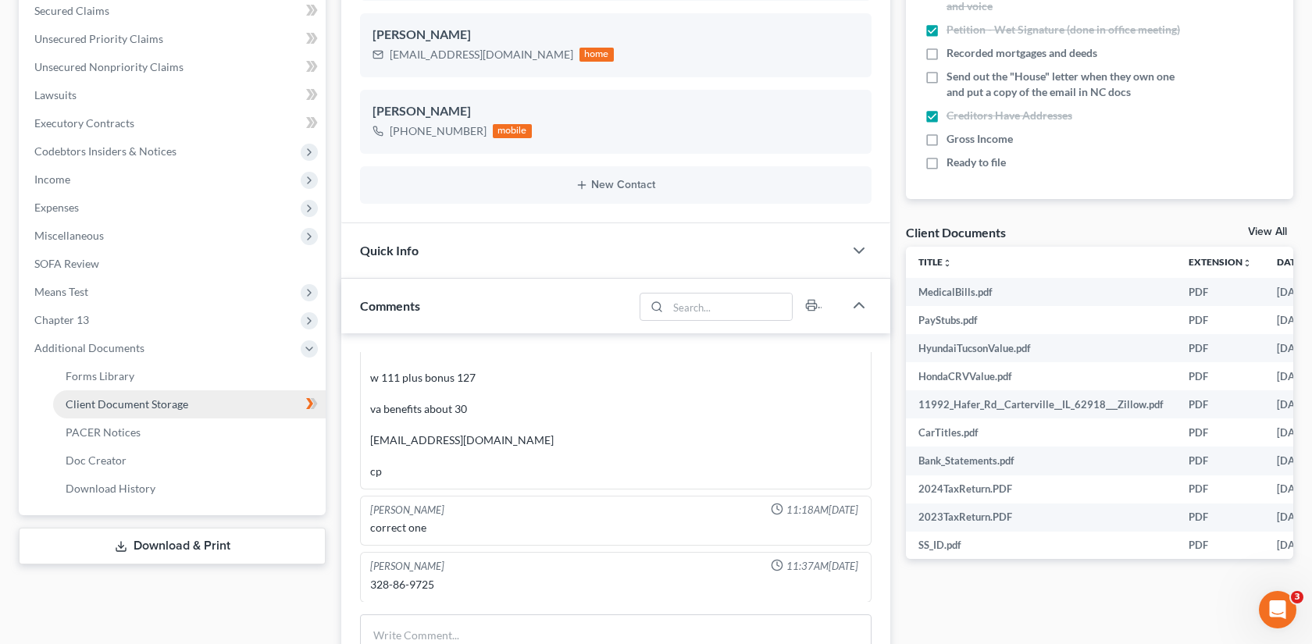
click at [246, 401] on link "Client Document Storage" at bounding box center [189, 405] width 273 height 28
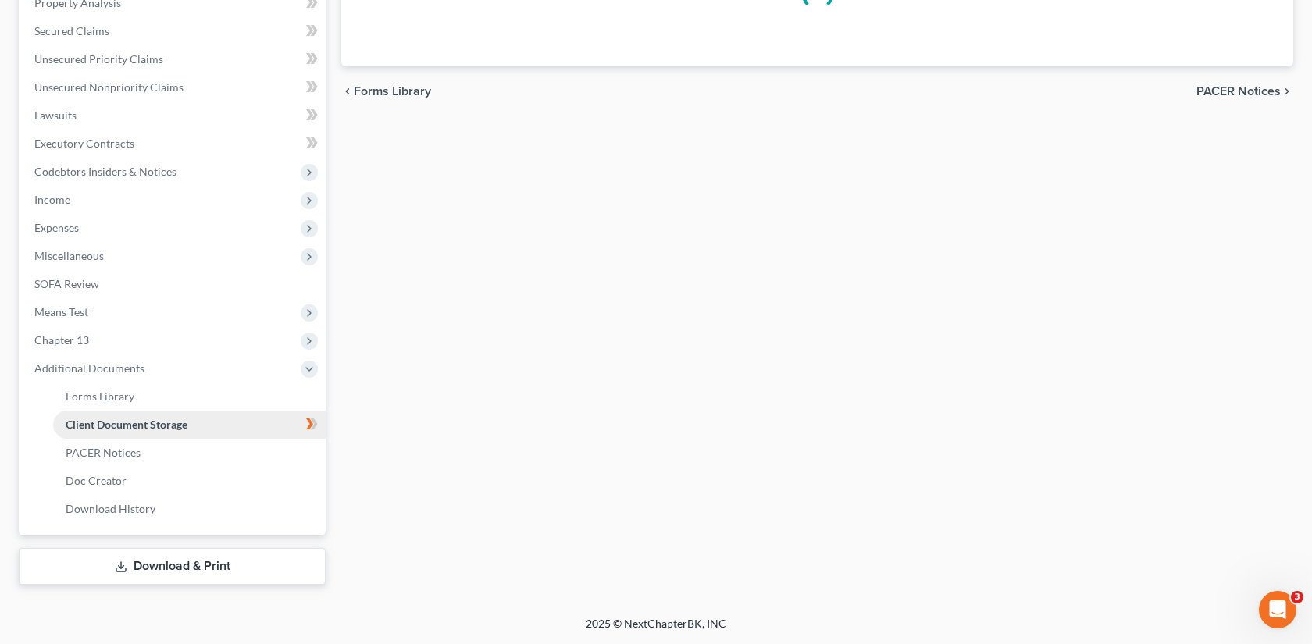
scroll to position [337, 0]
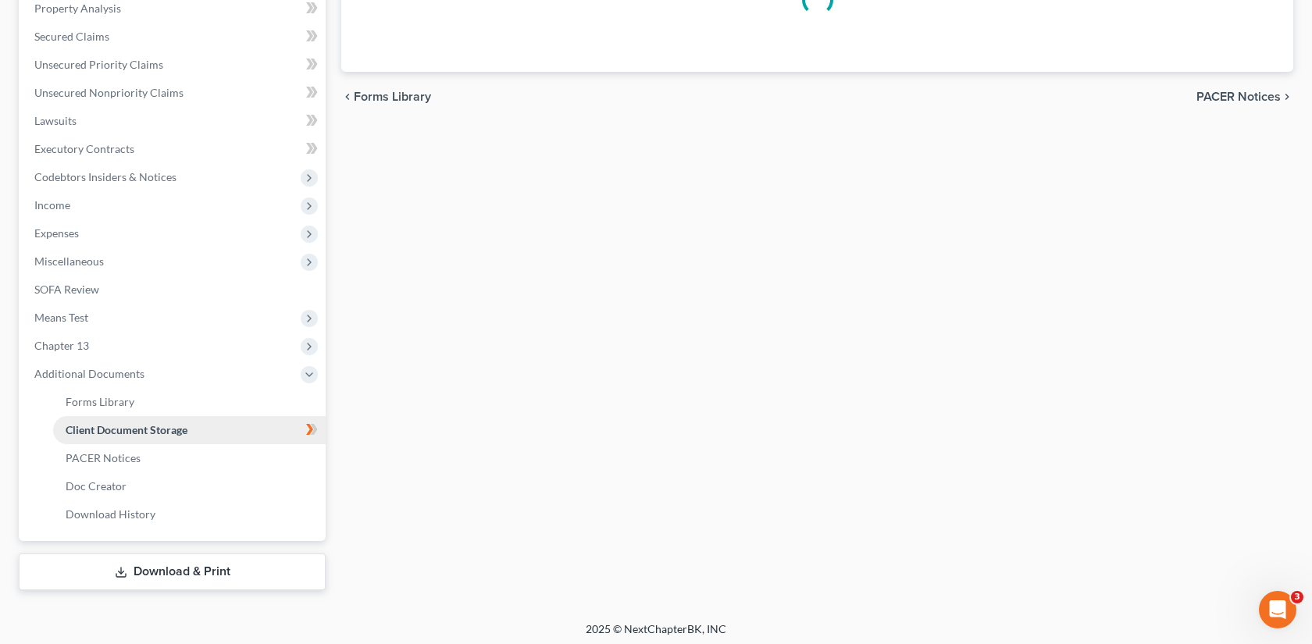
select select "1"
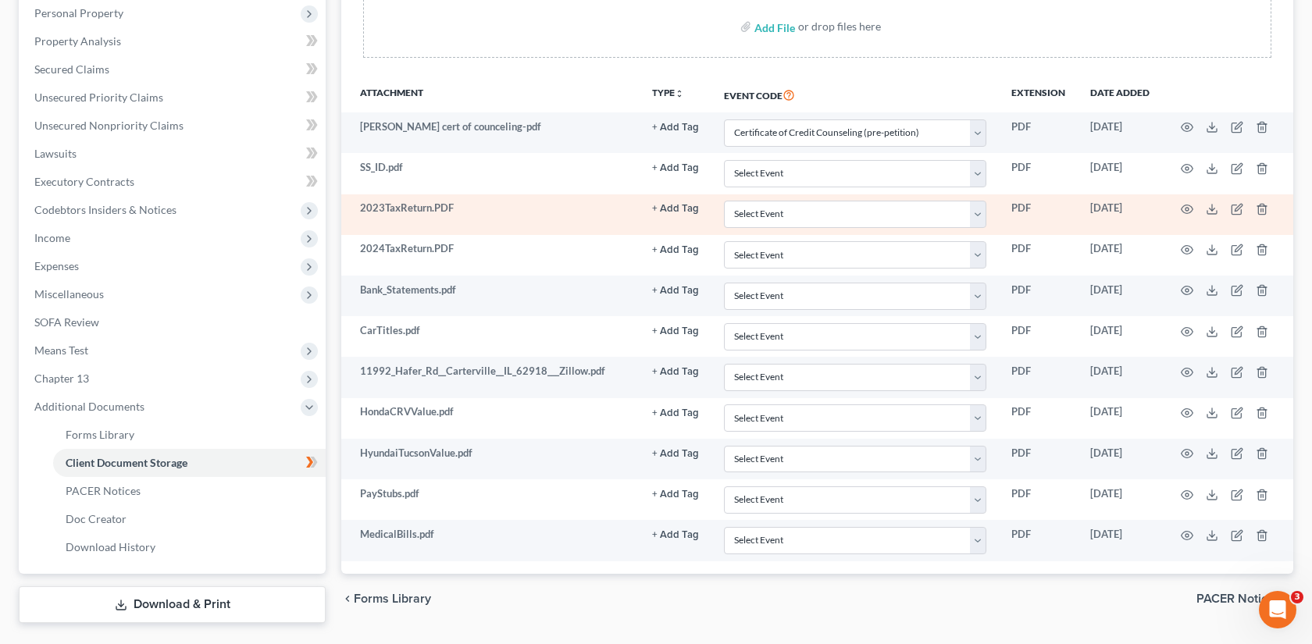
scroll to position [322, 0]
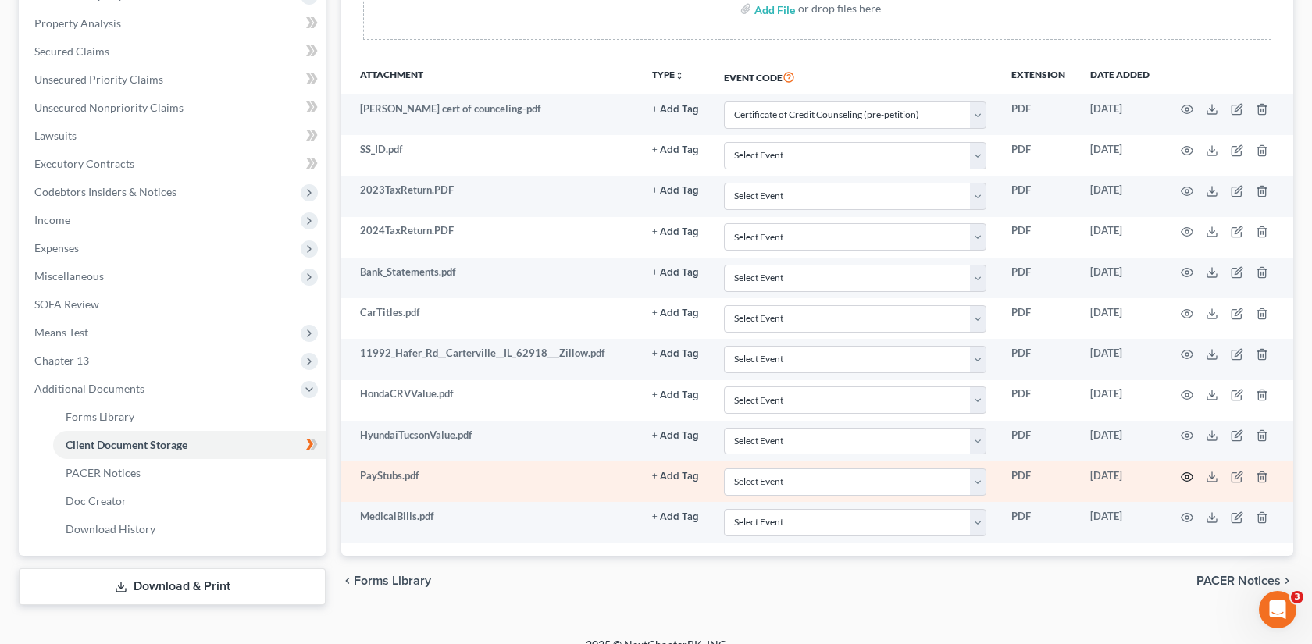
click at [1188, 474] on icon "button" at bounding box center [1187, 477] width 12 height 12
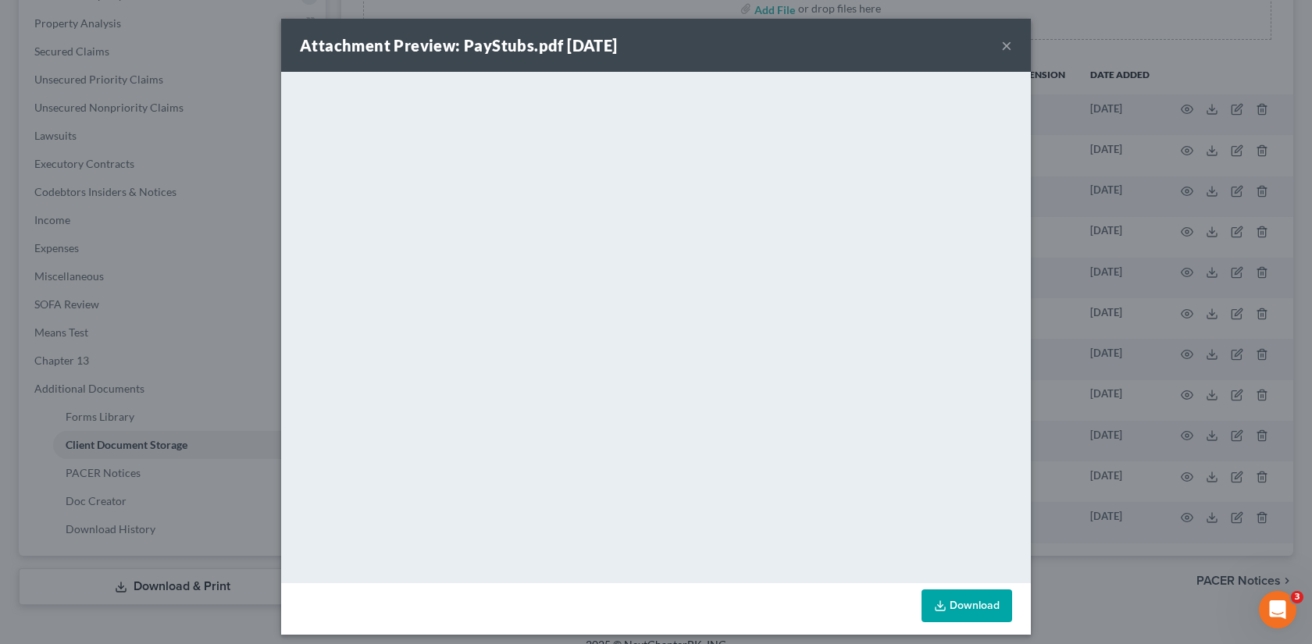
click at [1111, 40] on div "Attachment Preview: PayStubs.pdf [DATE] × <object ng-attr-data='[URL][DOMAIN_NA…" at bounding box center [656, 322] width 1312 height 644
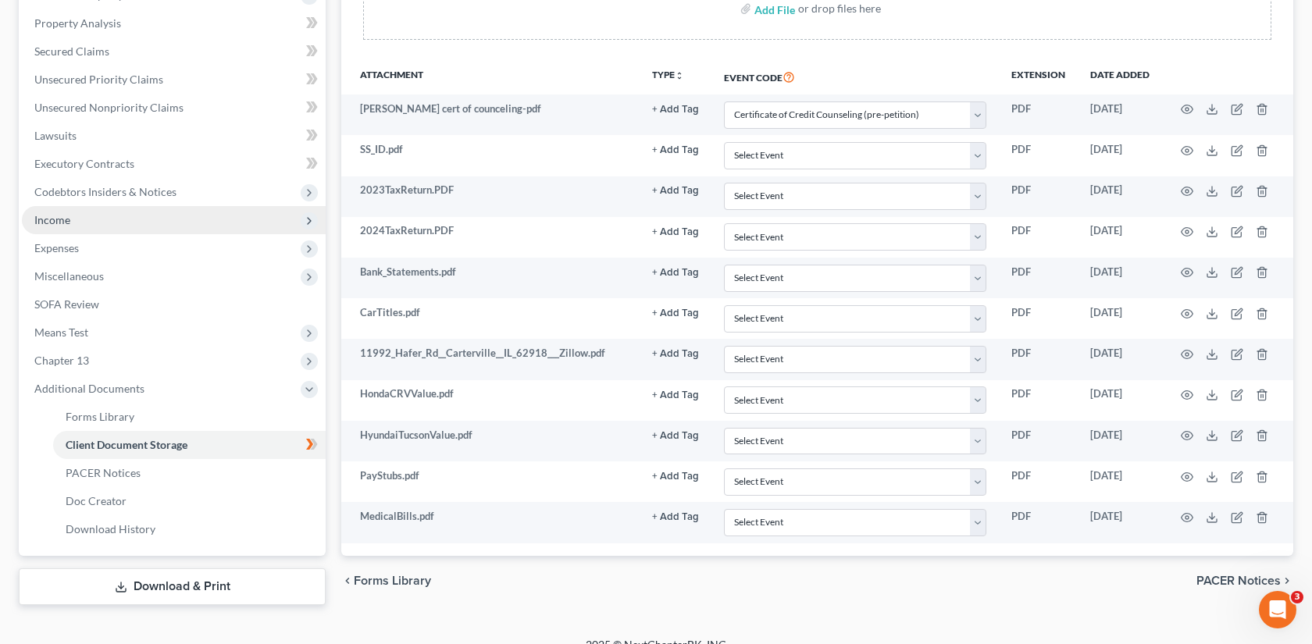
click at [180, 224] on span "Income" at bounding box center [174, 220] width 304 height 28
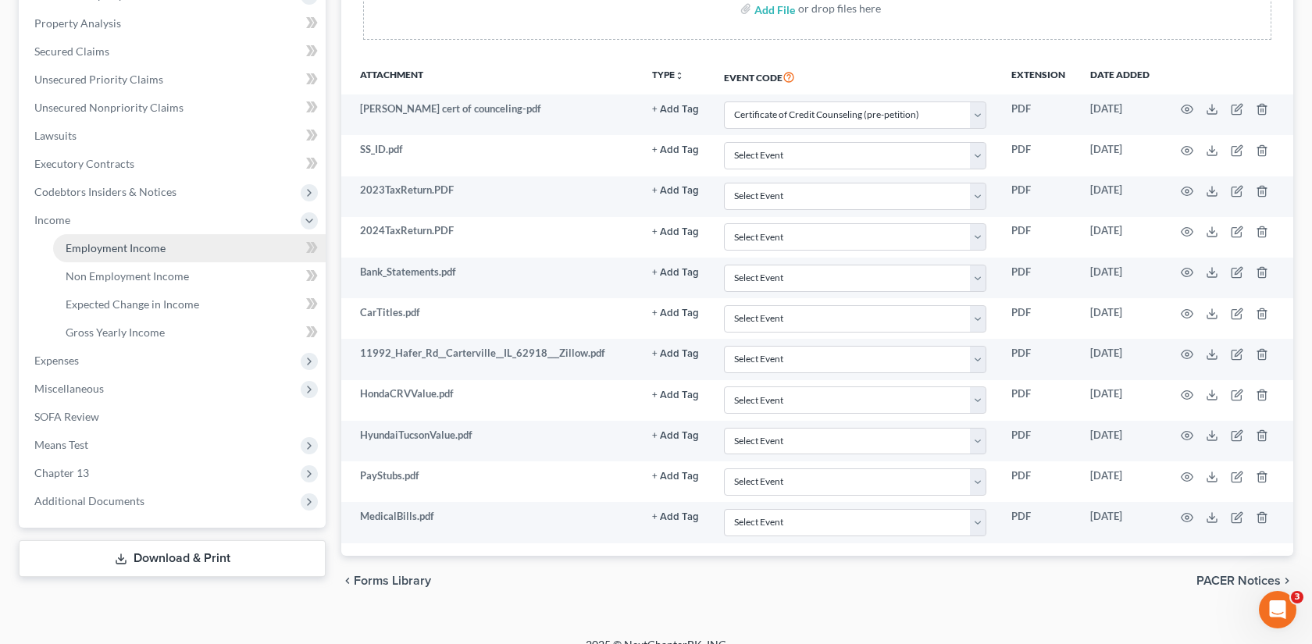
click at [212, 253] on link "Employment Income" at bounding box center [189, 248] width 273 height 28
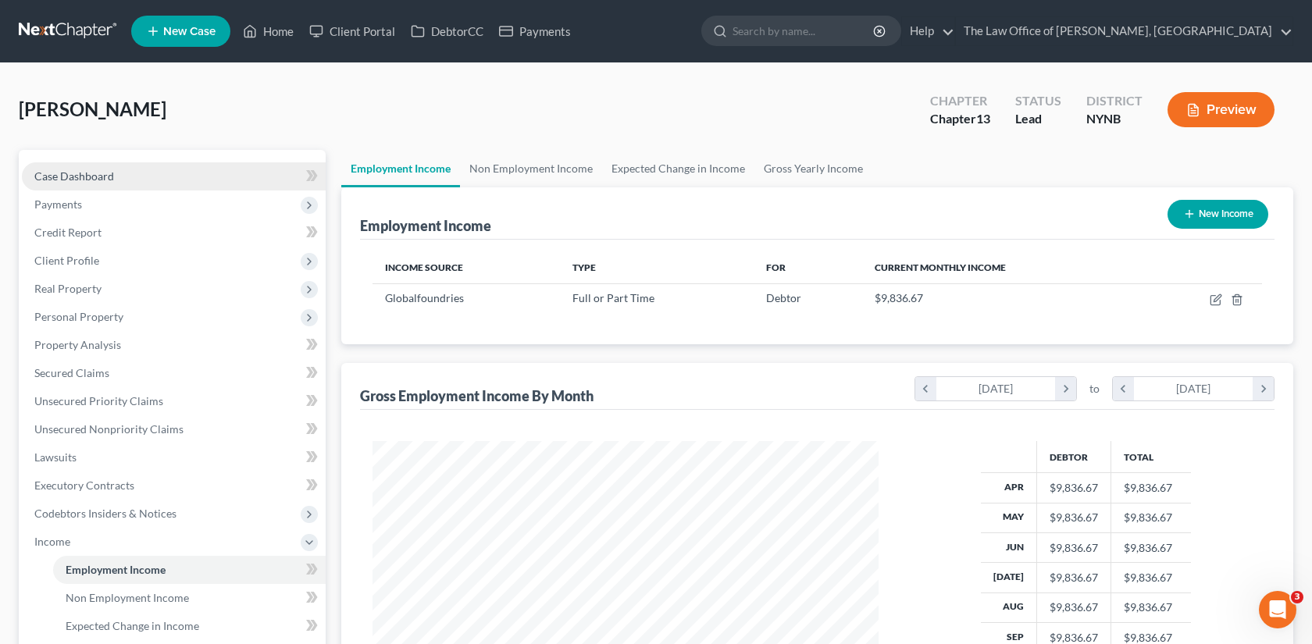
click at [171, 180] on link "Case Dashboard" at bounding box center [174, 176] width 304 height 28
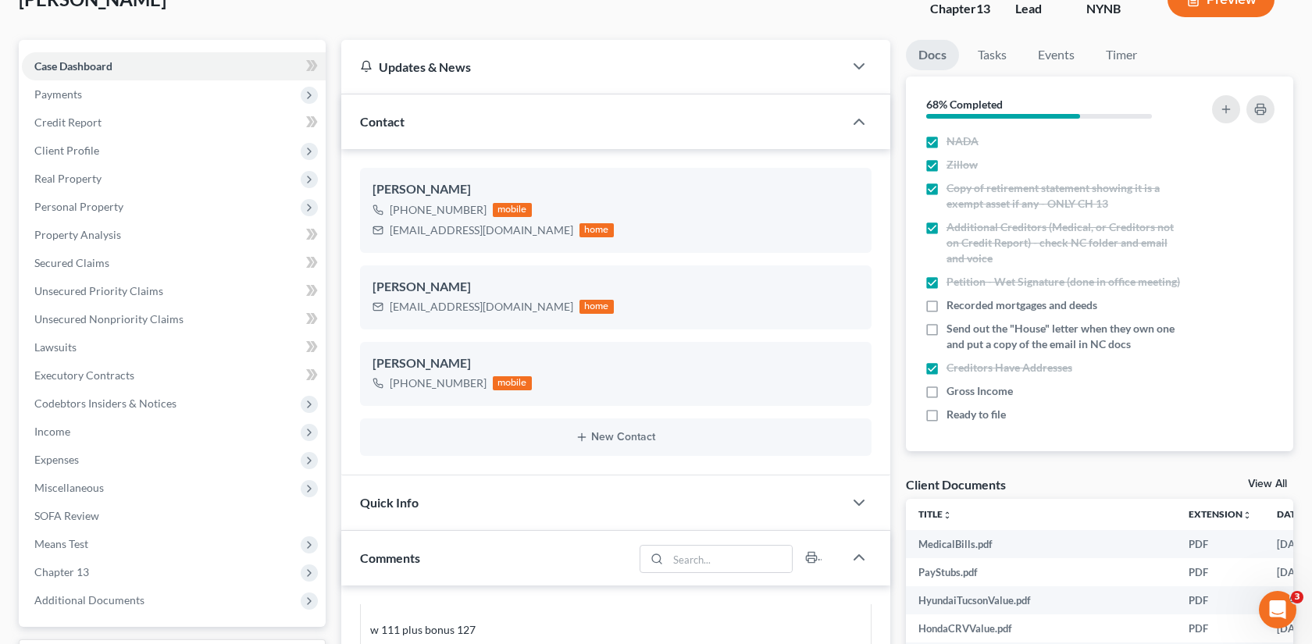
scroll to position [115, 0]
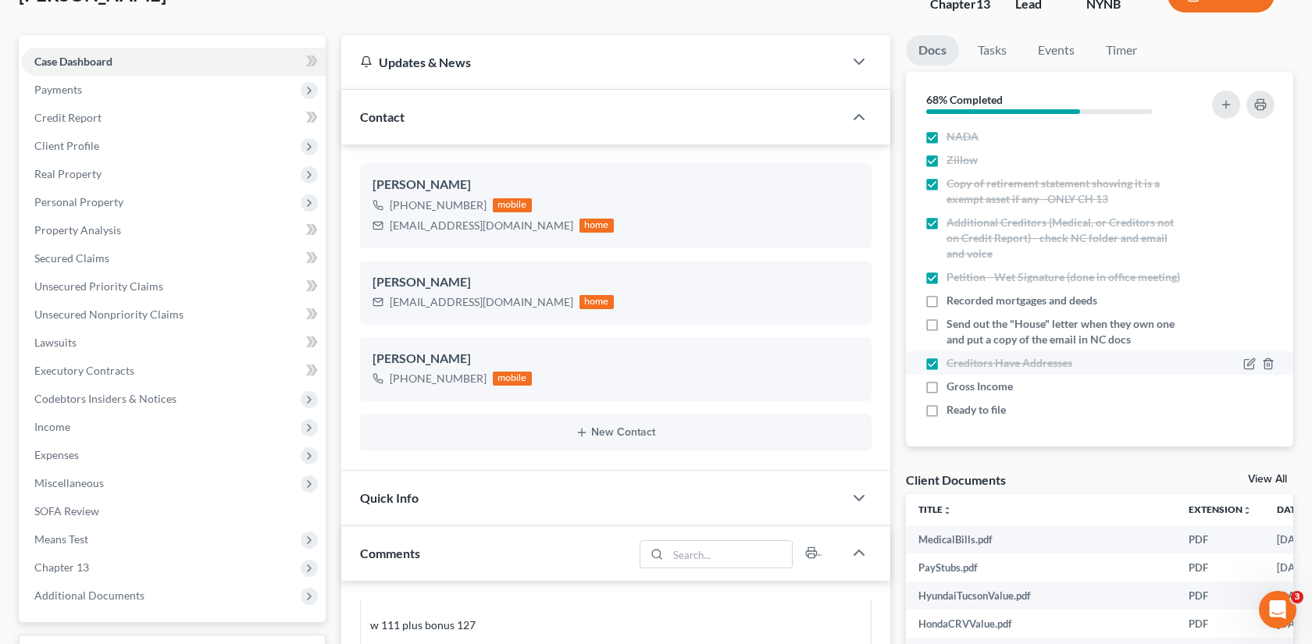
click at [947, 388] on label "Gross Income" at bounding box center [980, 387] width 66 height 16
click at [953, 388] on input "Gross Income" at bounding box center [958, 384] width 10 height 10
checkbox input "true"
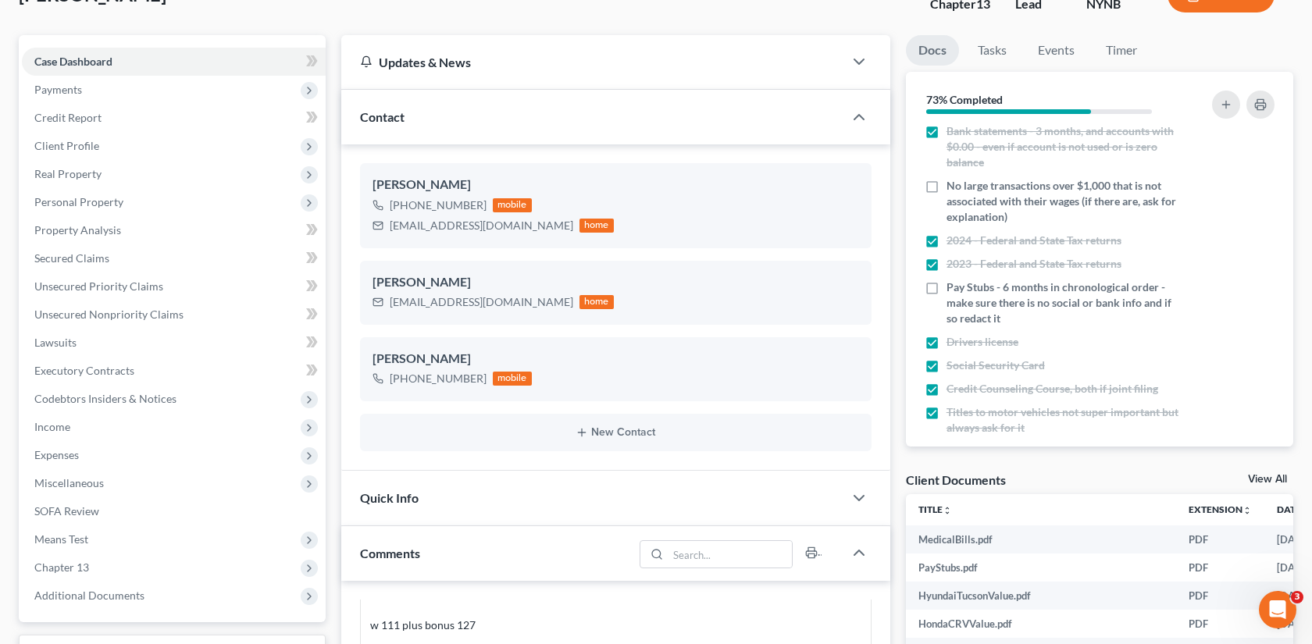
scroll to position [0, 0]
